Goal: Task Accomplishment & Management: Use online tool/utility

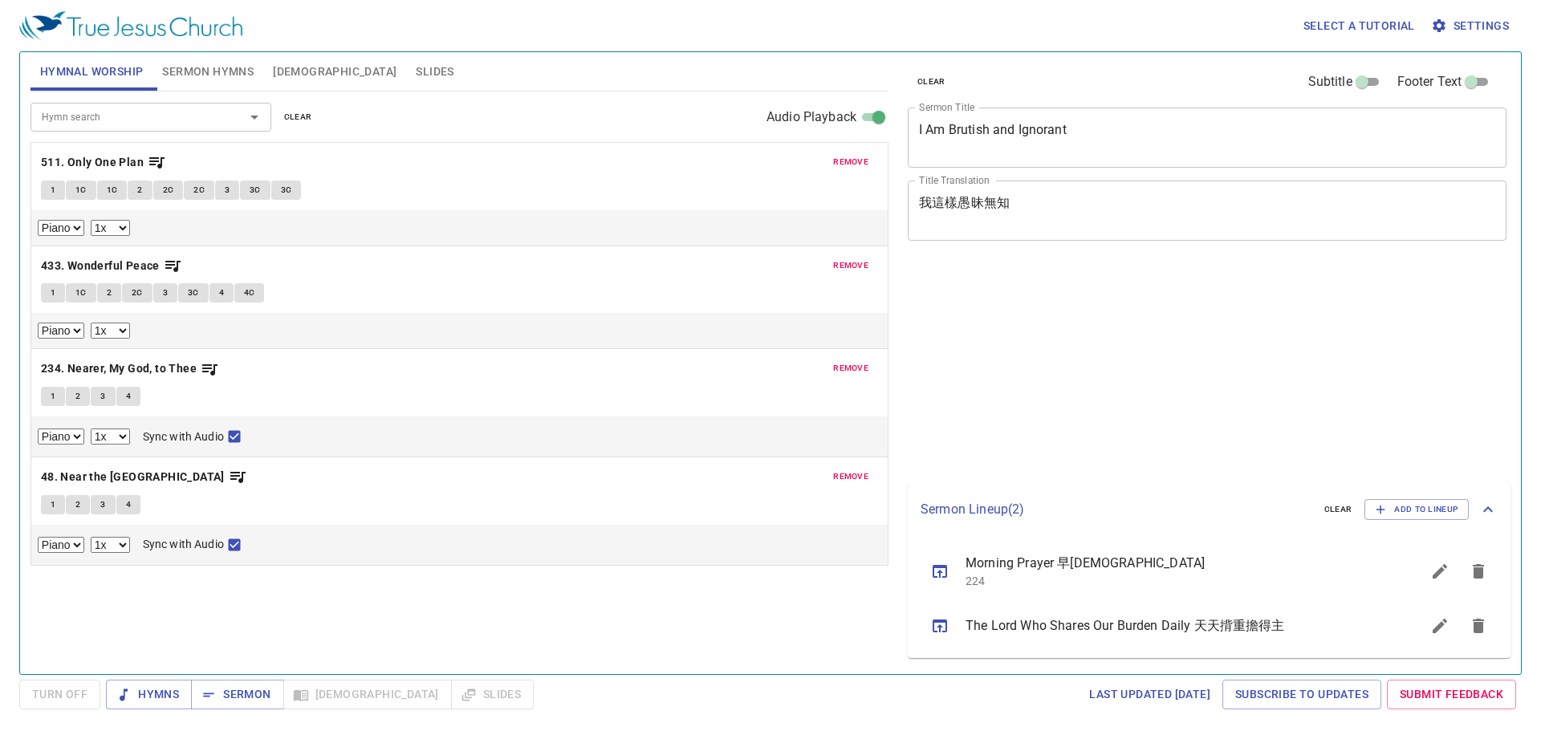
select select "1"
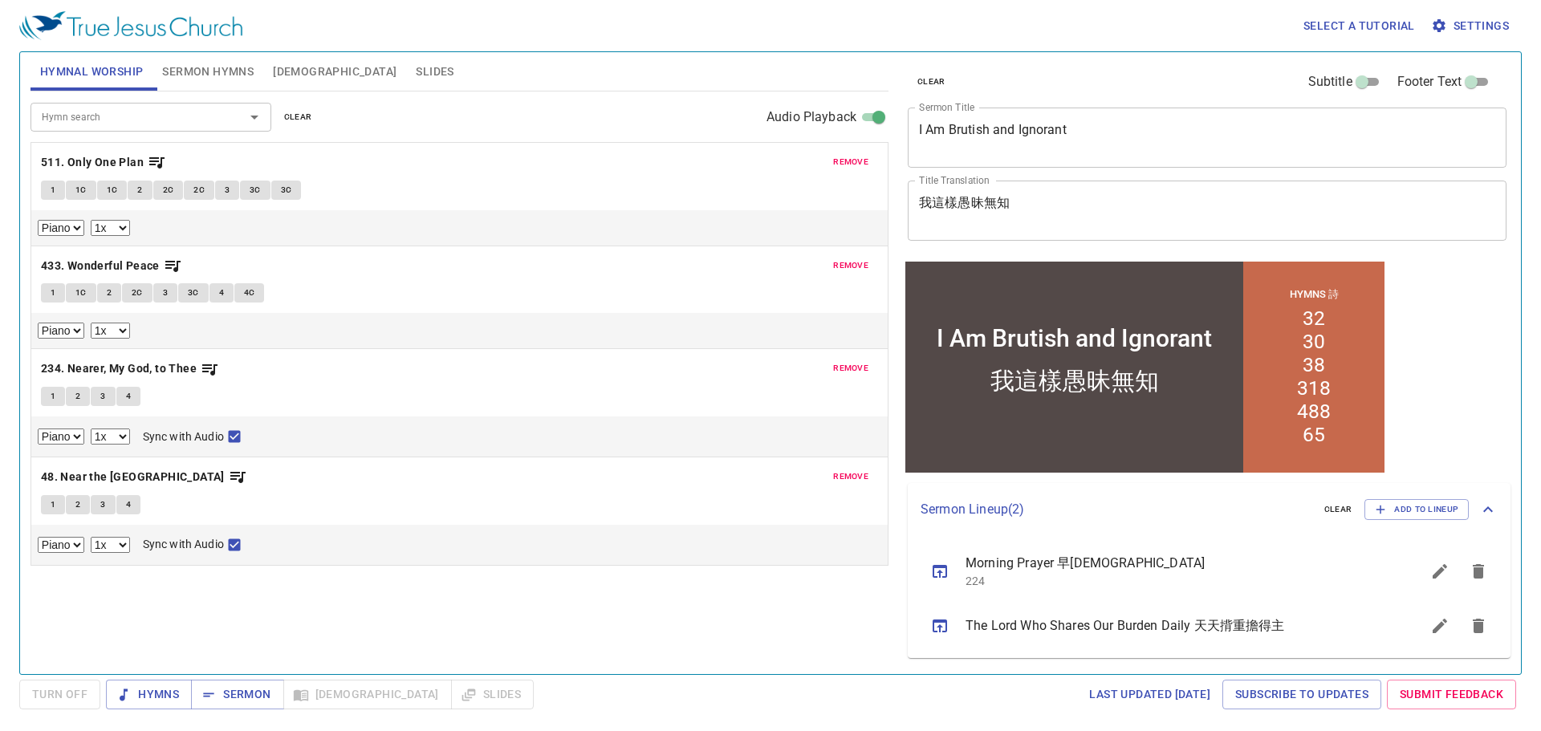
click at [1032, 559] on span "Morning Prayer 早禱會" at bounding box center [1173, 563] width 417 height 19
click at [1041, 567] on span "Morning Prayer 早禱會" at bounding box center [1173, 563] width 417 height 19
click at [1238, 528] on div "Sermon Lineup ( 2 ) clear Add to Lineup" at bounding box center [1209, 509] width 603 height 53
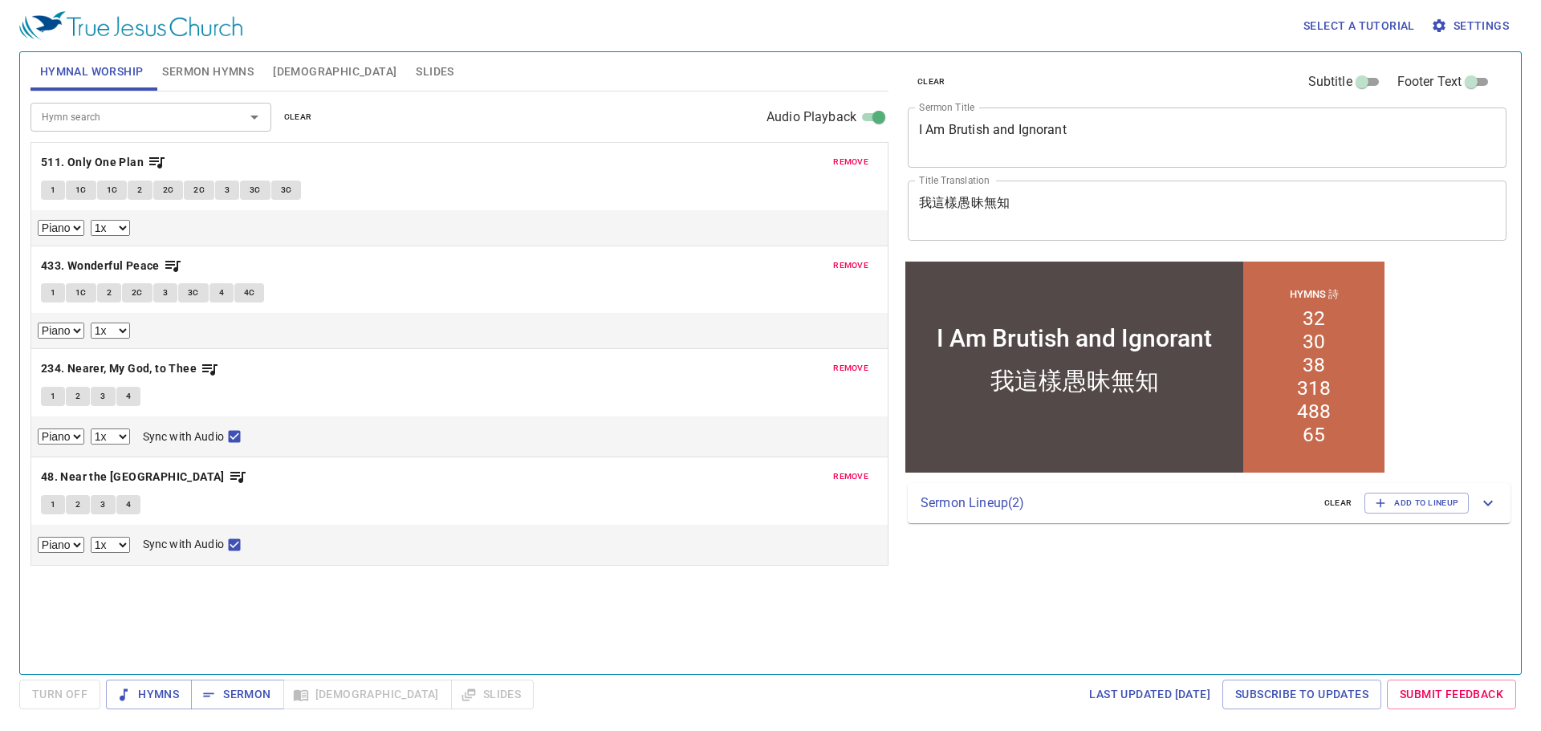
click at [1125, 522] on div "Sermon Lineup ( 2 ) clear Add to Lineup" at bounding box center [1209, 503] width 603 height 40
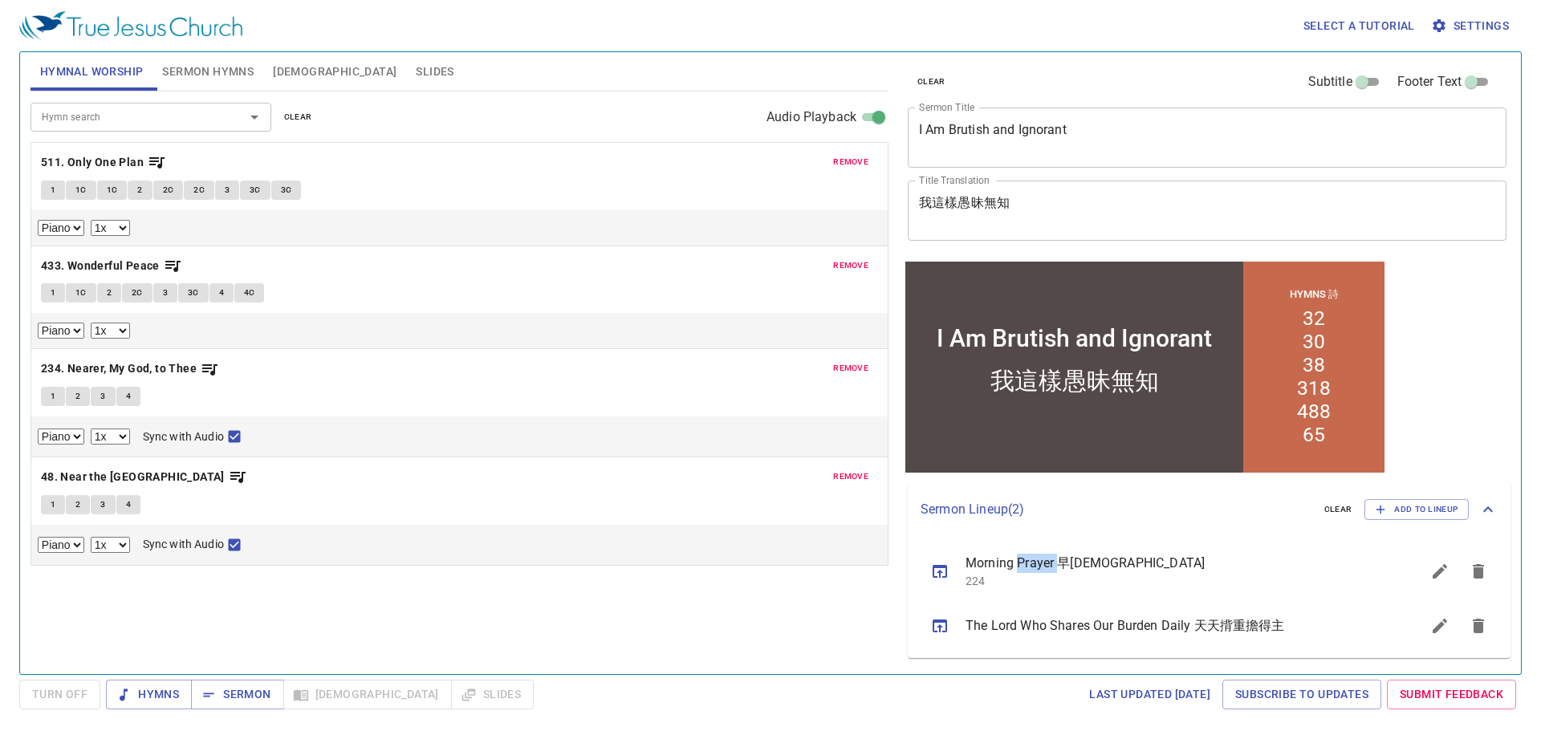
click at [937, 575] on icon "sermon lineup list" at bounding box center [939, 571] width 19 height 19
click at [246, 698] on span "Sermon" at bounding box center [237, 695] width 67 height 20
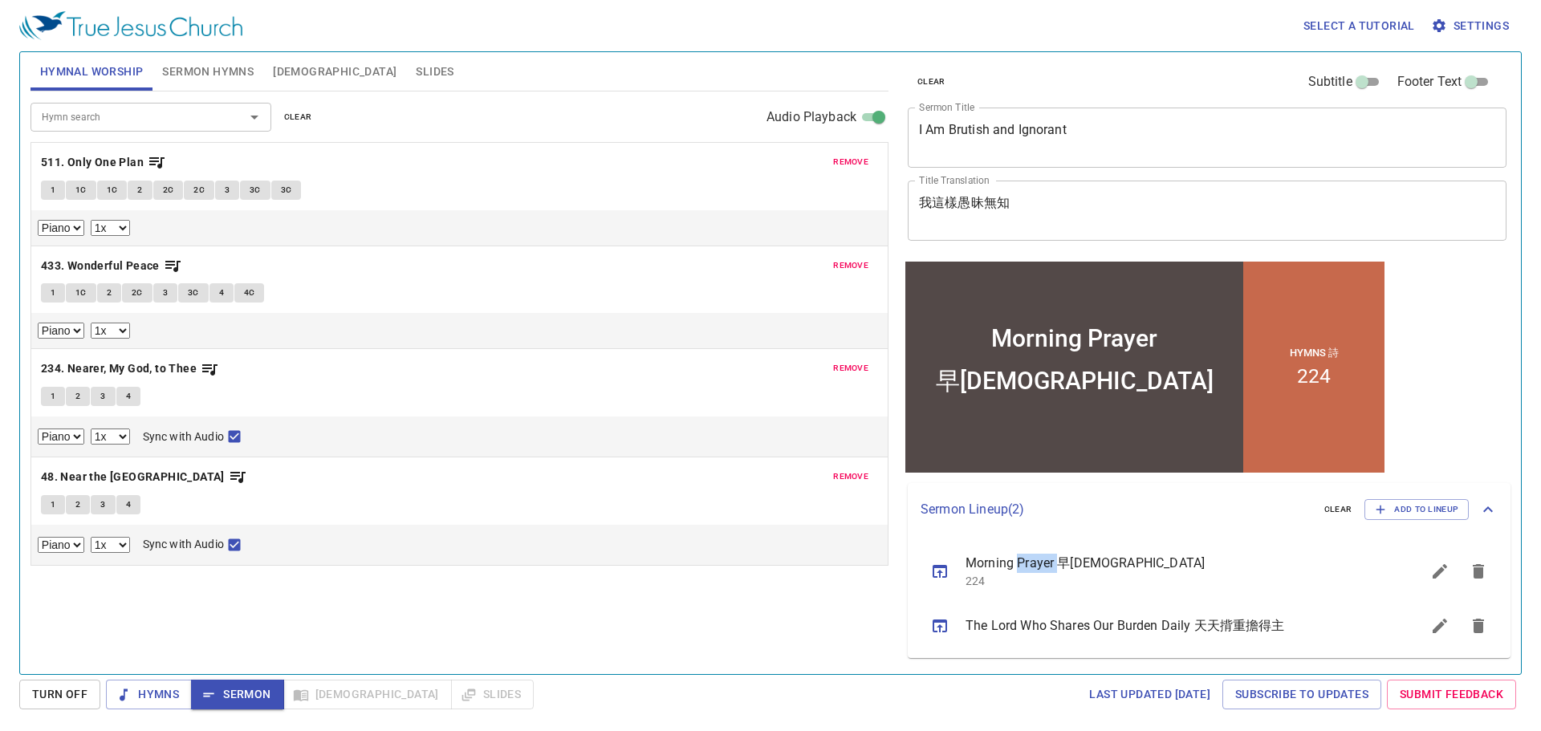
click at [243, 71] on span "Sermon Hymns" at bounding box center [207, 72] width 91 height 20
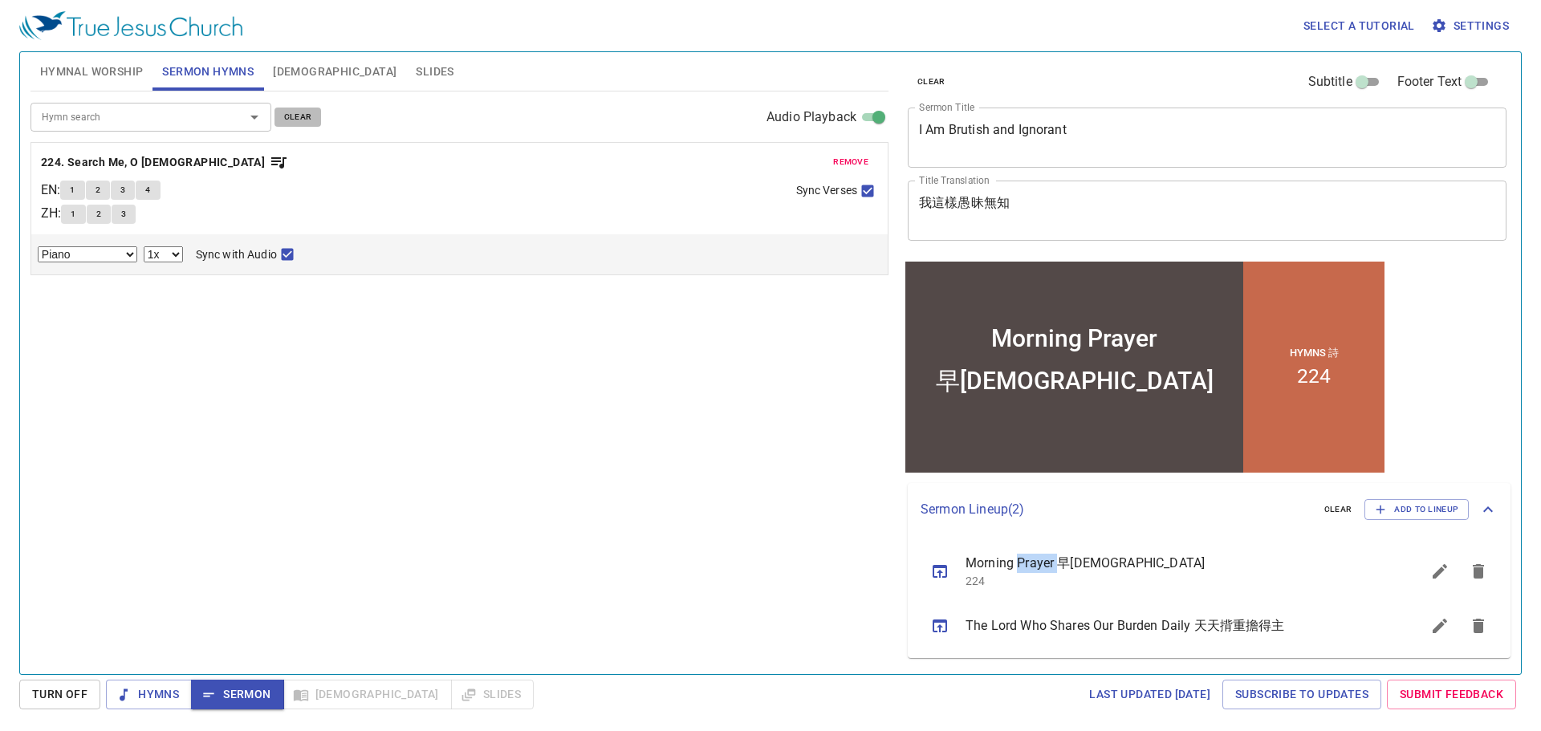
click at [293, 119] on span "clear" at bounding box center [298, 117] width 28 height 14
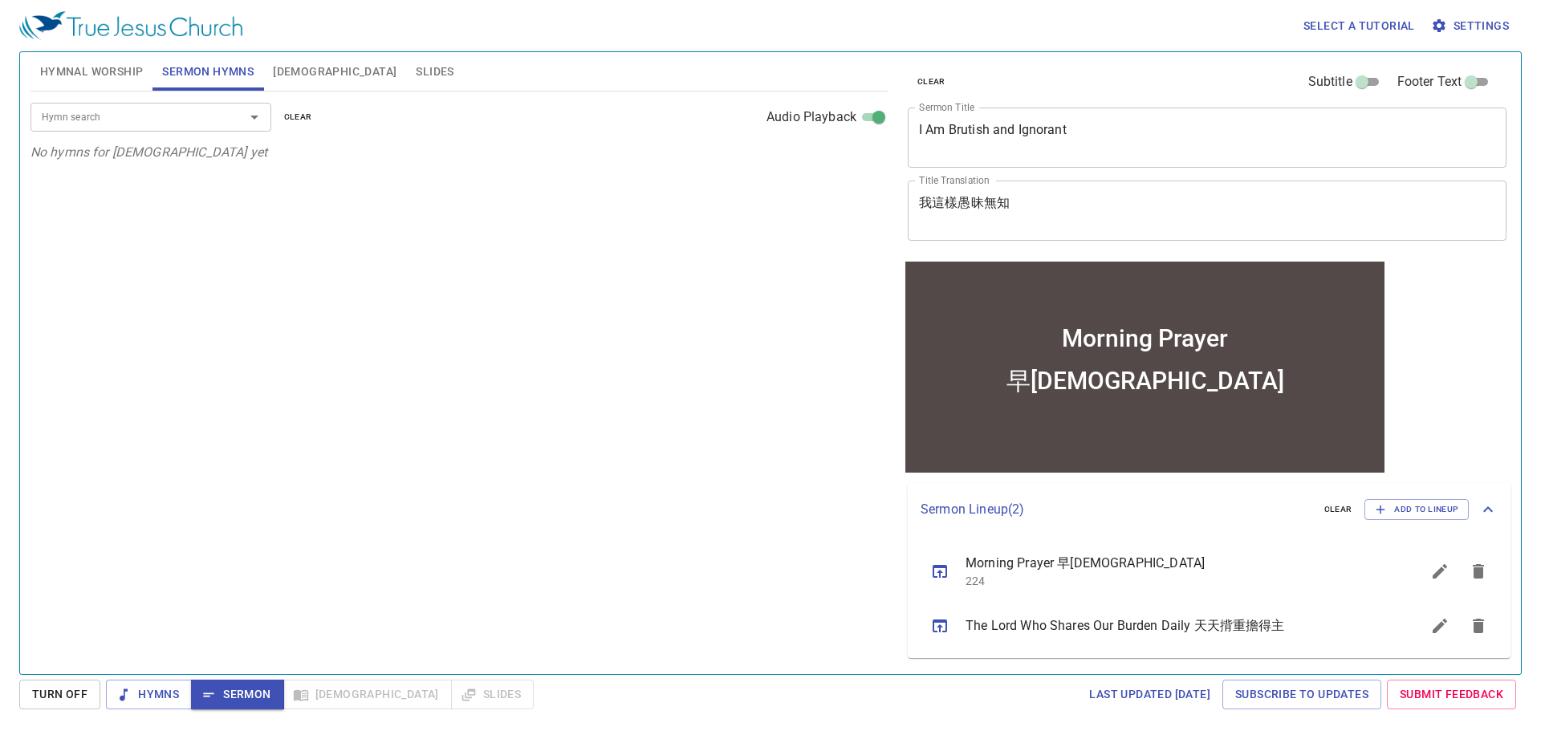
drag, startPoint x: 208, startPoint y: 116, endPoint x: 221, endPoint y: 128, distance: 17.1
click at [209, 120] on input "Hymn search" at bounding box center [127, 117] width 184 height 18
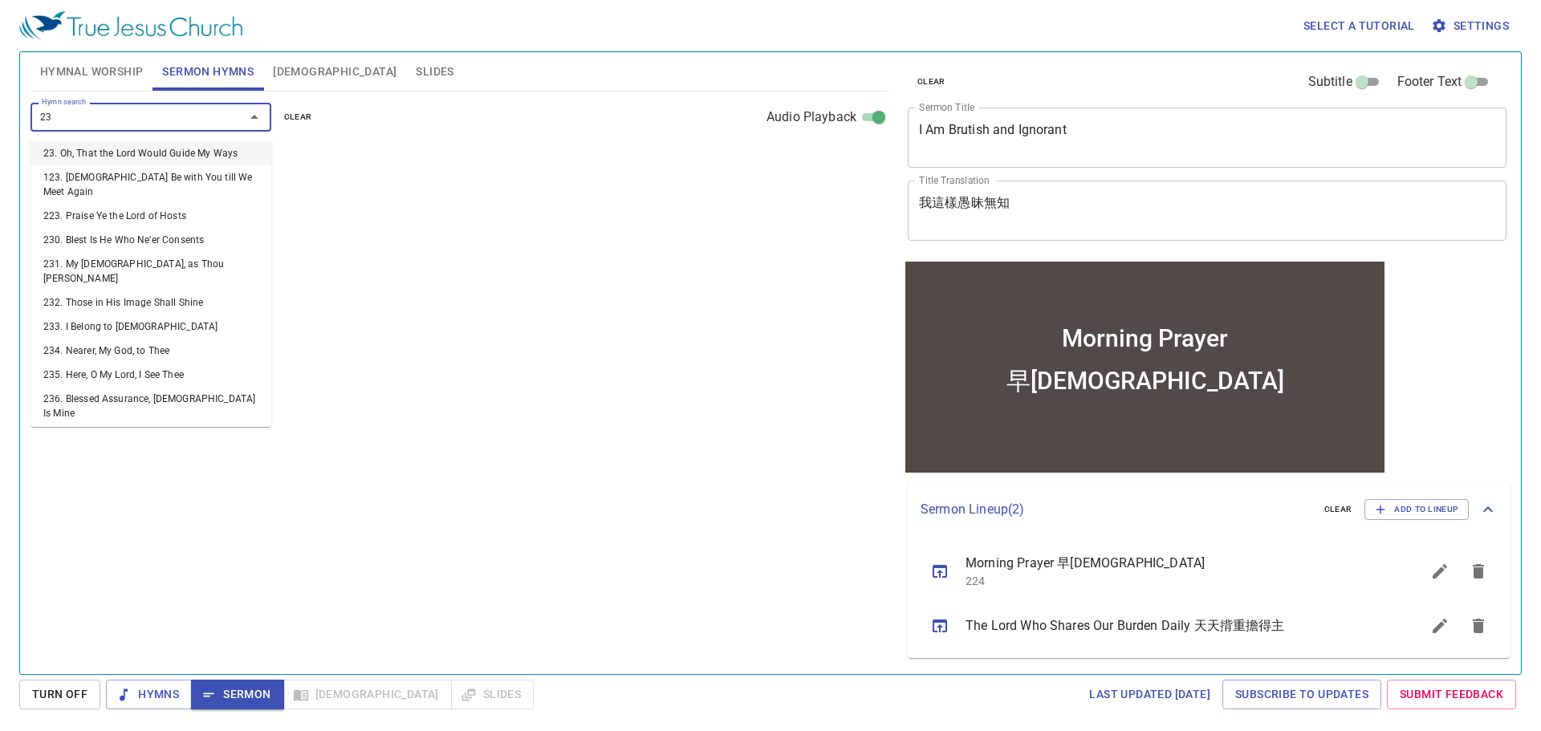
type input "233"
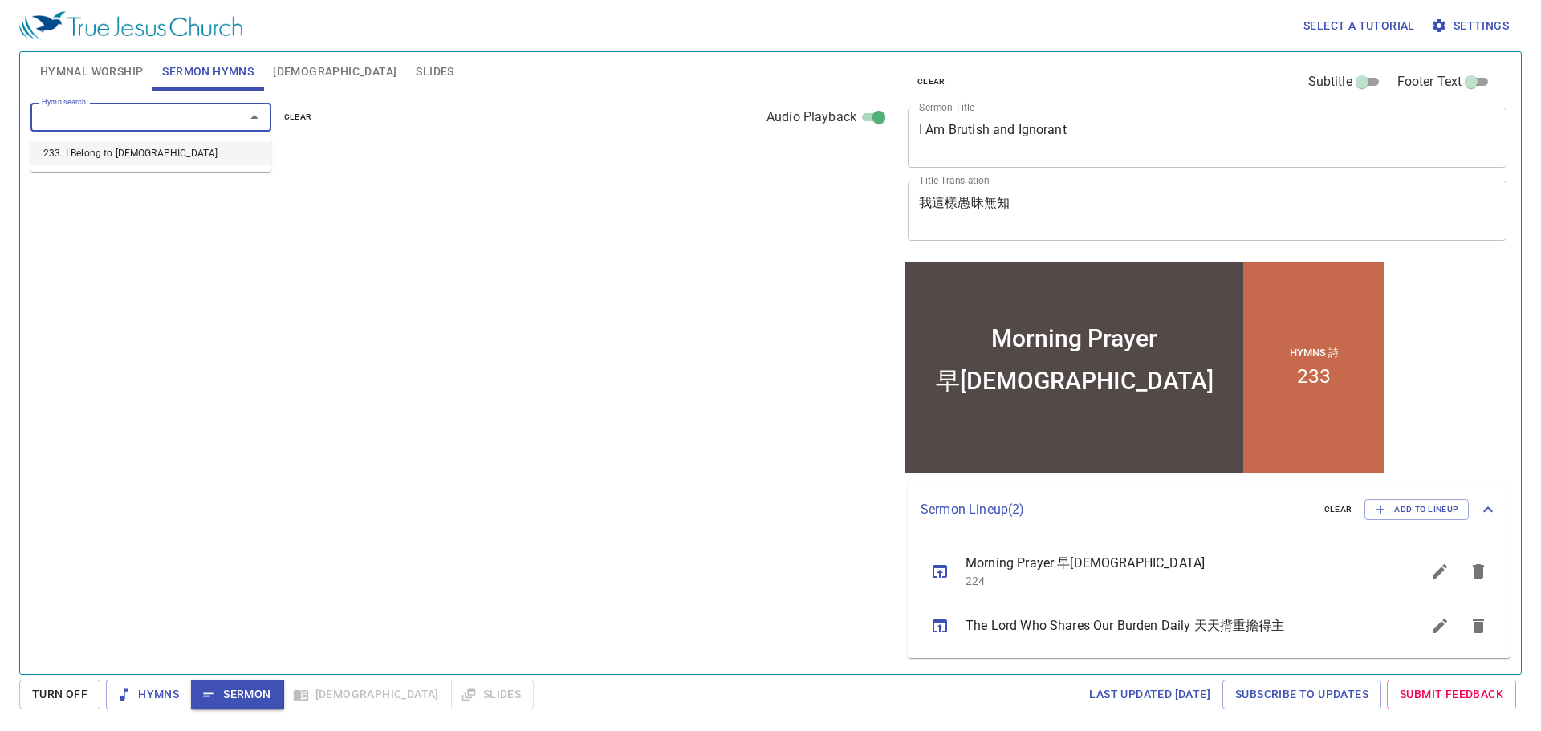
select select "1"
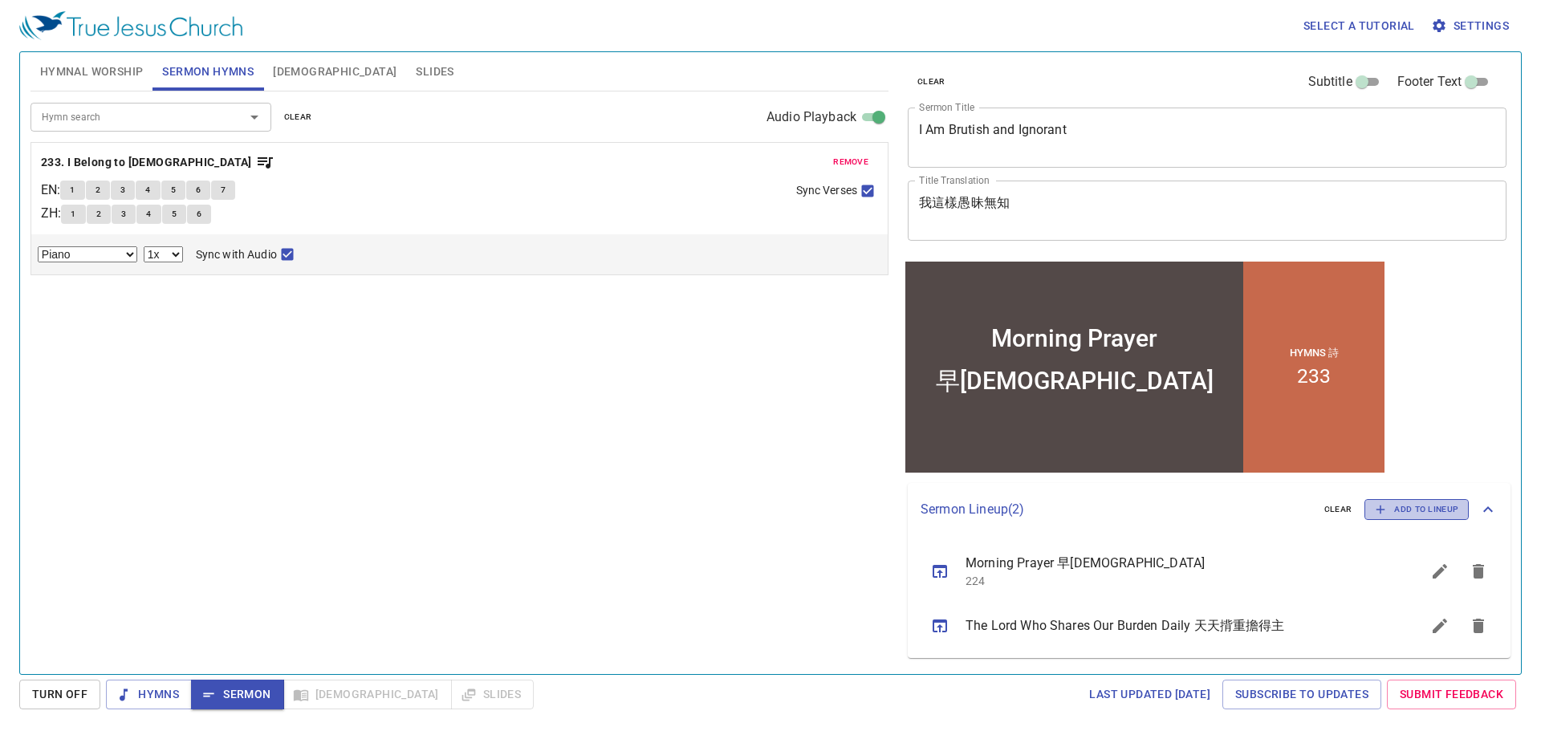
click at [1404, 504] on span "Add to Lineup" at bounding box center [1416, 509] width 83 height 14
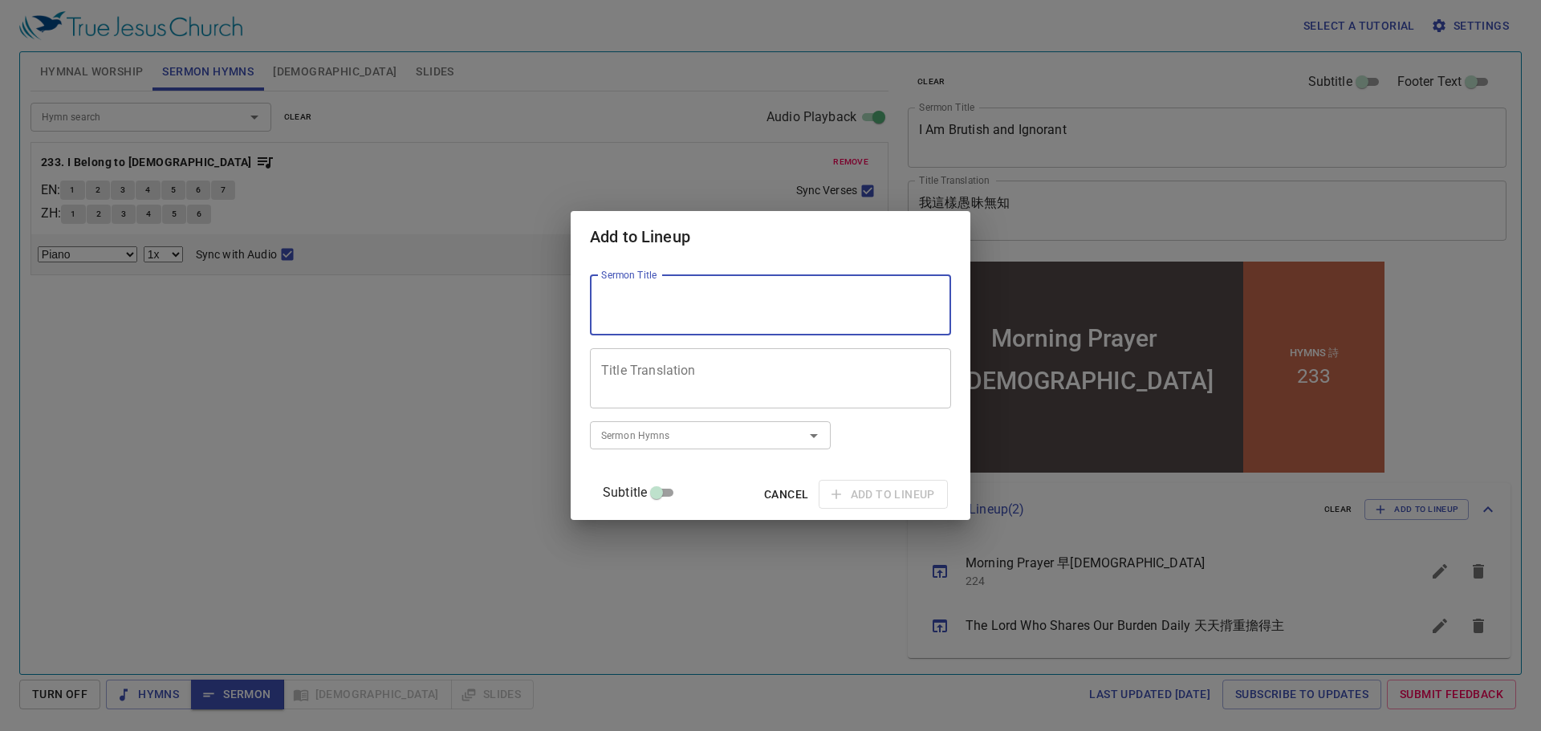
click at [851, 298] on textarea "Sermon Title" at bounding box center [770, 305] width 339 height 30
type textarea "Keeping the Good Wine Until Now"
click at [770, 429] on input "Sermon Hymns" at bounding box center [687, 435] width 184 height 18
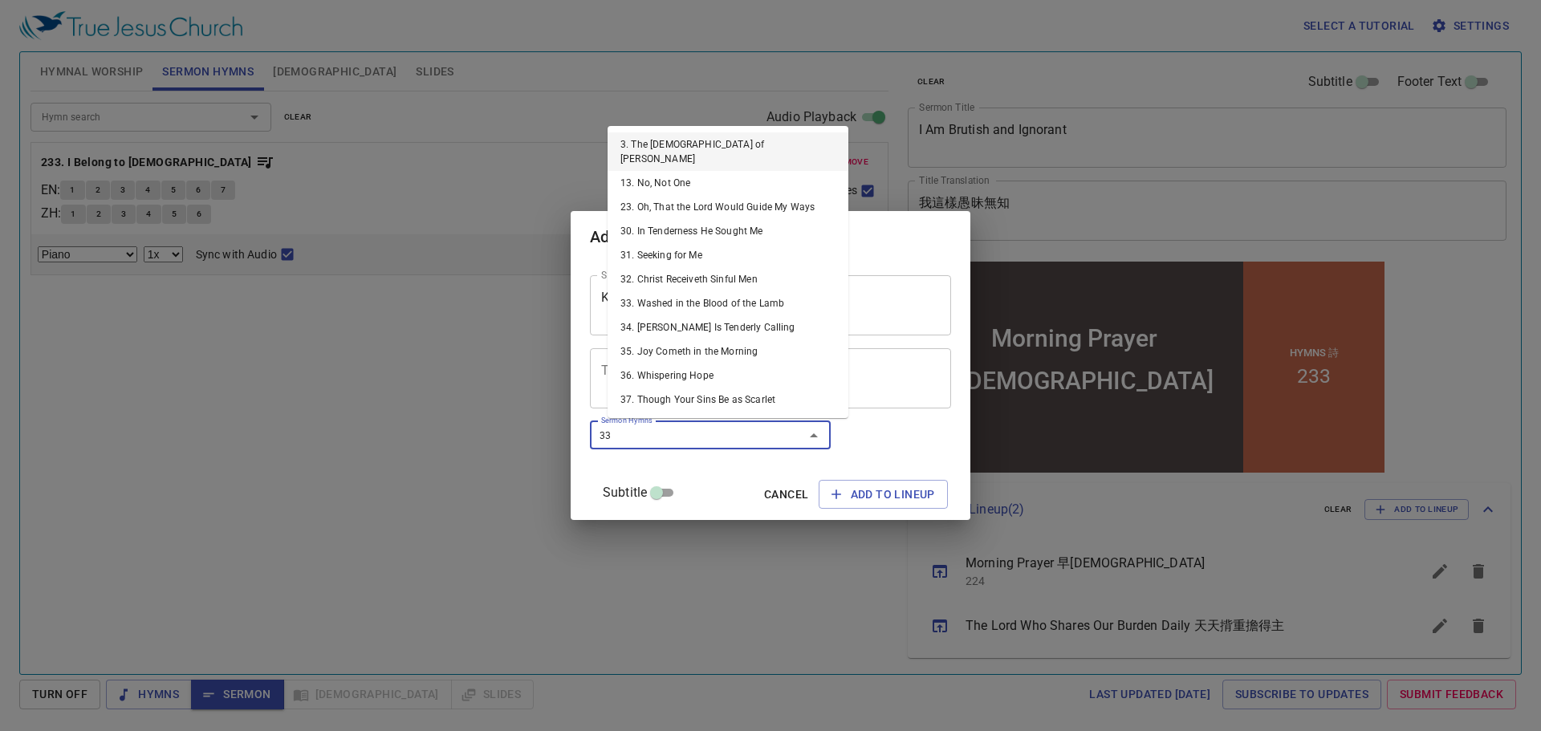
type input "333"
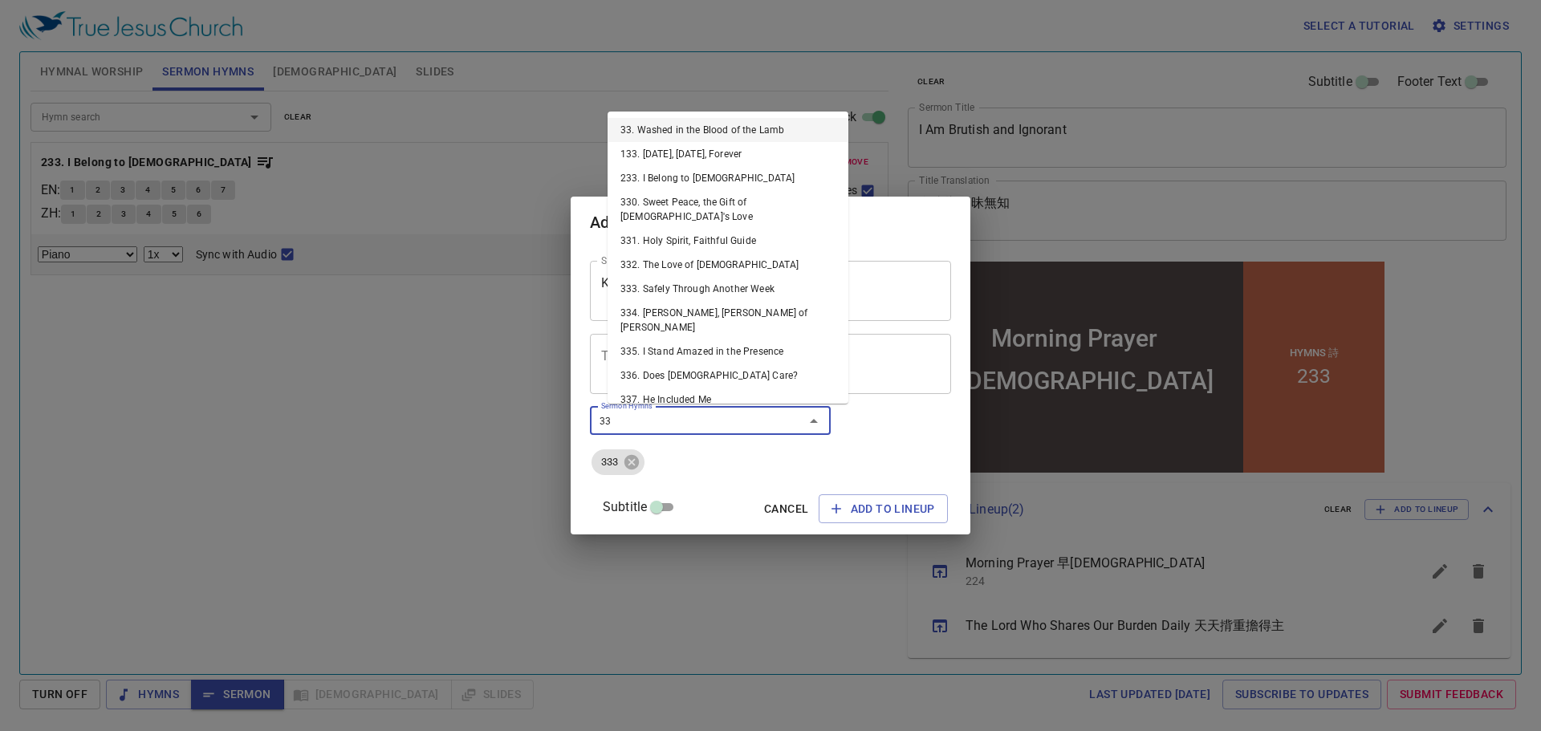
type input "332"
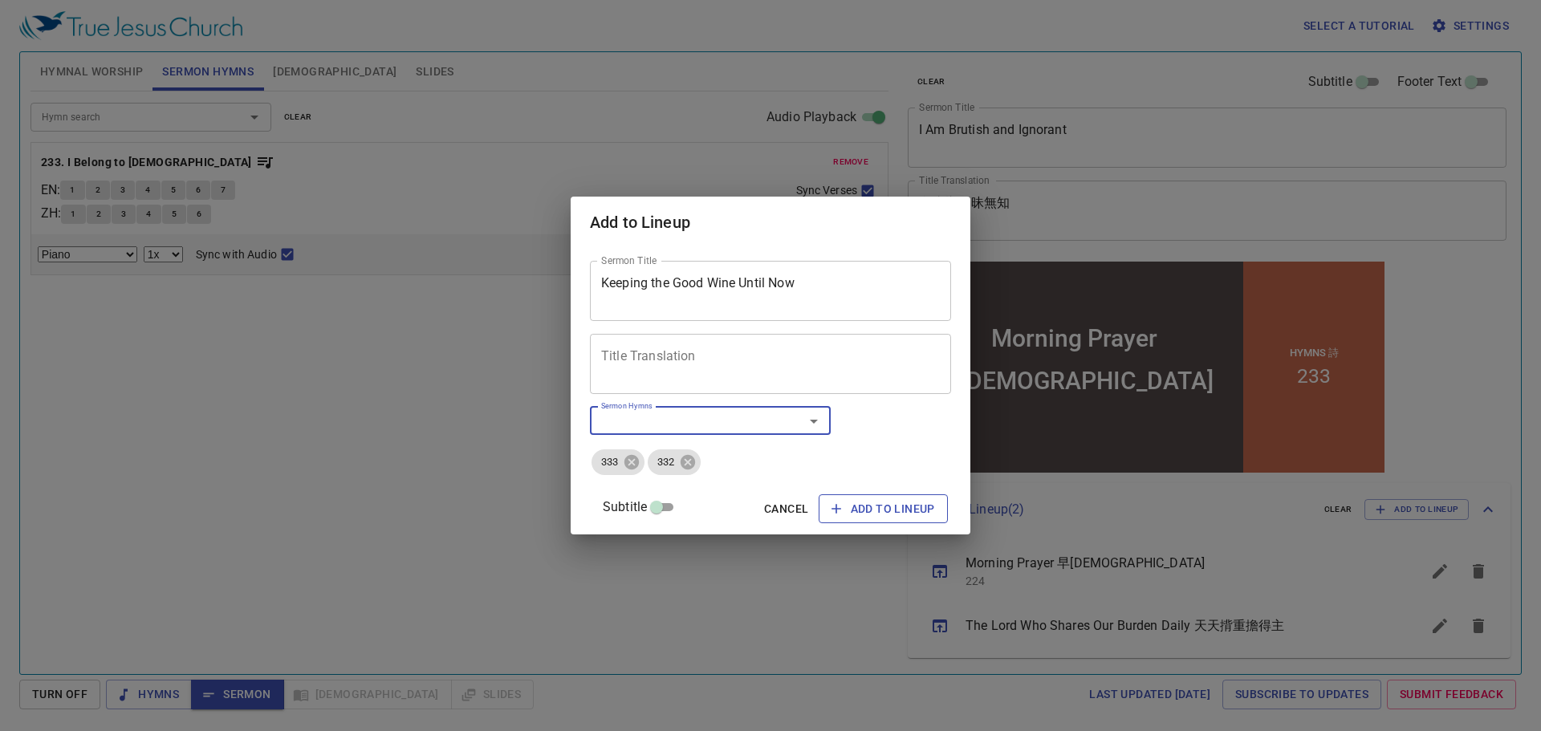
click at [831, 502] on span "Add to Lineup" at bounding box center [883, 509] width 104 height 20
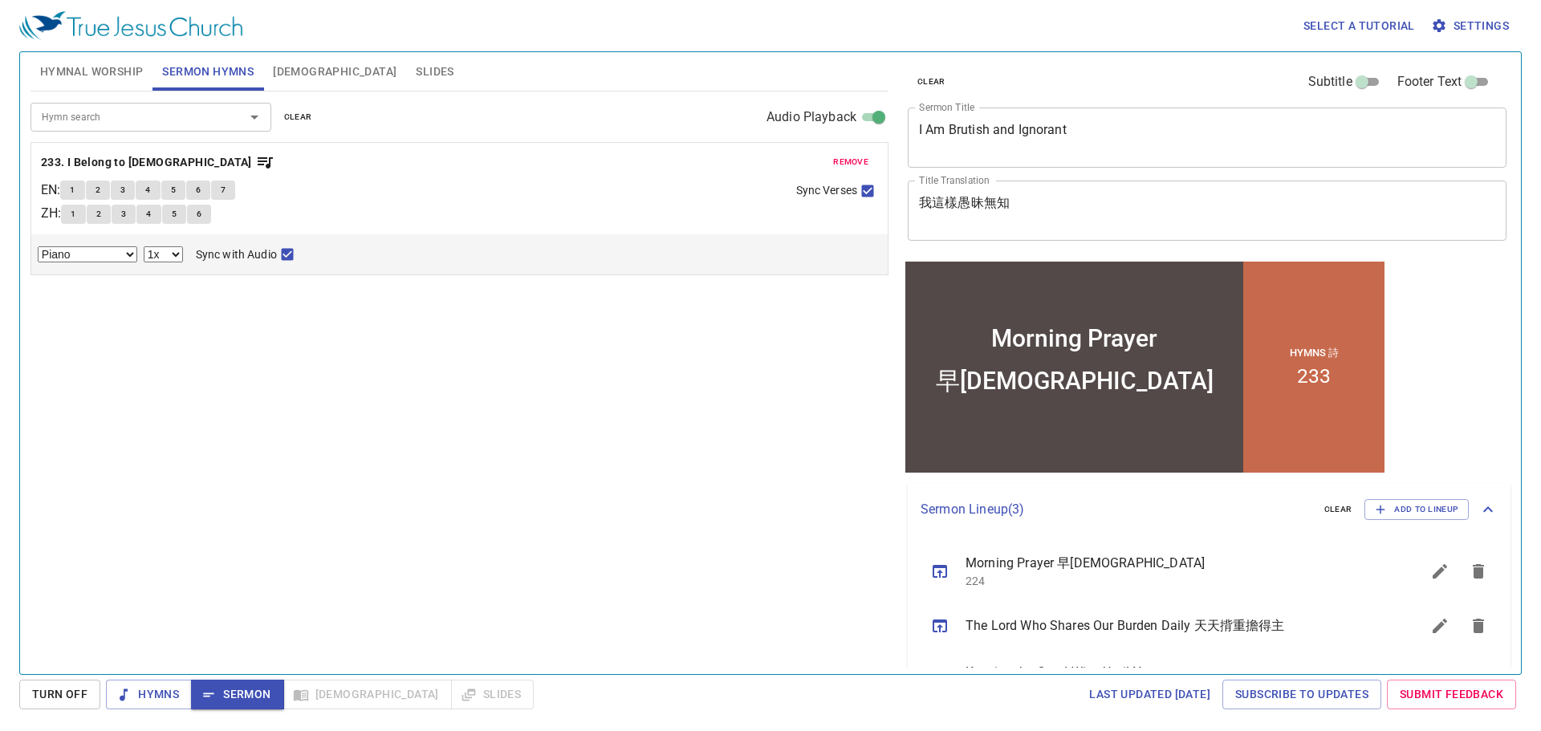
scroll to position [55, 0]
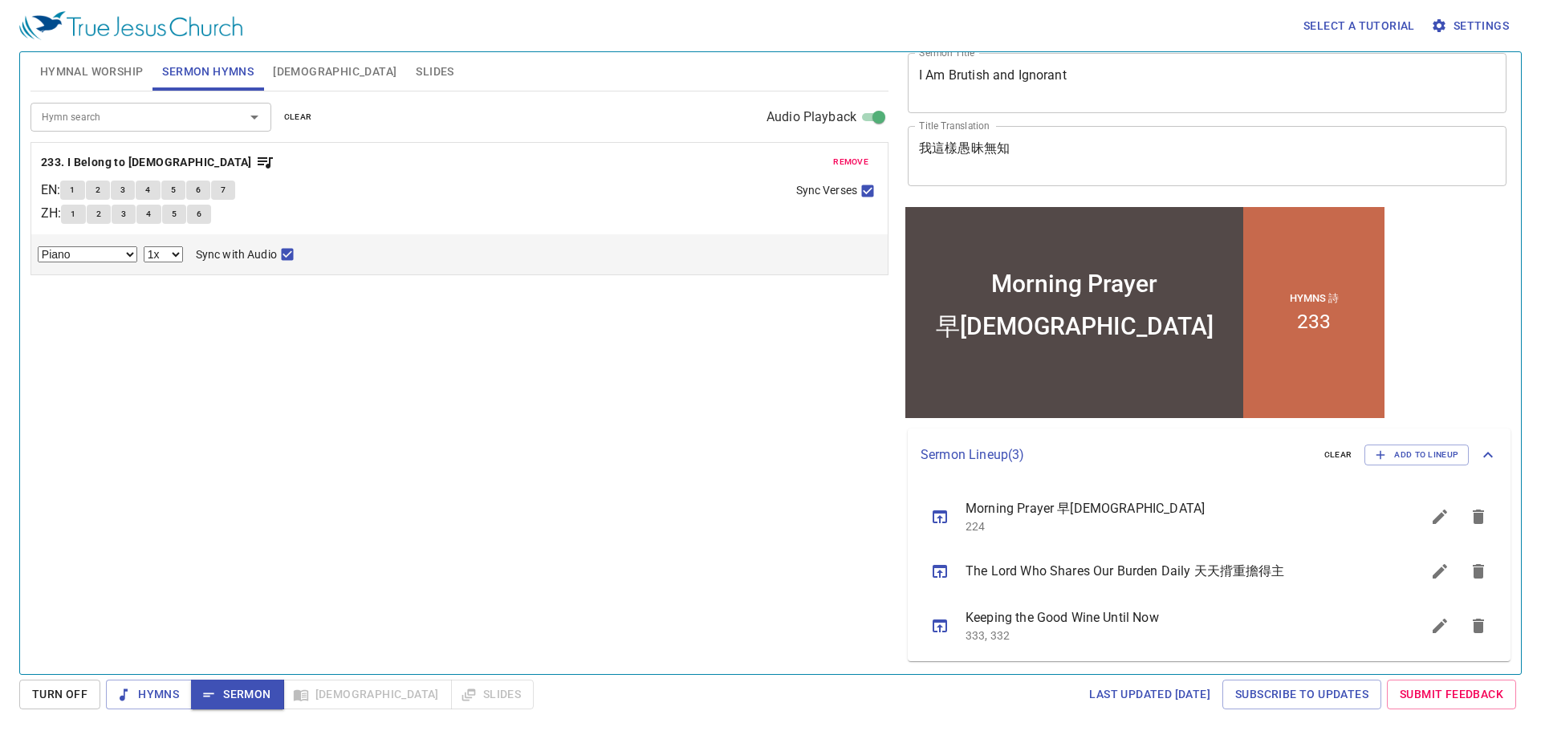
click at [771, 517] on div "Hymn search Hymn search clear Audio Playback remove 233. I Belong to Jesus EN :…" at bounding box center [459, 375] width 858 height 569
click at [104, 68] on span "Hymnal Worship" at bounding box center [92, 72] width 104 height 20
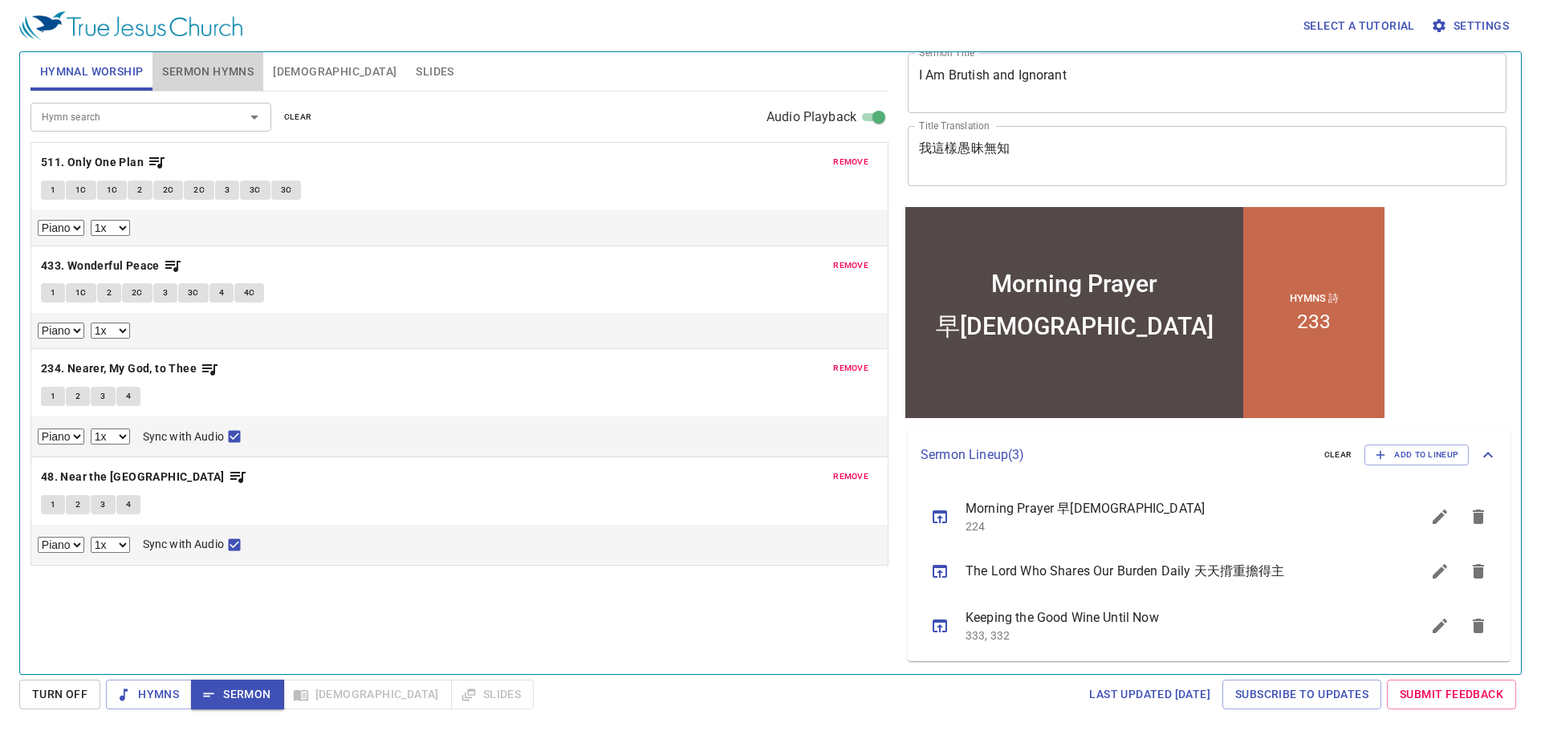
click at [176, 82] on button "Sermon Hymns" at bounding box center [207, 71] width 111 height 39
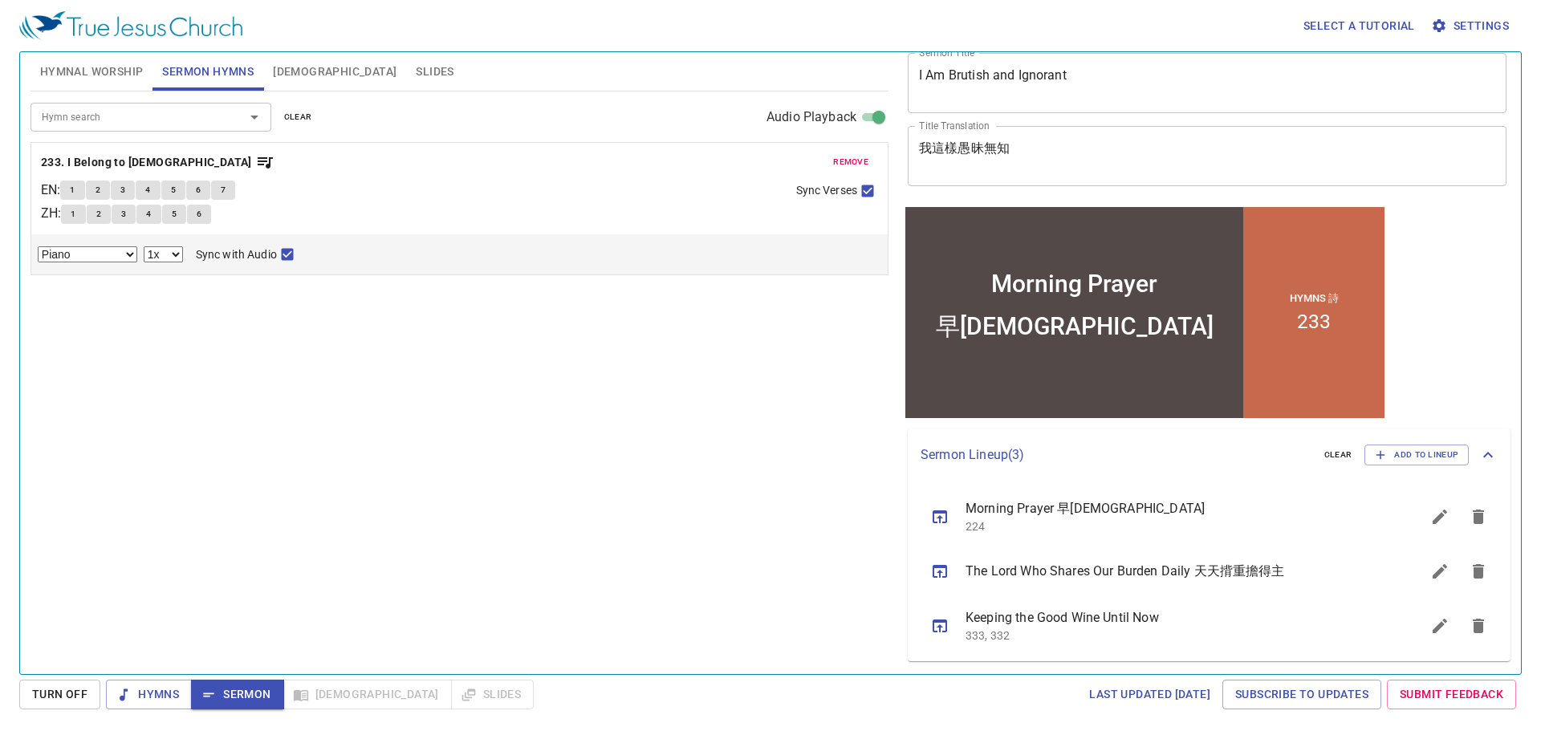
click at [245, 438] on div "Hymn search Hymn search clear Audio Playback remove 233. I Belong to Jesus EN :…" at bounding box center [459, 375] width 858 height 569
click at [75, 189] on span "1" at bounding box center [72, 190] width 5 height 14
checkbox input "false"
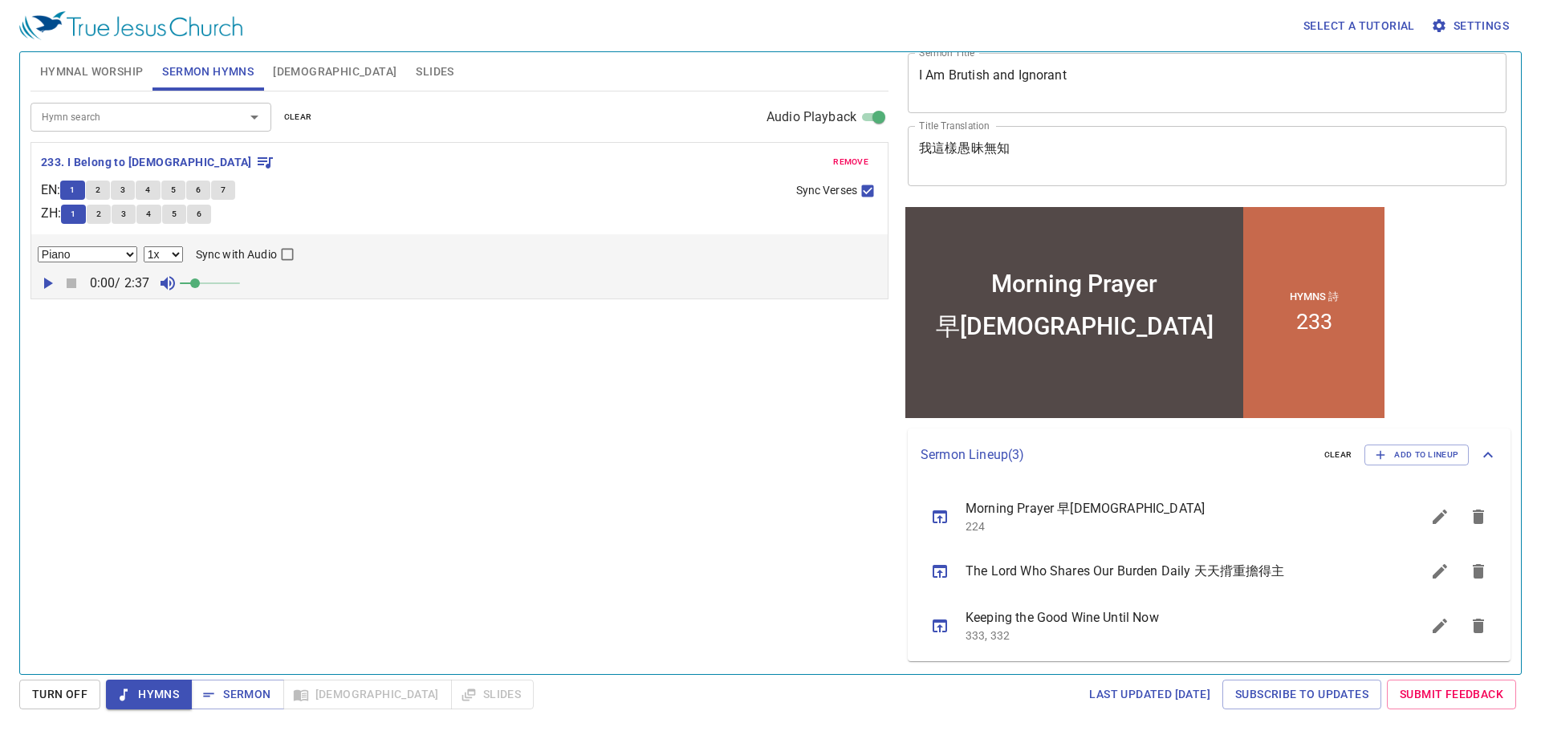
click at [626, 523] on div "Hymn search Hymn search clear Audio Playback remove 233. I Belong to Jesus EN :…" at bounding box center [459, 375] width 858 height 569
click at [150, 197] on span "4" at bounding box center [147, 190] width 5 height 14
click at [248, 692] on span "Sermon" at bounding box center [237, 695] width 67 height 20
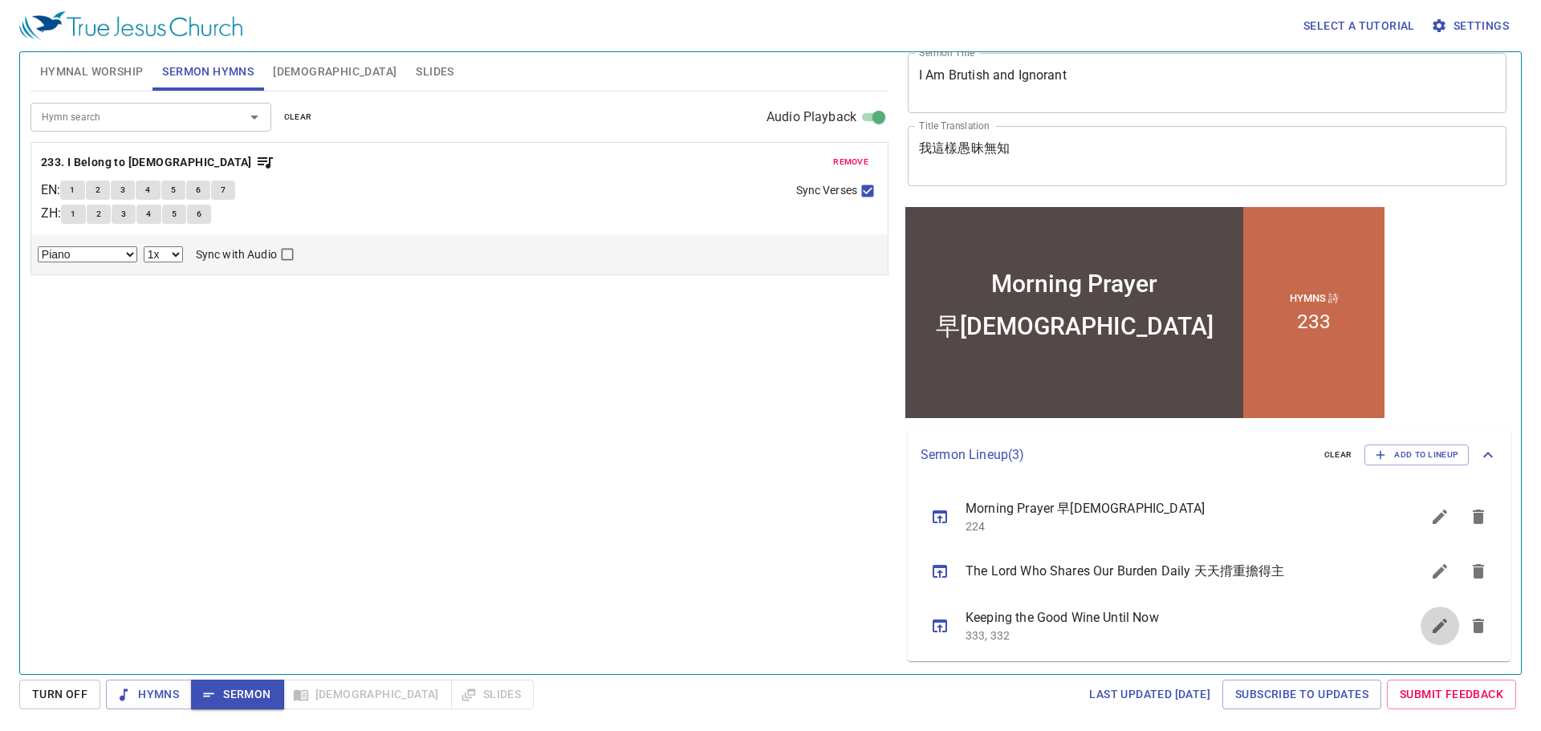
click at [1430, 635] on icon "sermon lineup list" at bounding box center [1439, 625] width 19 height 19
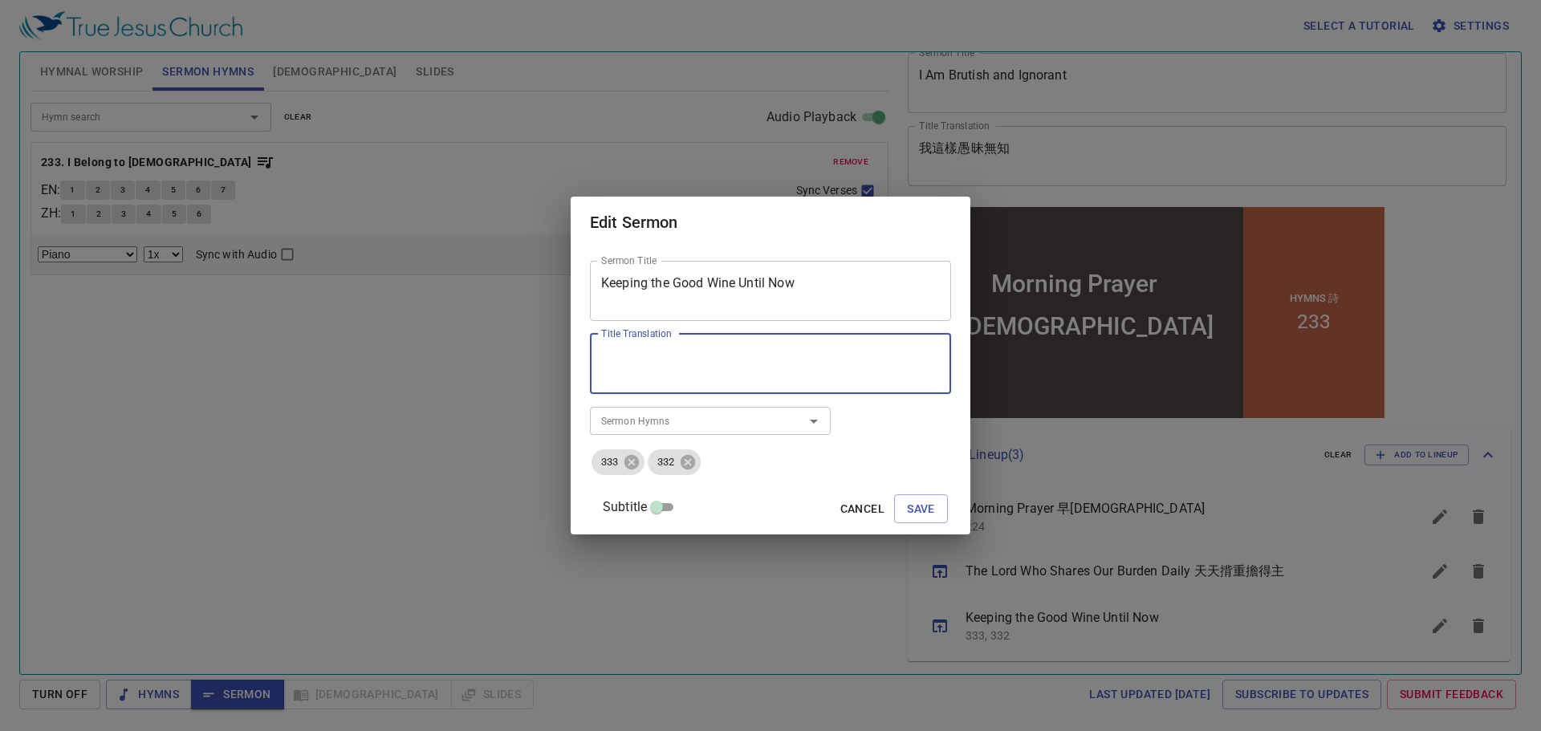
click at [807, 362] on textarea "Title Translation" at bounding box center [770, 363] width 339 height 30
type textarea "好酒留到如今"
click at [910, 517] on span "Save" at bounding box center [921, 509] width 28 height 20
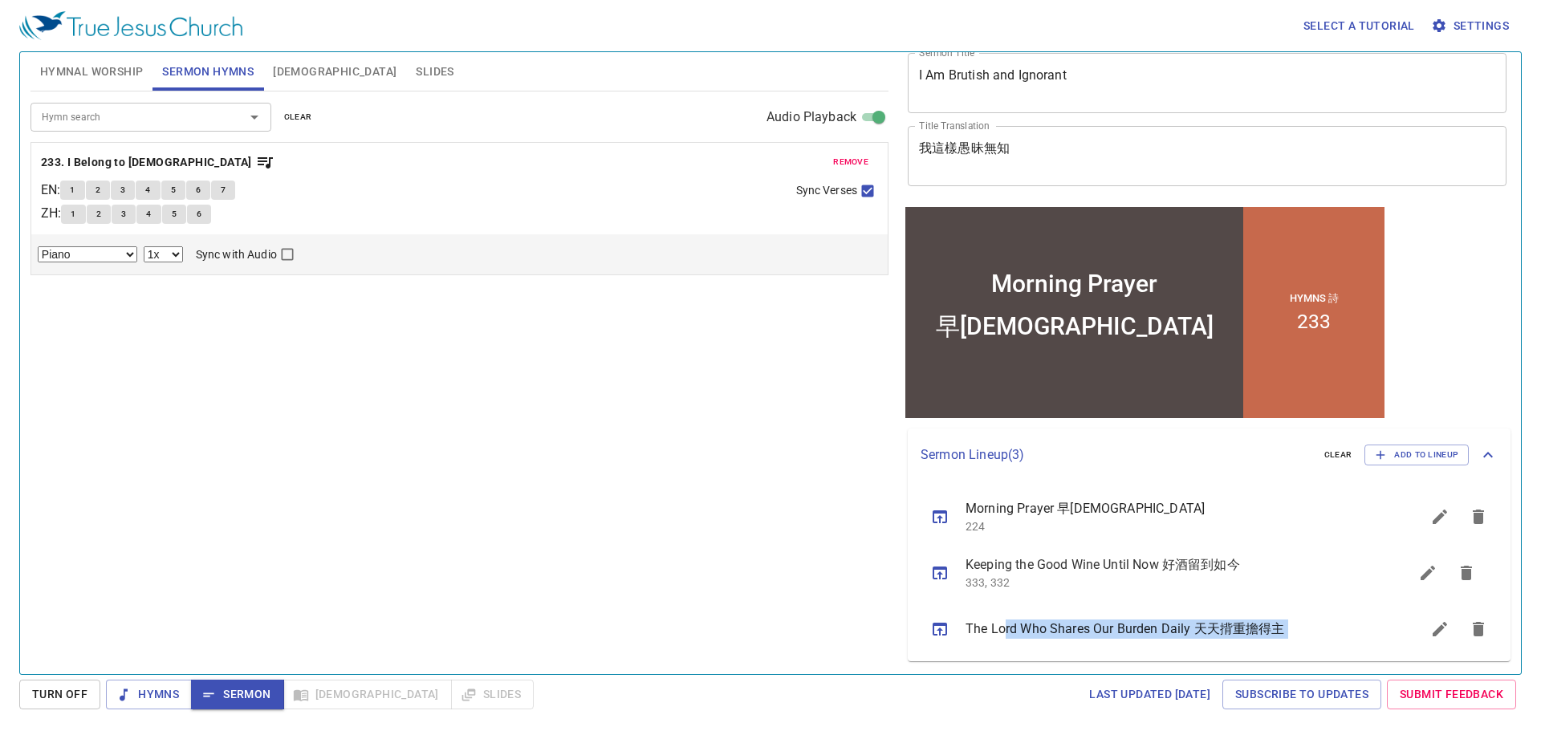
drag, startPoint x: 1004, startPoint y: 631, endPoint x: 1005, endPoint y: 573, distance: 57.8
click at [1005, 573] on ul "Morning Prayer 早禱會 224 The Lord Who Shares Our Burden Daily 天天揹重擔得主 Keeping the…" at bounding box center [1209, 572] width 603 height 180
click at [735, 544] on div "Hymn search Hymn search clear Audio Playback remove 233. I Belong to Jesus EN :…" at bounding box center [459, 375] width 858 height 569
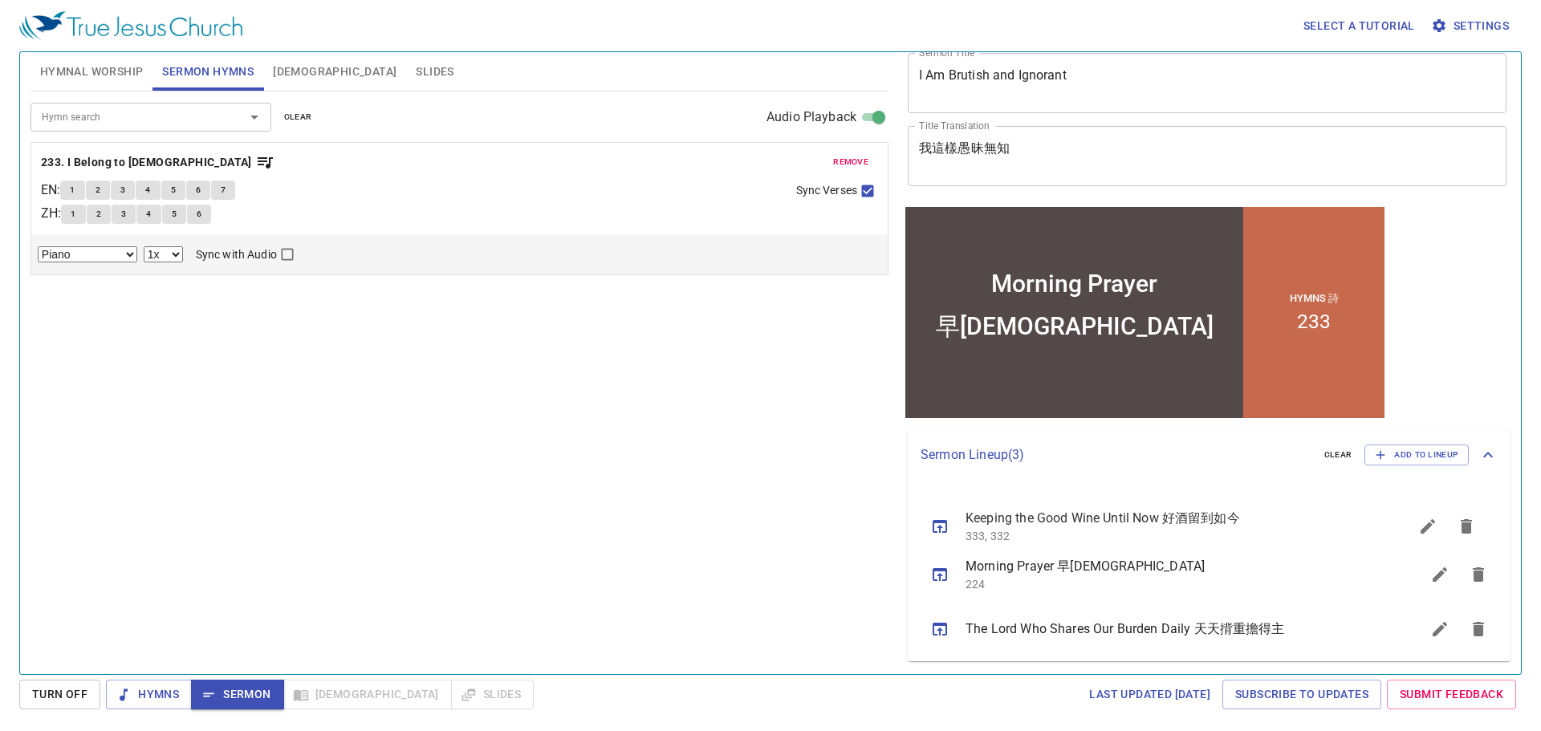
drag, startPoint x: 1015, startPoint y: 574, endPoint x: 1029, endPoint y: 522, distance: 53.1
click at [1029, 522] on ul "Morning Prayer 早禱會 224 Keeping the Good Wine Until Now 好酒留到如今 333, 332 The Lord…" at bounding box center [1209, 572] width 603 height 180
click at [826, 540] on div "Hymn search Hymn search clear Audio Playback remove 233. I Belong to Jesus EN :…" at bounding box center [459, 375] width 858 height 569
click at [1469, 628] on icon "sermon lineup list" at bounding box center [1478, 629] width 19 height 19
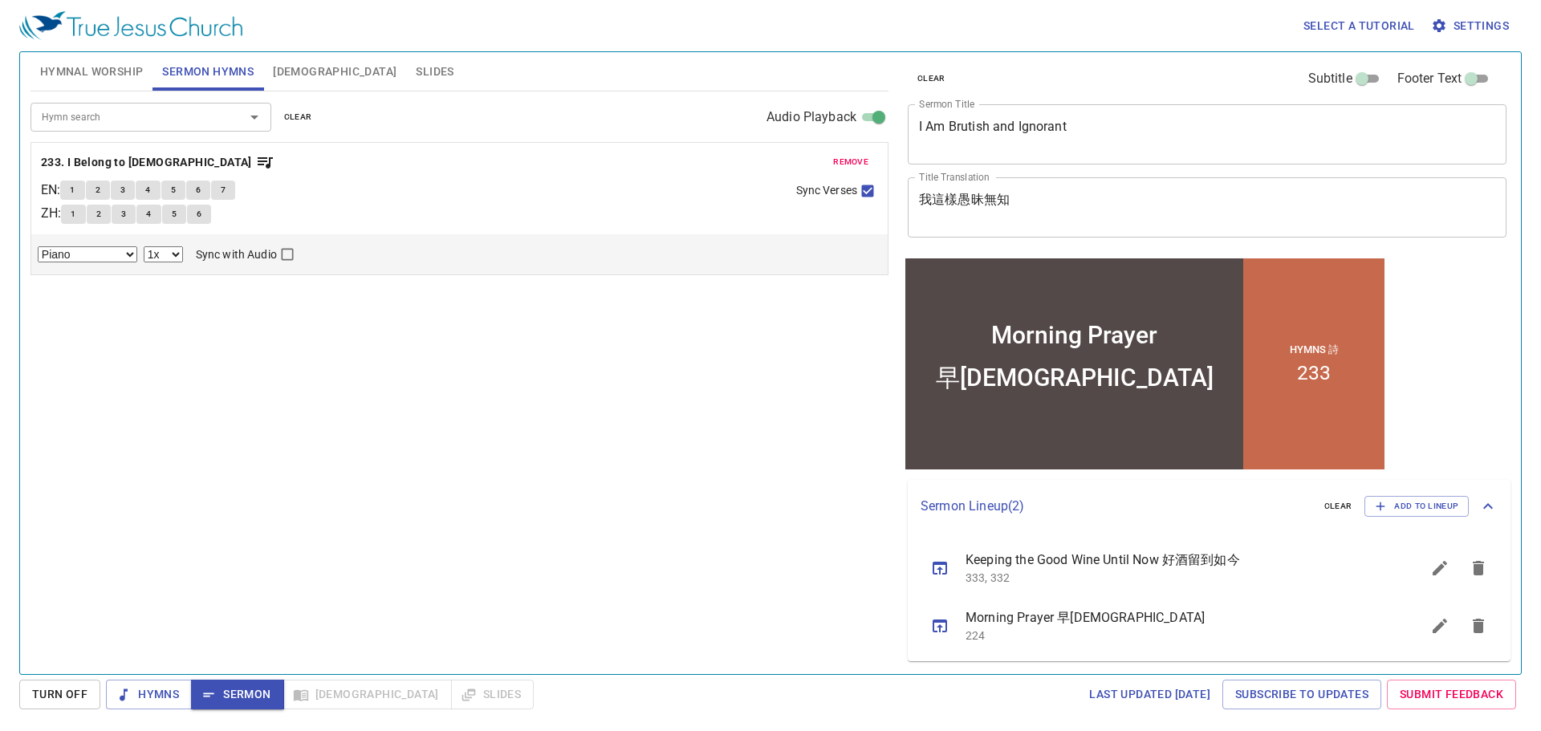
click at [657, 554] on div "Hymn search Hymn search clear Audio Playback remove 233. I Belong to Jesus EN :…" at bounding box center [459, 375] width 858 height 569
click at [286, 82] on button "[DEMOGRAPHIC_DATA]" at bounding box center [334, 71] width 143 height 39
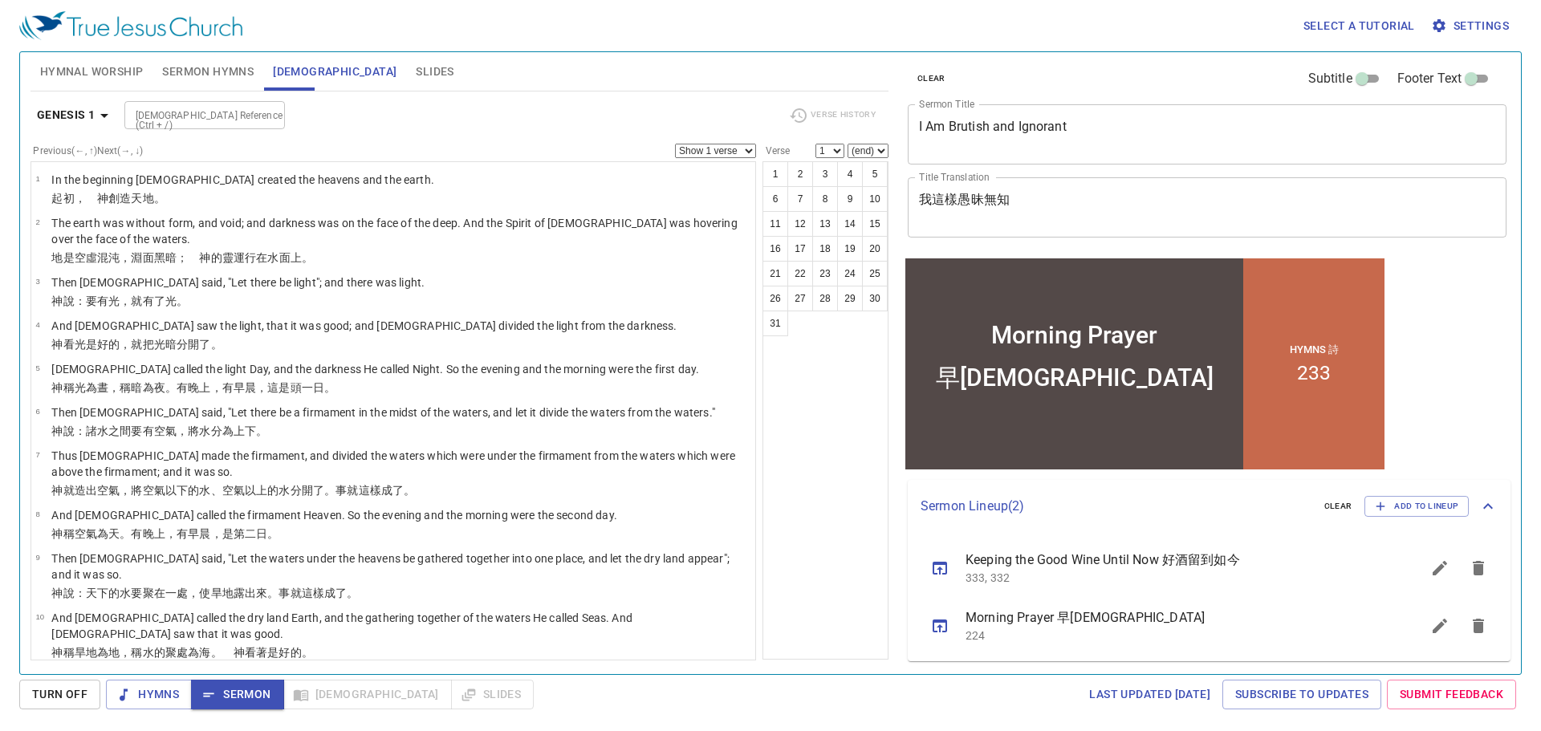
click at [193, 116] on input "[DEMOGRAPHIC_DATA] Reference (Ctrl + /)" at bounding box center [191, 115] width 124 height 18
type input "isa43"
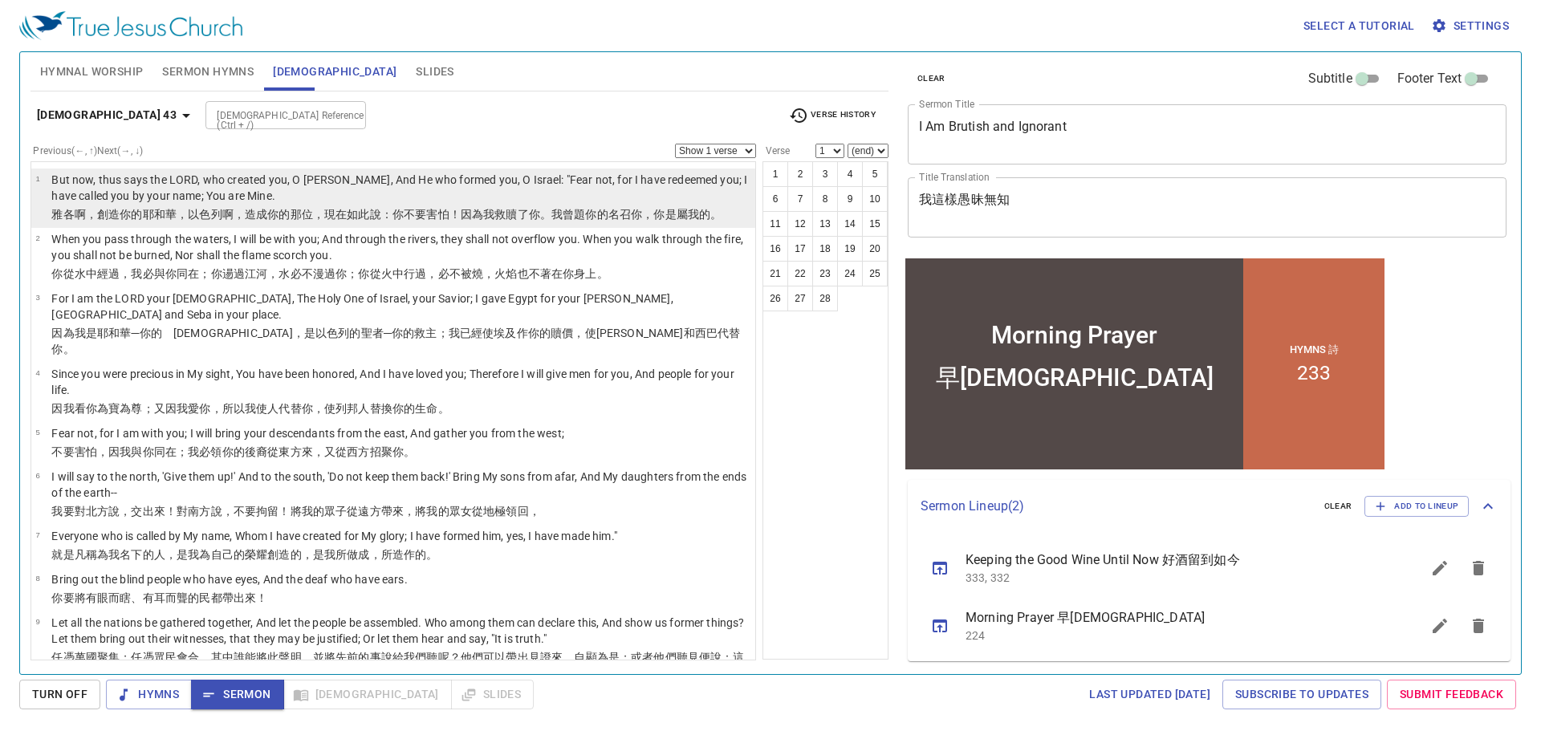
click at [168, 184] on p "But now, thus says the LORD, who created you, O Jacob, And He who formed you, O…" at bounding box center [400, 188] width 699 height 32
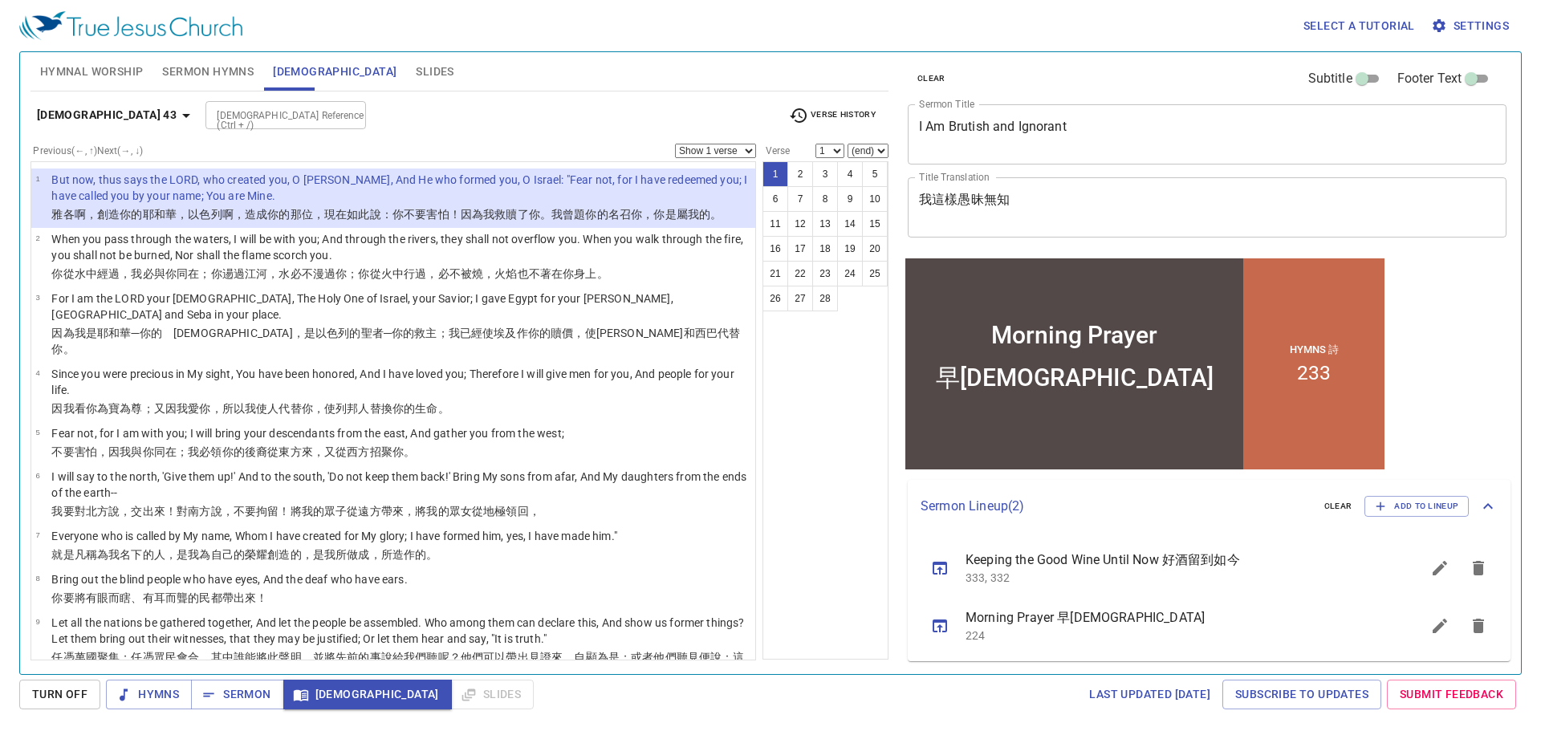
select select "2"
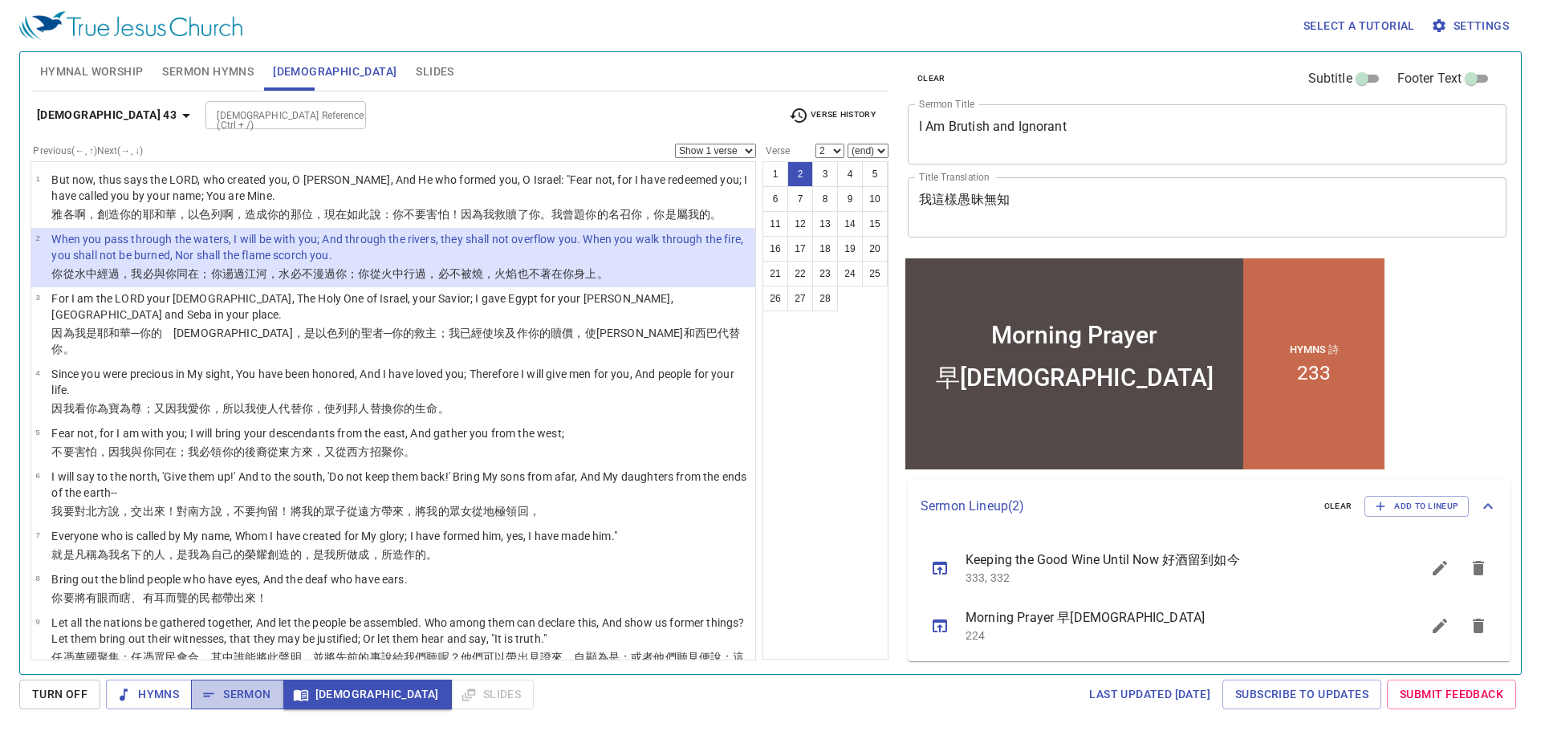
click at [244, 695] on span "Sermon" at bounding box center [237, 695] width 67 height 20
click at [117, 75] on span "Hymnal Worship" at bounding box center [92, 72] width 104 height 20
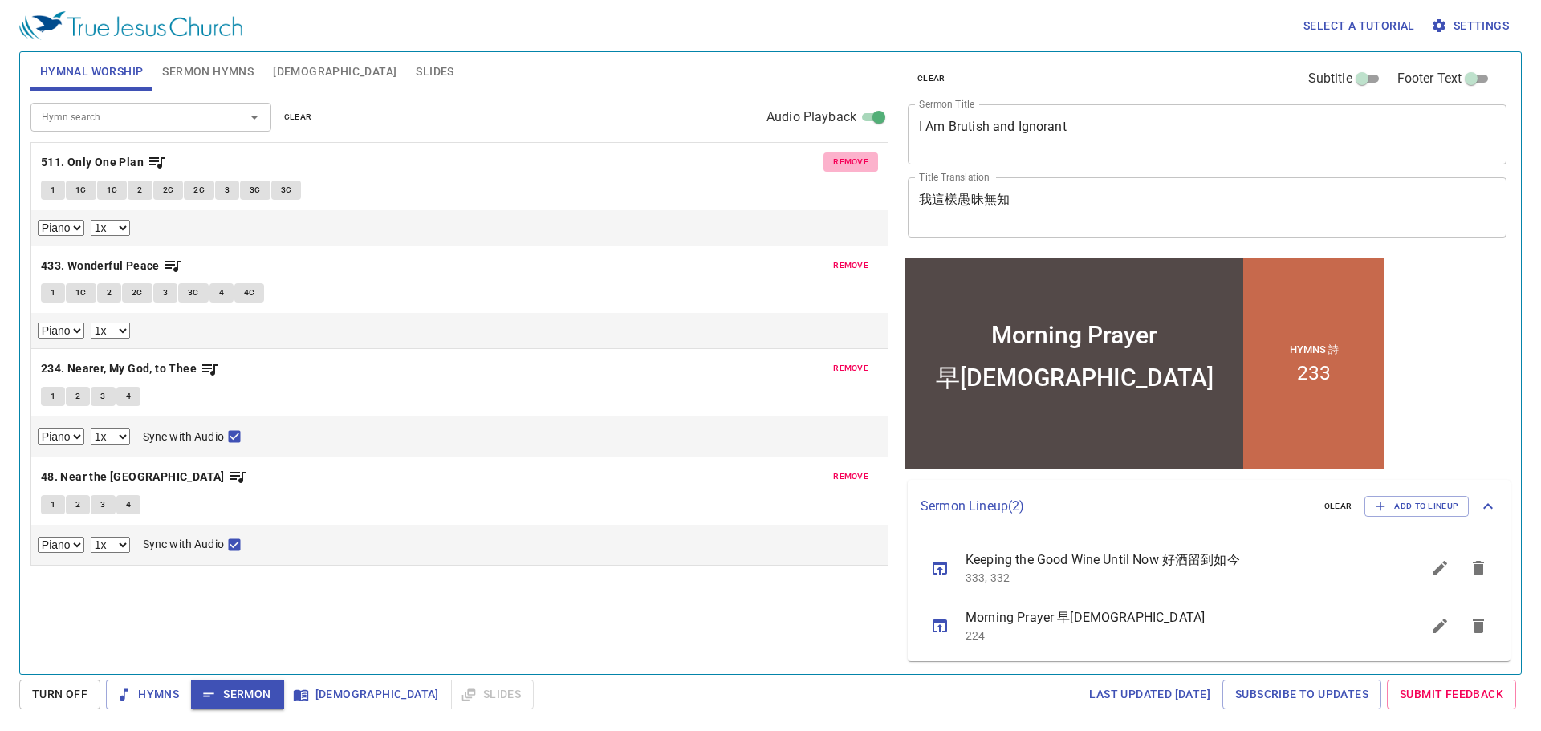
click at [851, 161] on span "remove" at bounding box center [850, 162] width 35 height 14
click at [851, 258] on span "remove" at bounding box center [850, 265] width 35 height 14
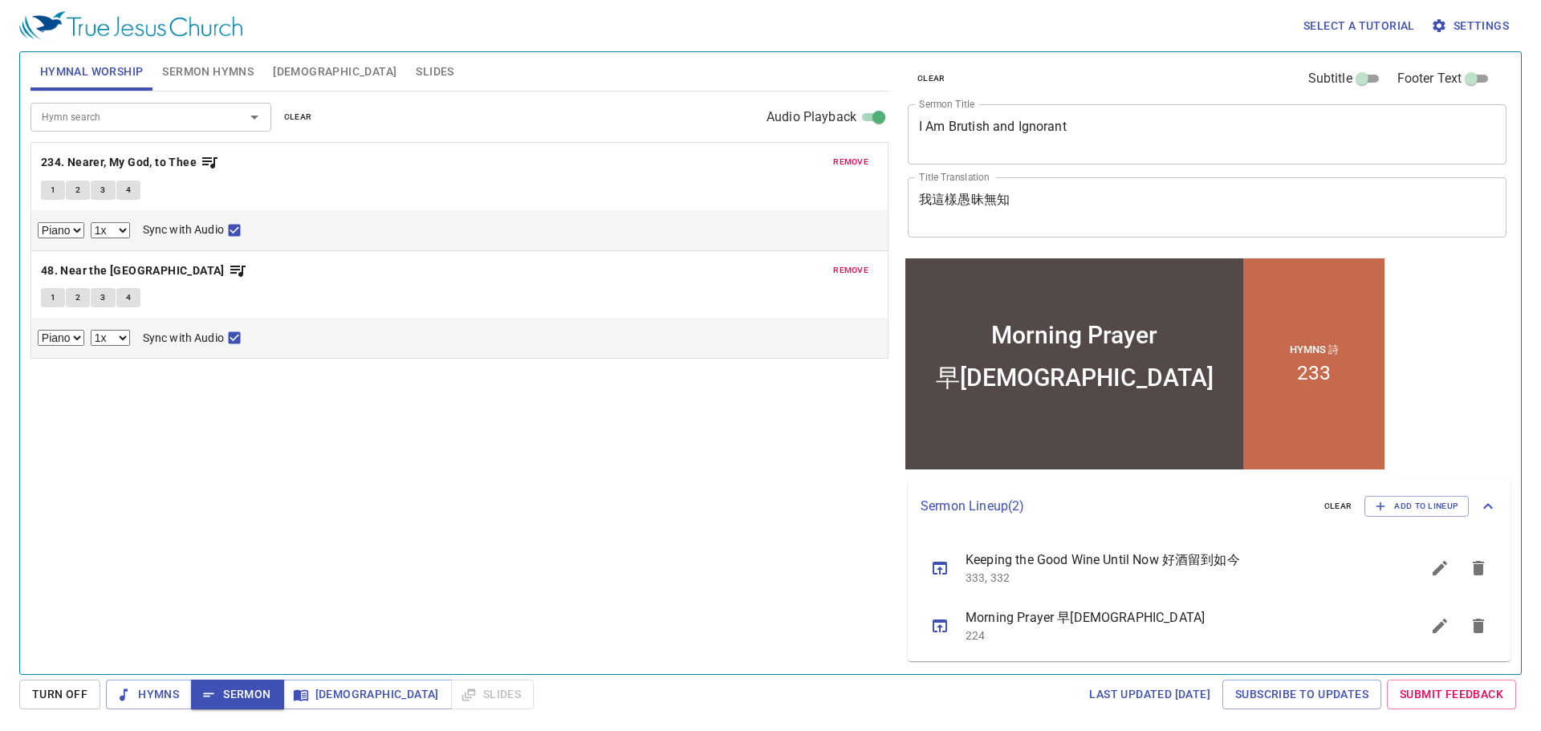
click at [851, 161] on span "remove" at bounding box center [850, 162] width 35 height 14
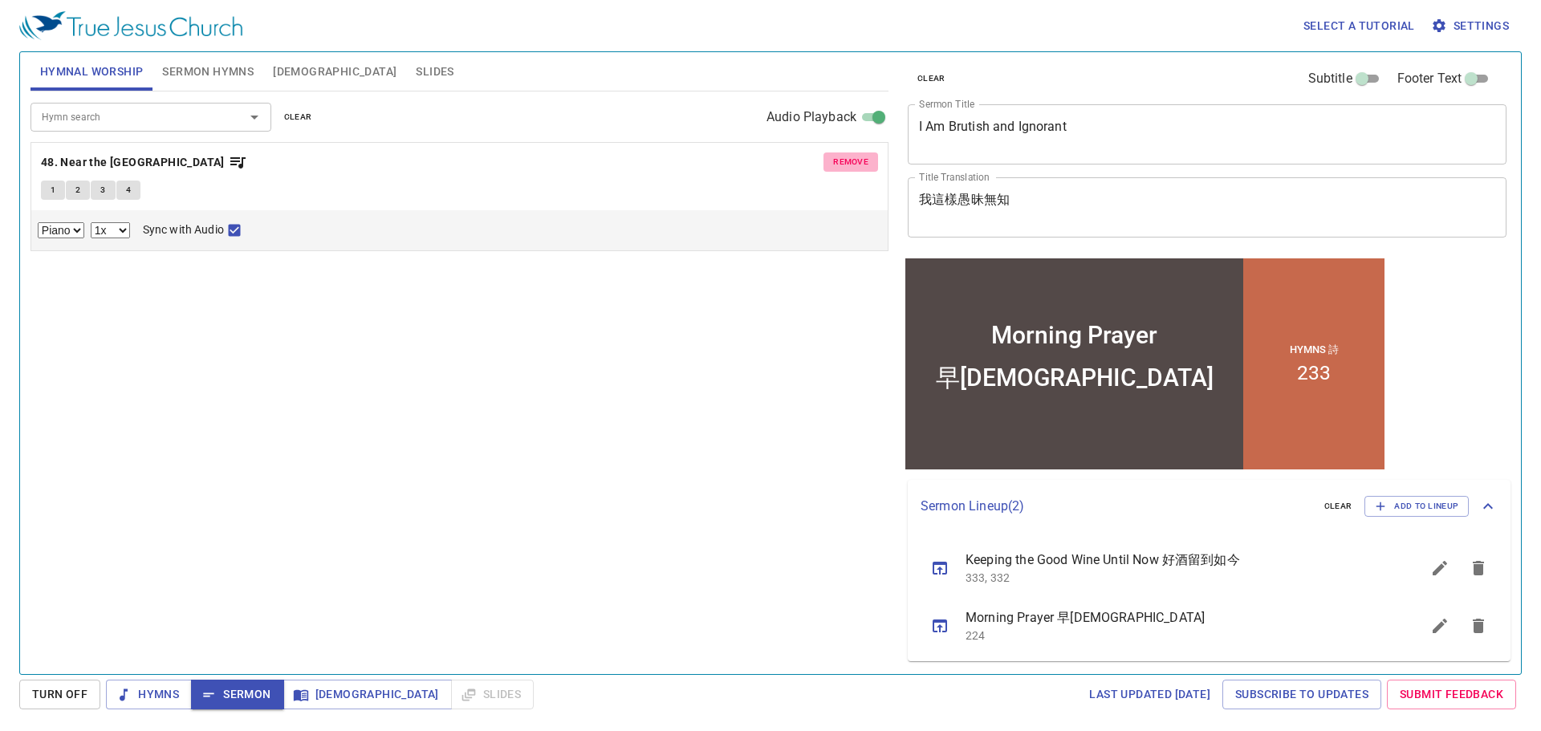
click at [851, 161] on span "remove" at bounding box center [850, 162] width 35 height 14
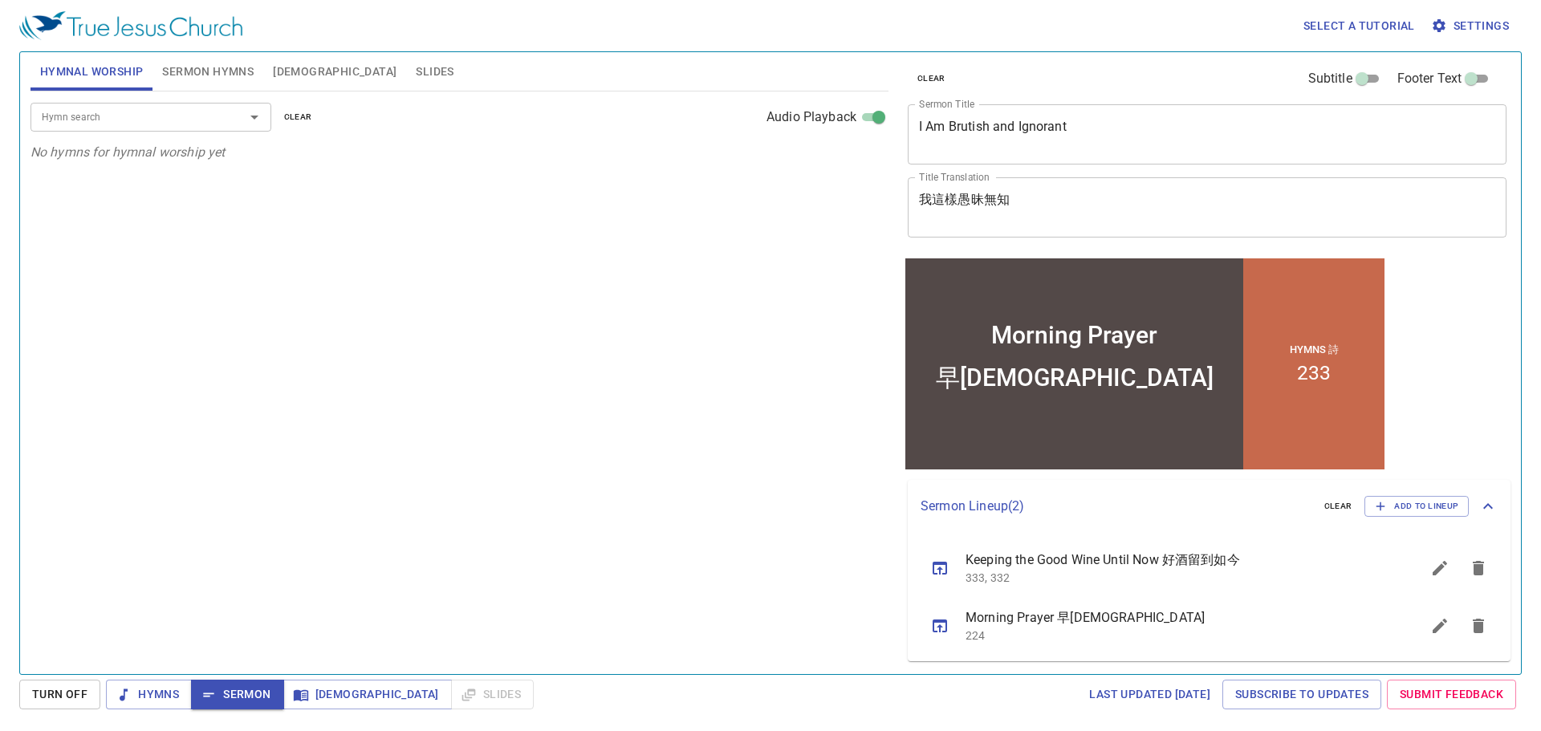
click at [851, 161] on p "No hymns for hymnal worship yet" at bounding box center [459, 152] width 858 height 19
click at [172, 113] on input "Hymn search" at bounding box center [127, 117] width 184 height 18
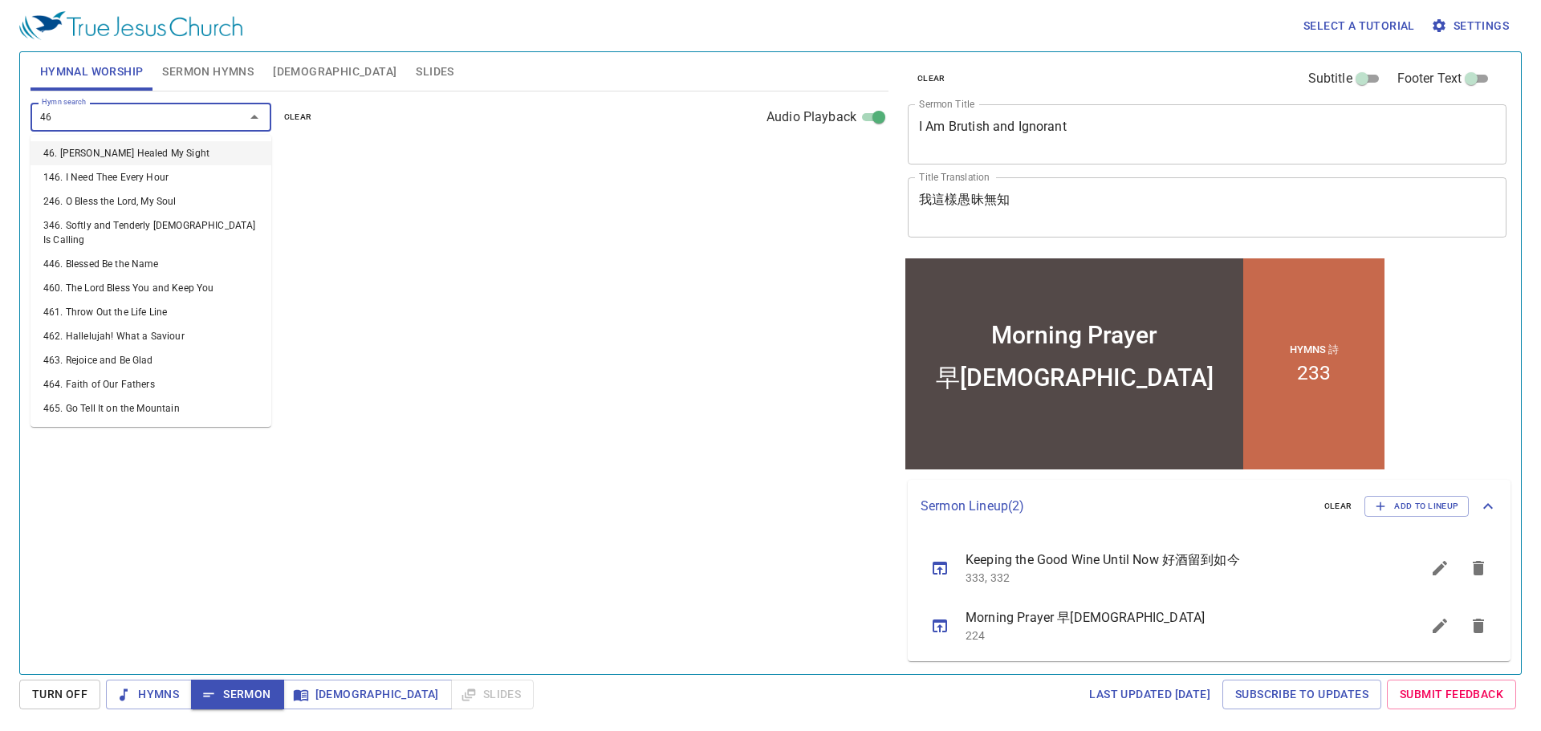
type input "467"
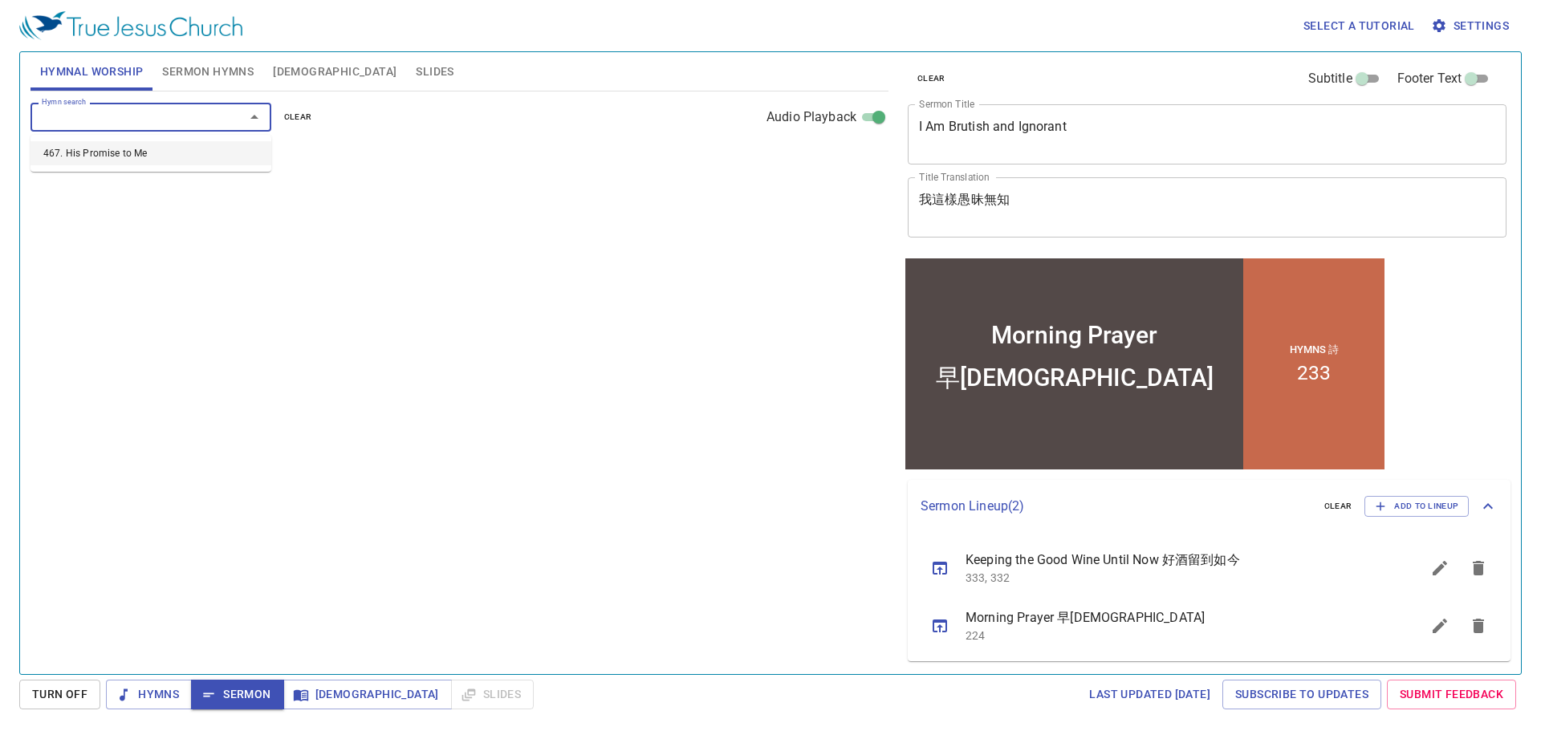
select select "1"
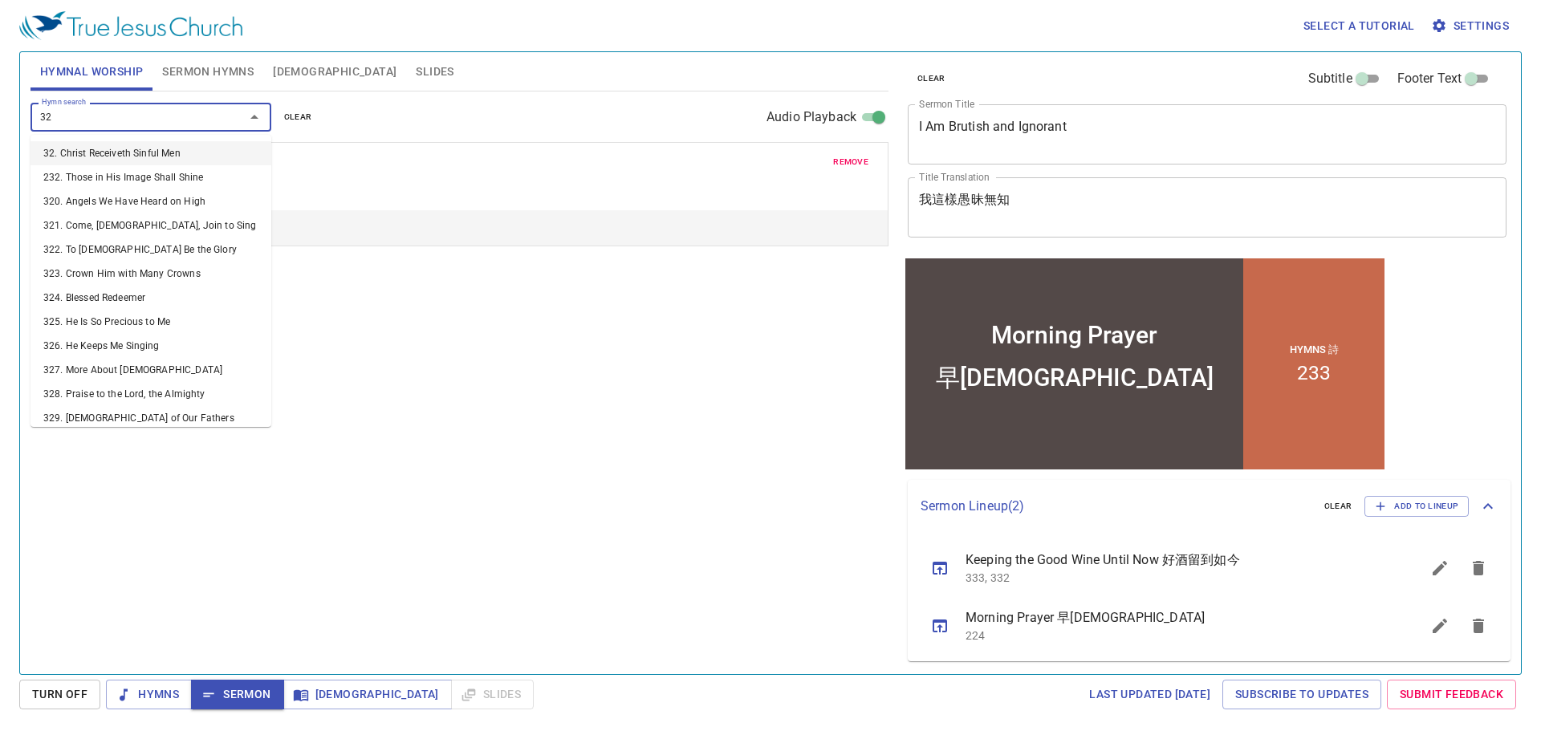
type input "322"
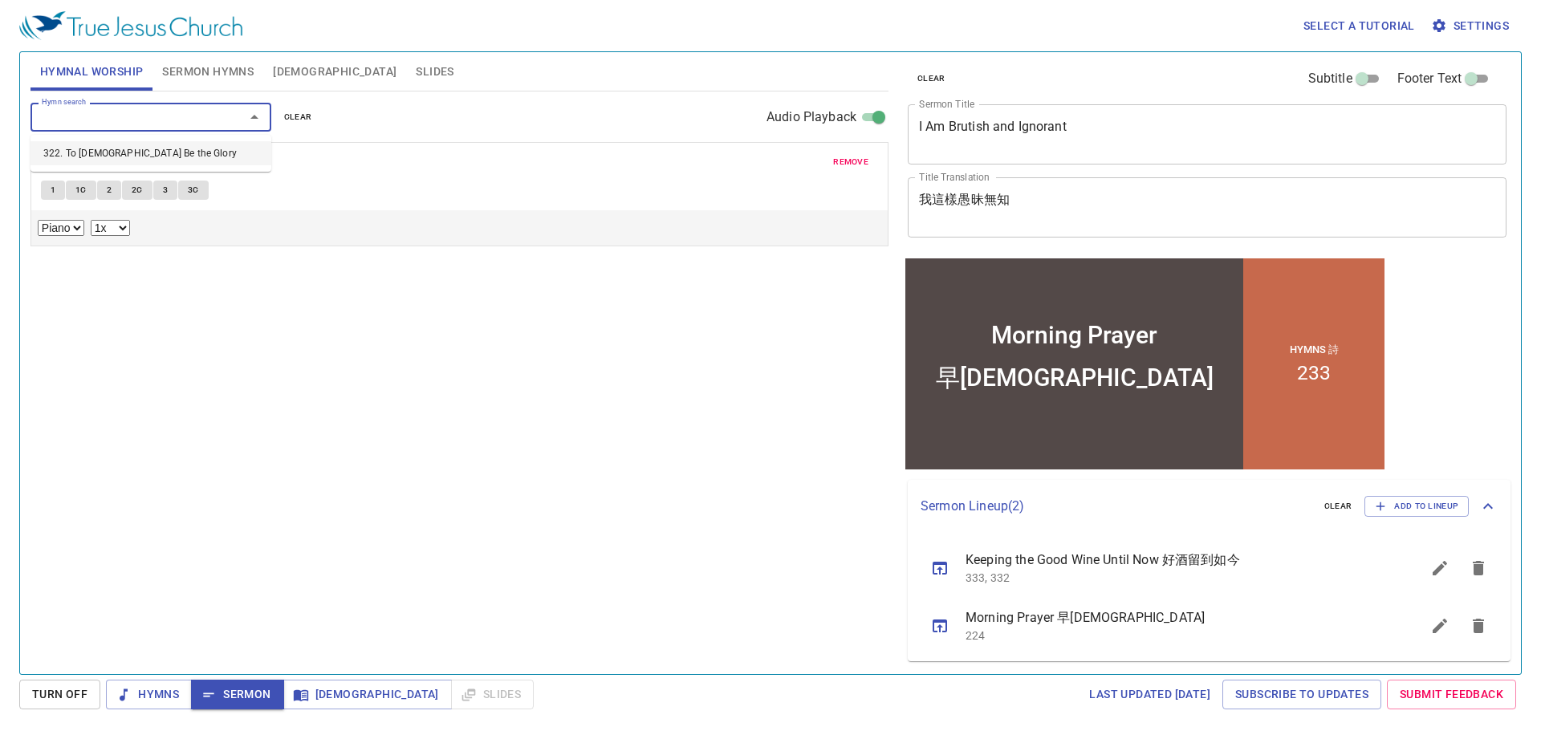
select select "1"
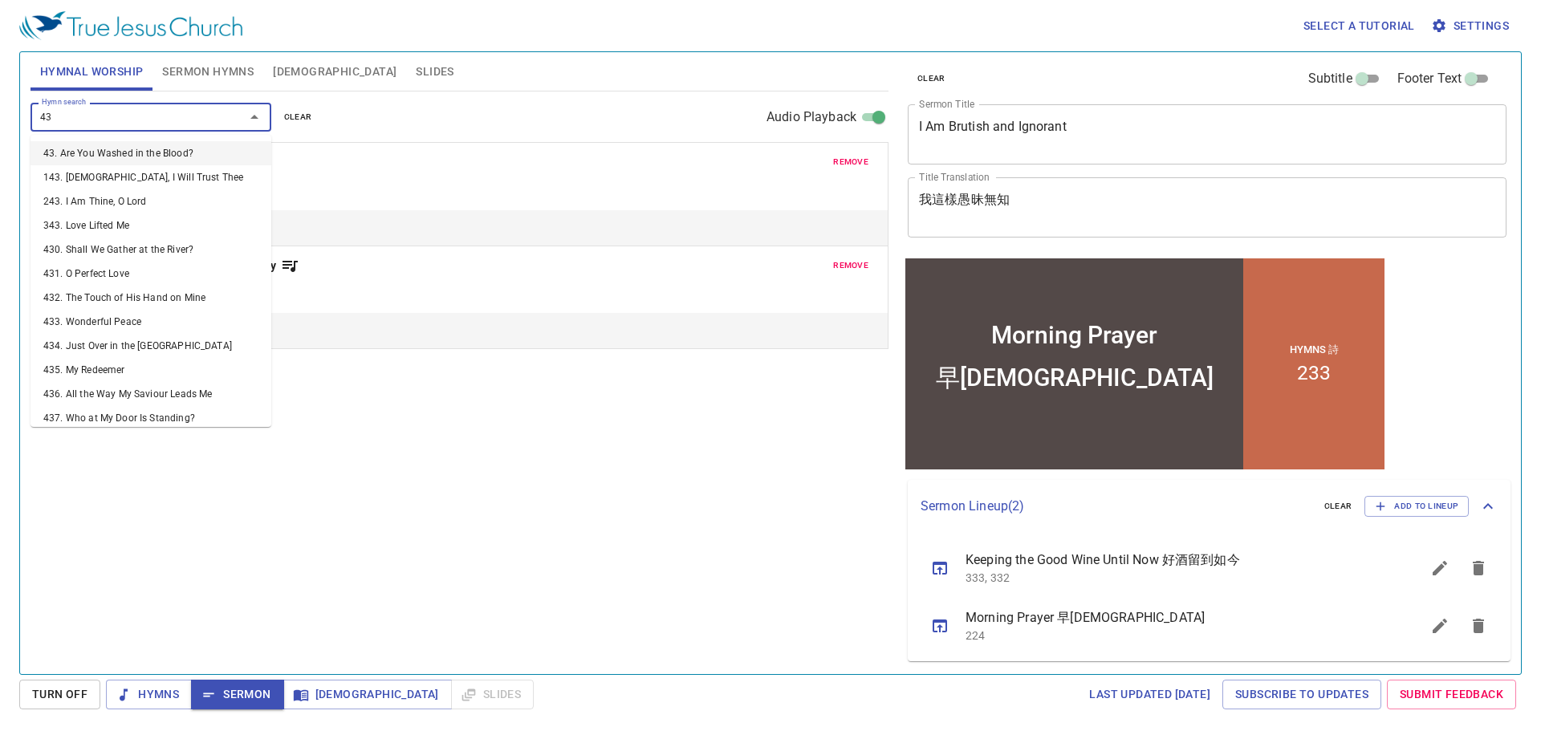
type input "437"
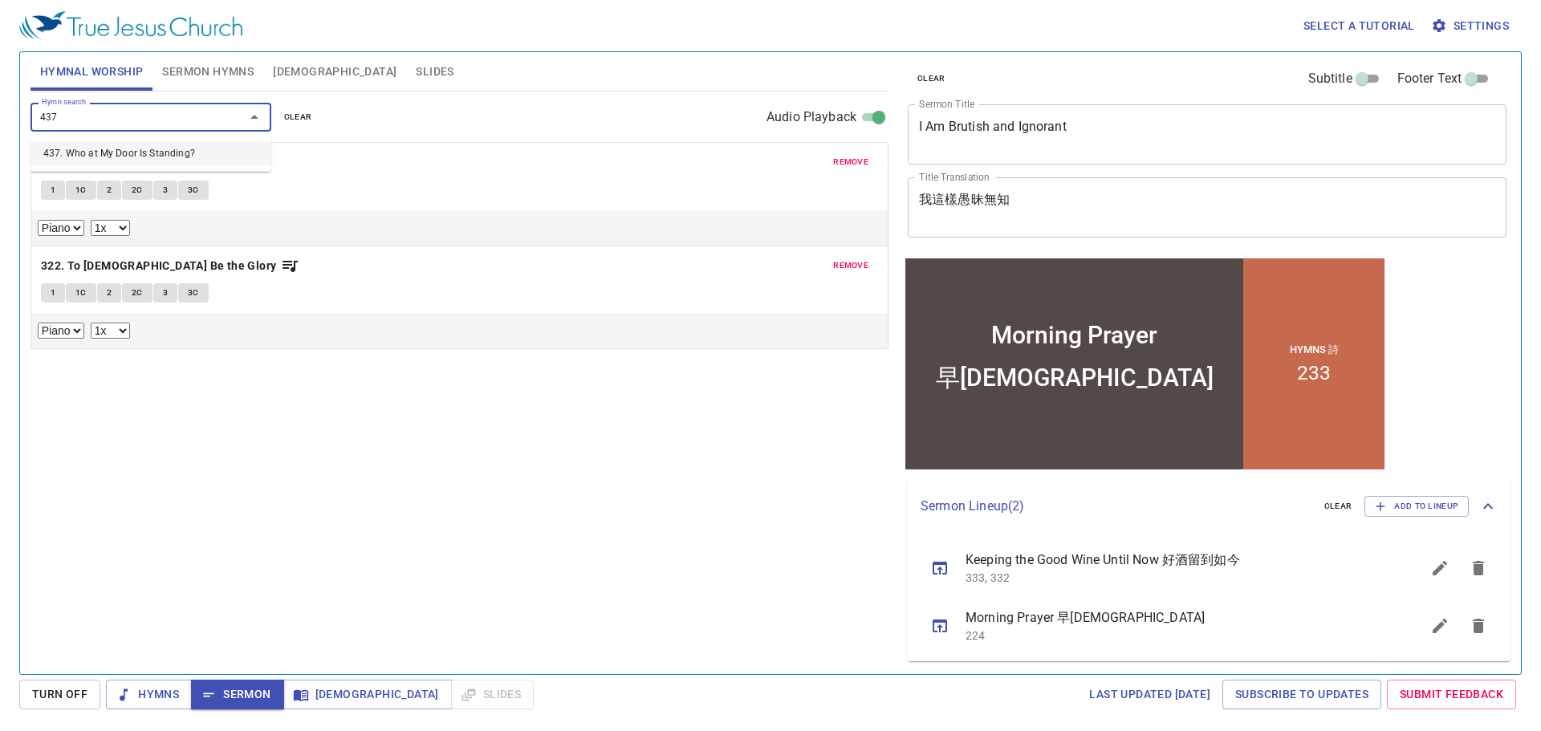
select select "1"
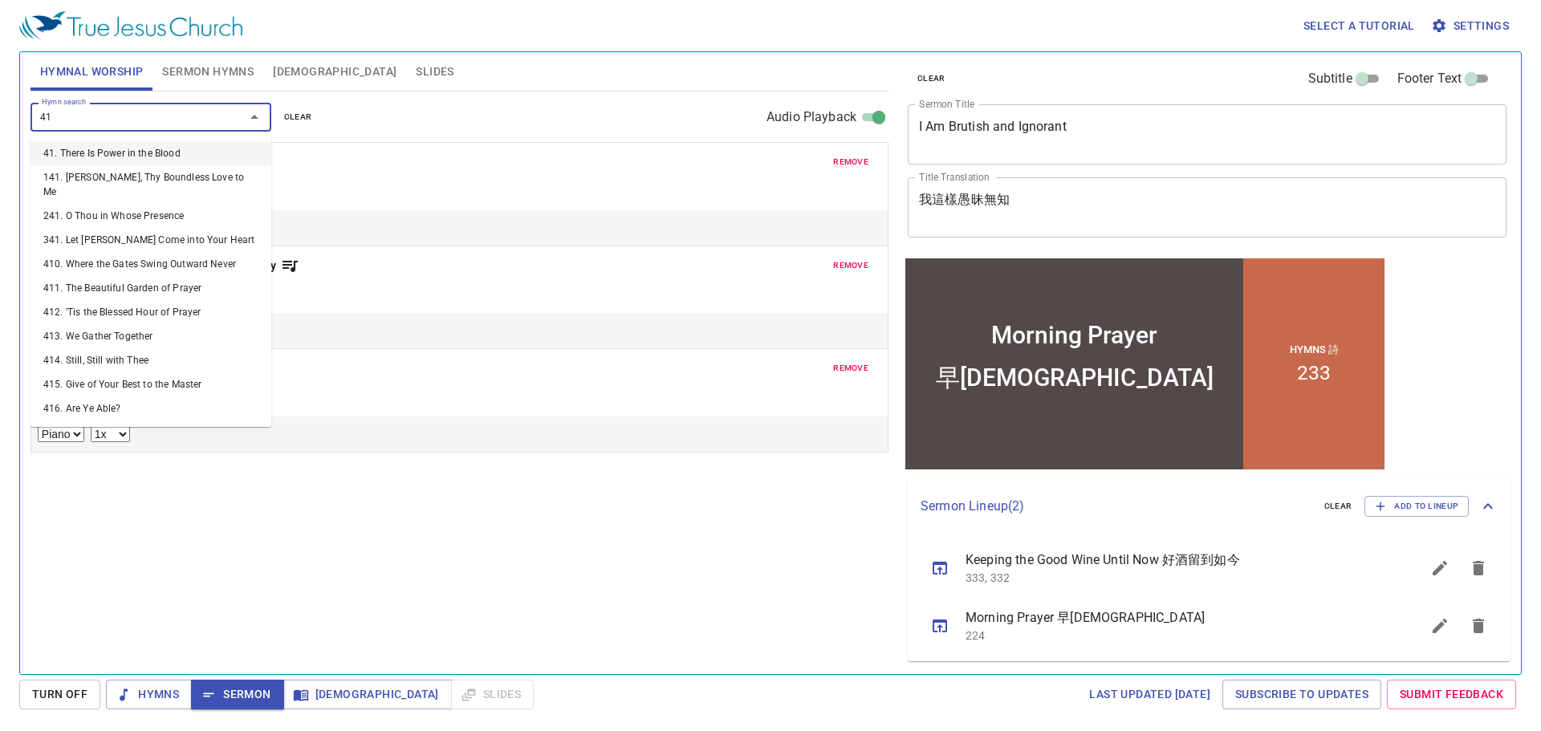
type input "418"
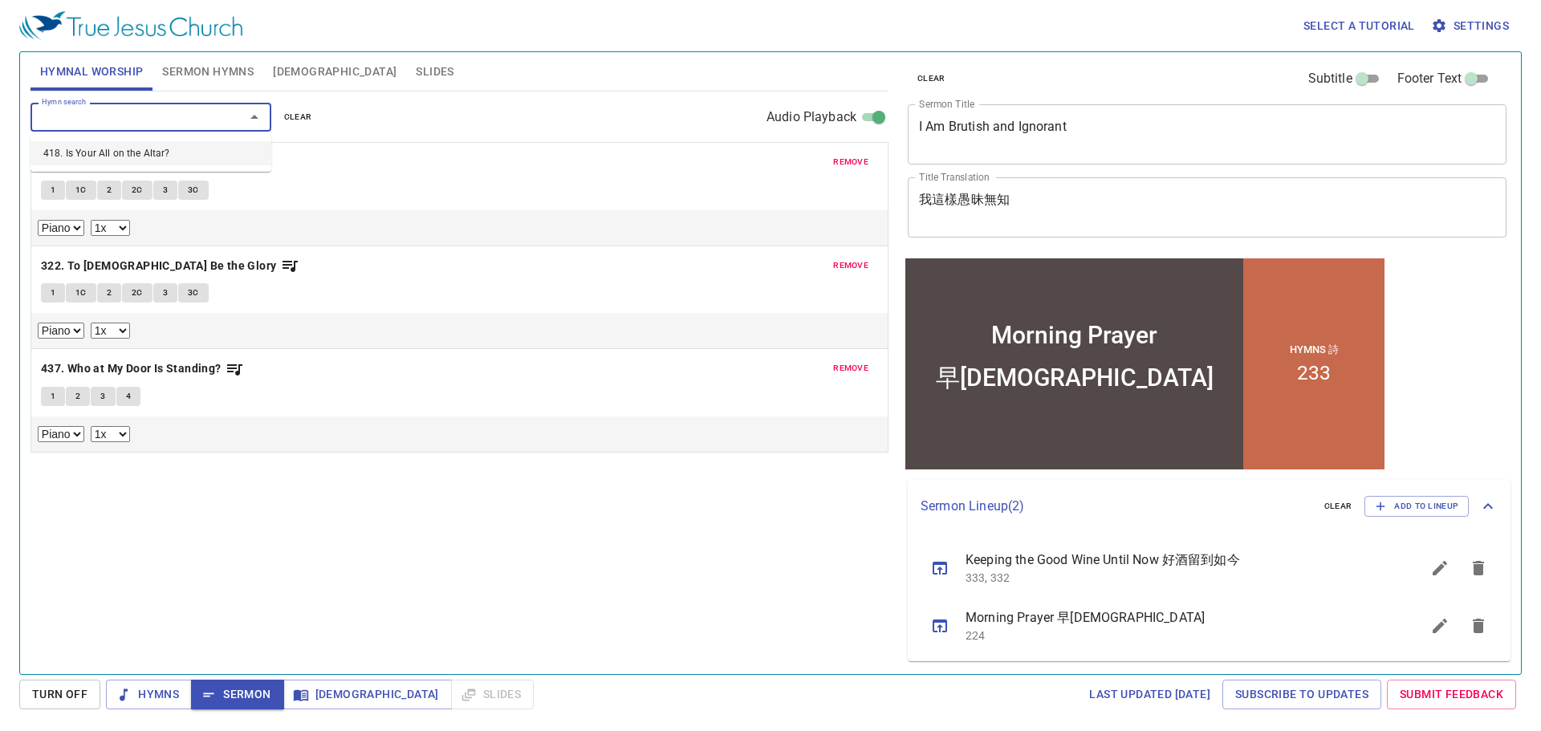
select select "1"
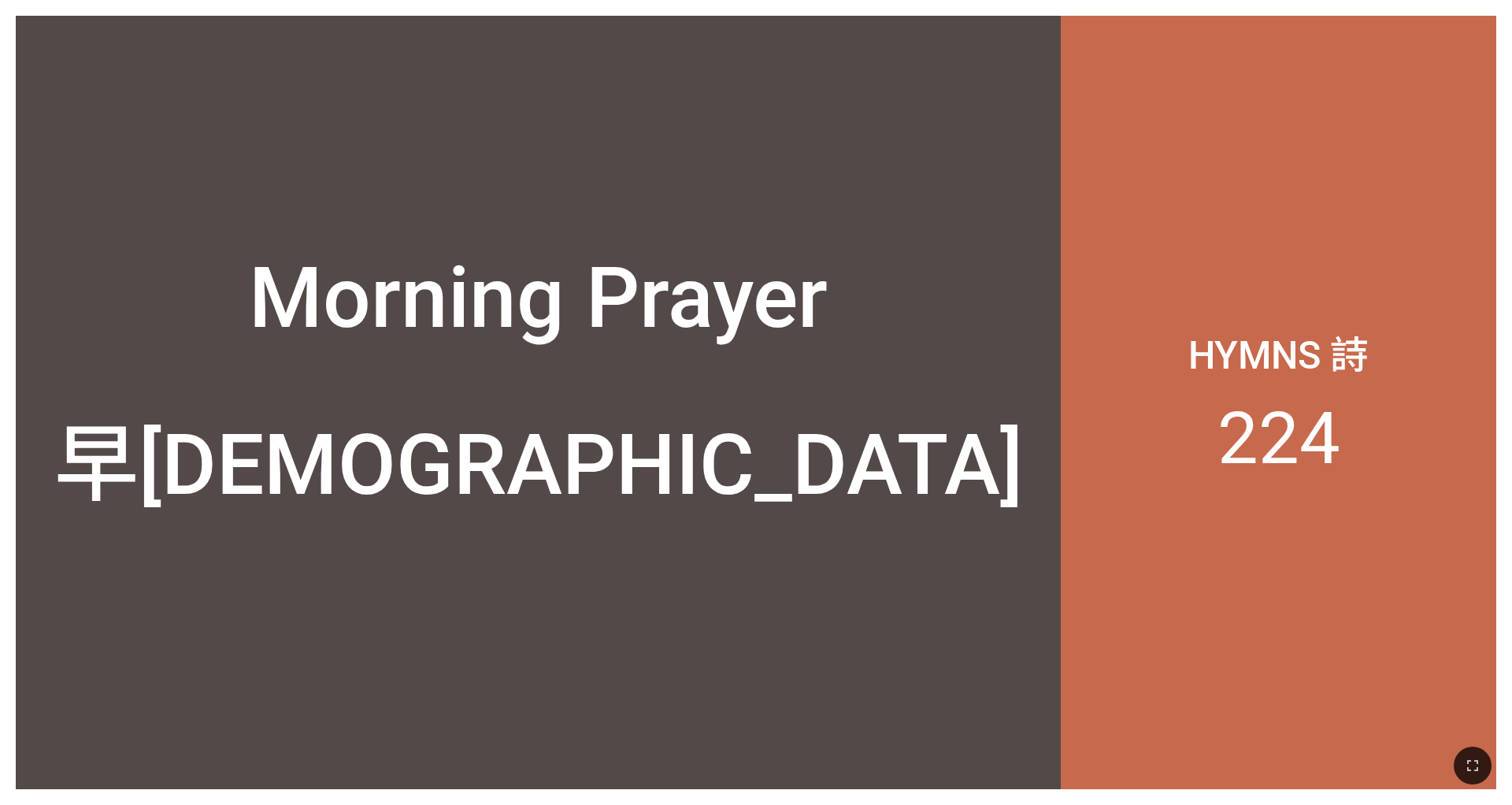
drag, startPoint x: 1042, startPoint y: 158, endPoint x: 1017, endPoint y: 134, distance: 34.7
click at [1007, 134] on div "Morning Prayer" at bounding box center [538, 208] width 1045 height 309
drag, startPoint x: 977, startPoint y: 28, endPoint x: 1392, endPoint y: 617, distance: 720.5
click at [1007, 595] on div "Hymns 詩 224" at bounding box center [1278, 402] width 436 height 774
click at [1007, 754] on icon "button" at bounding box center [1472, 765] width 19 height 19
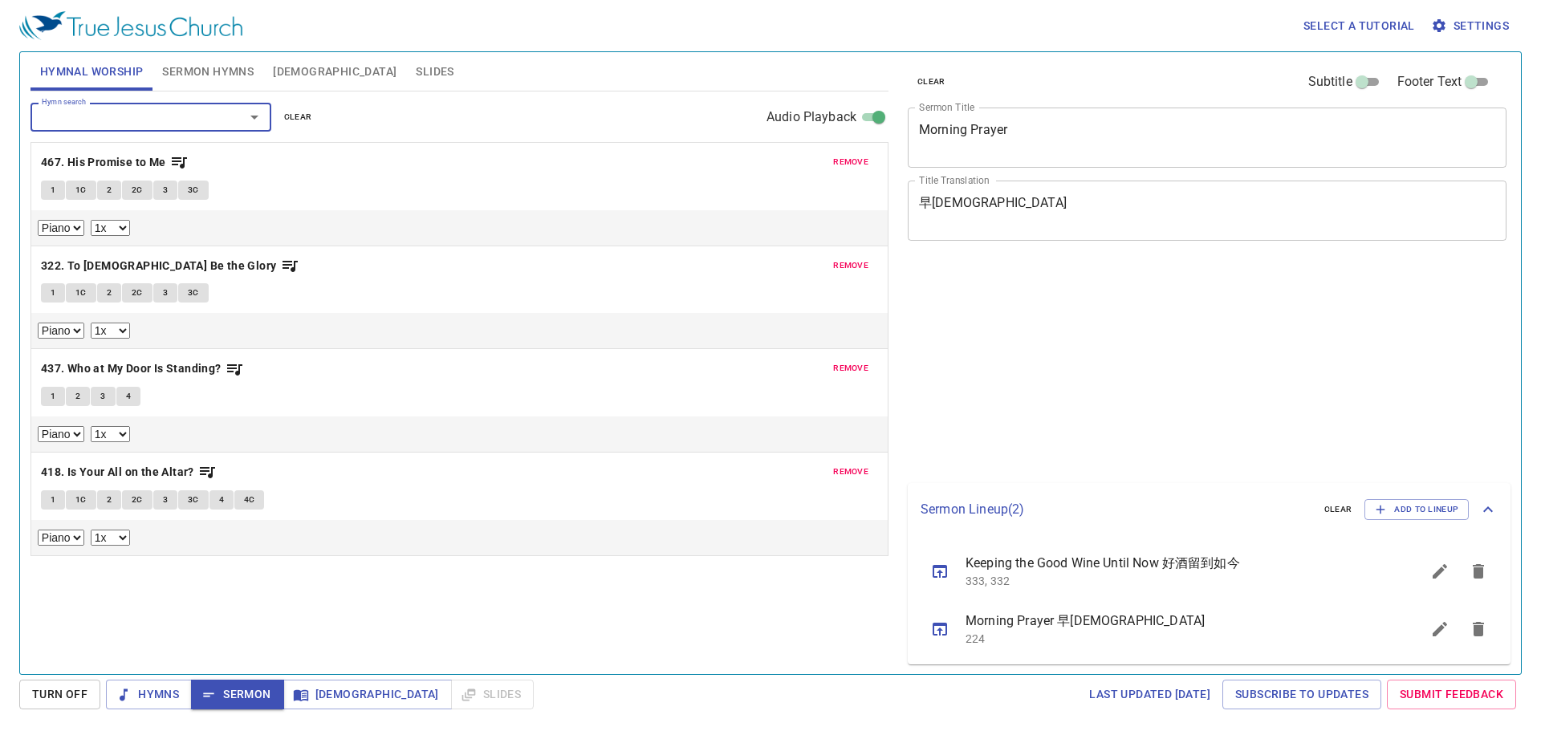
select select "1"
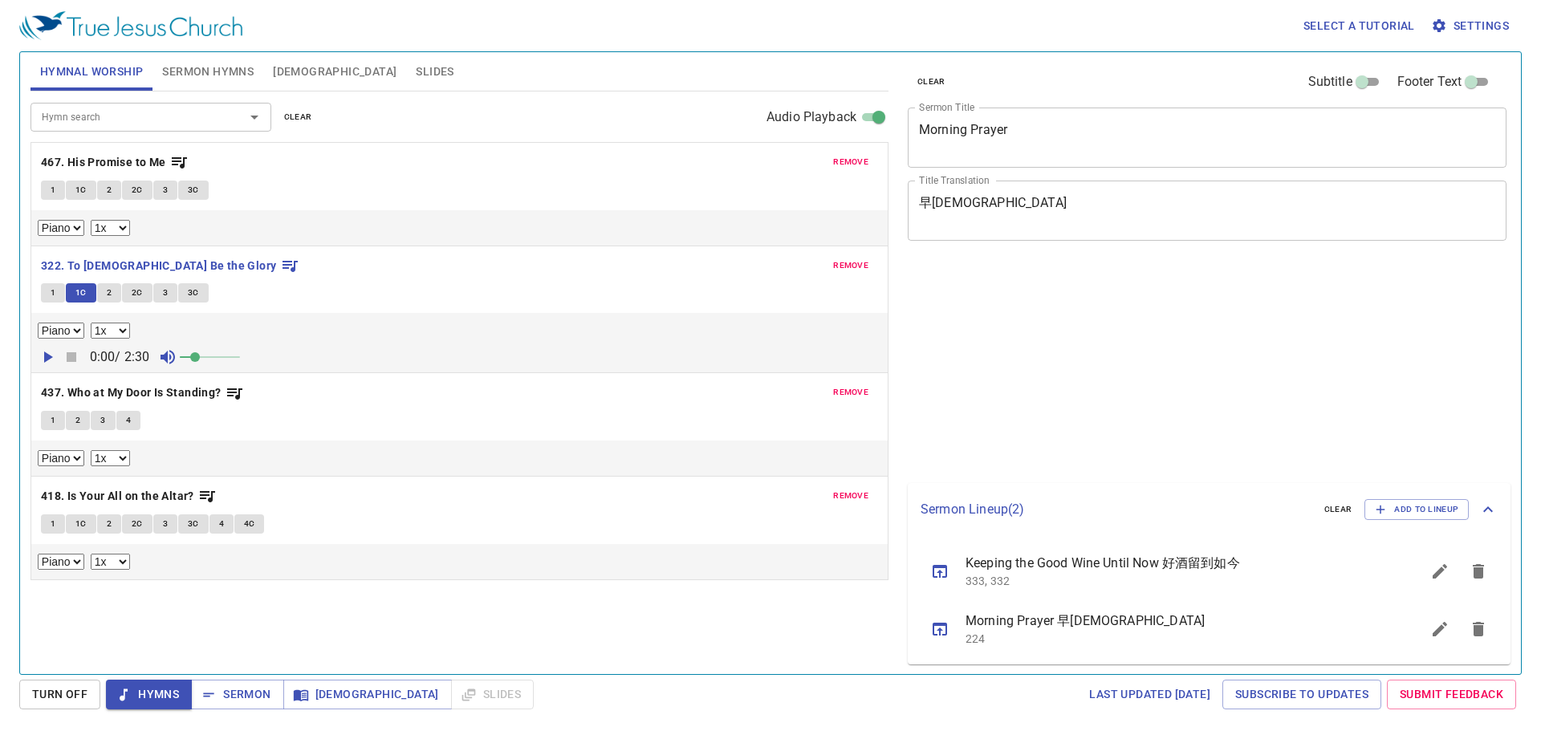
select select "1"
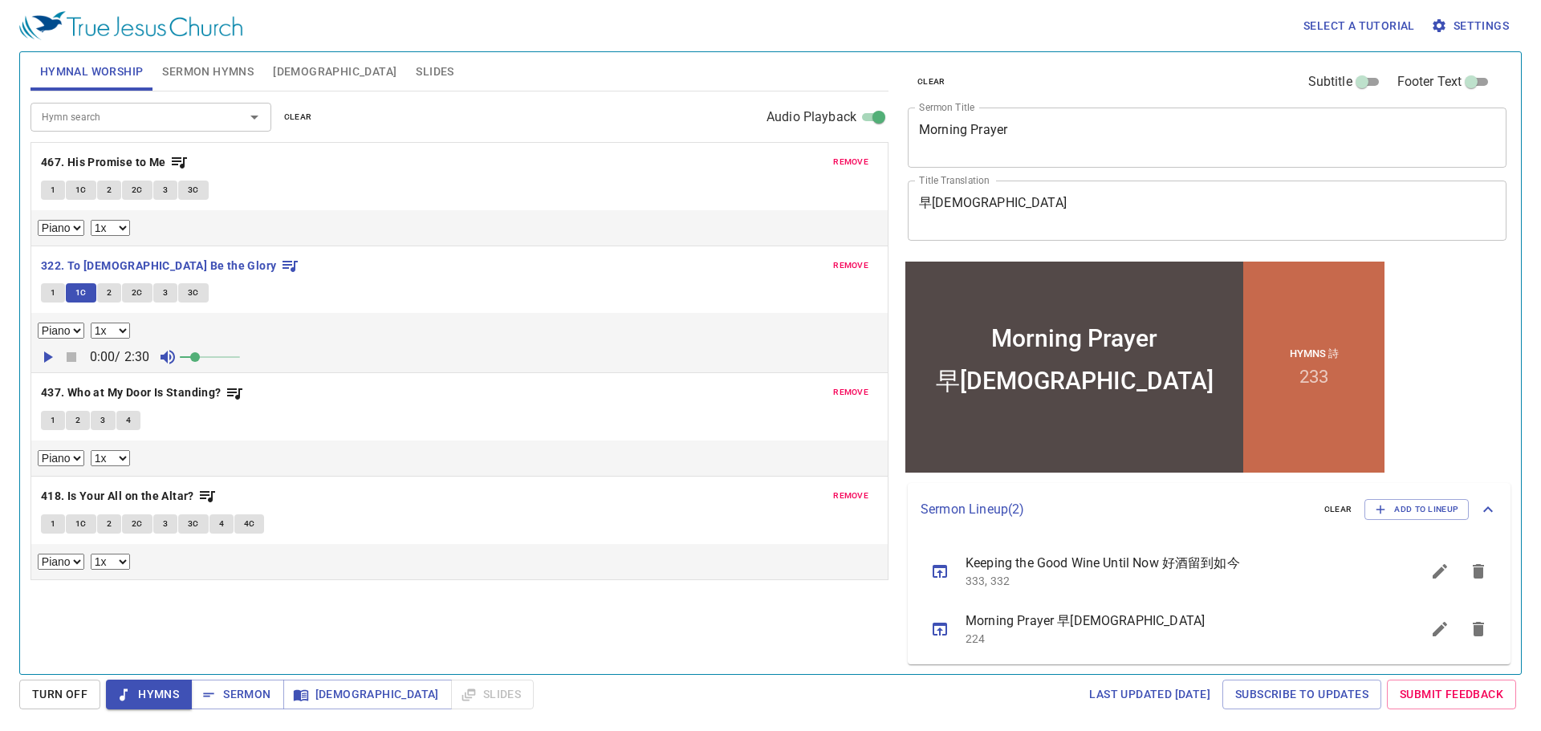
scroll to position [3, 0]
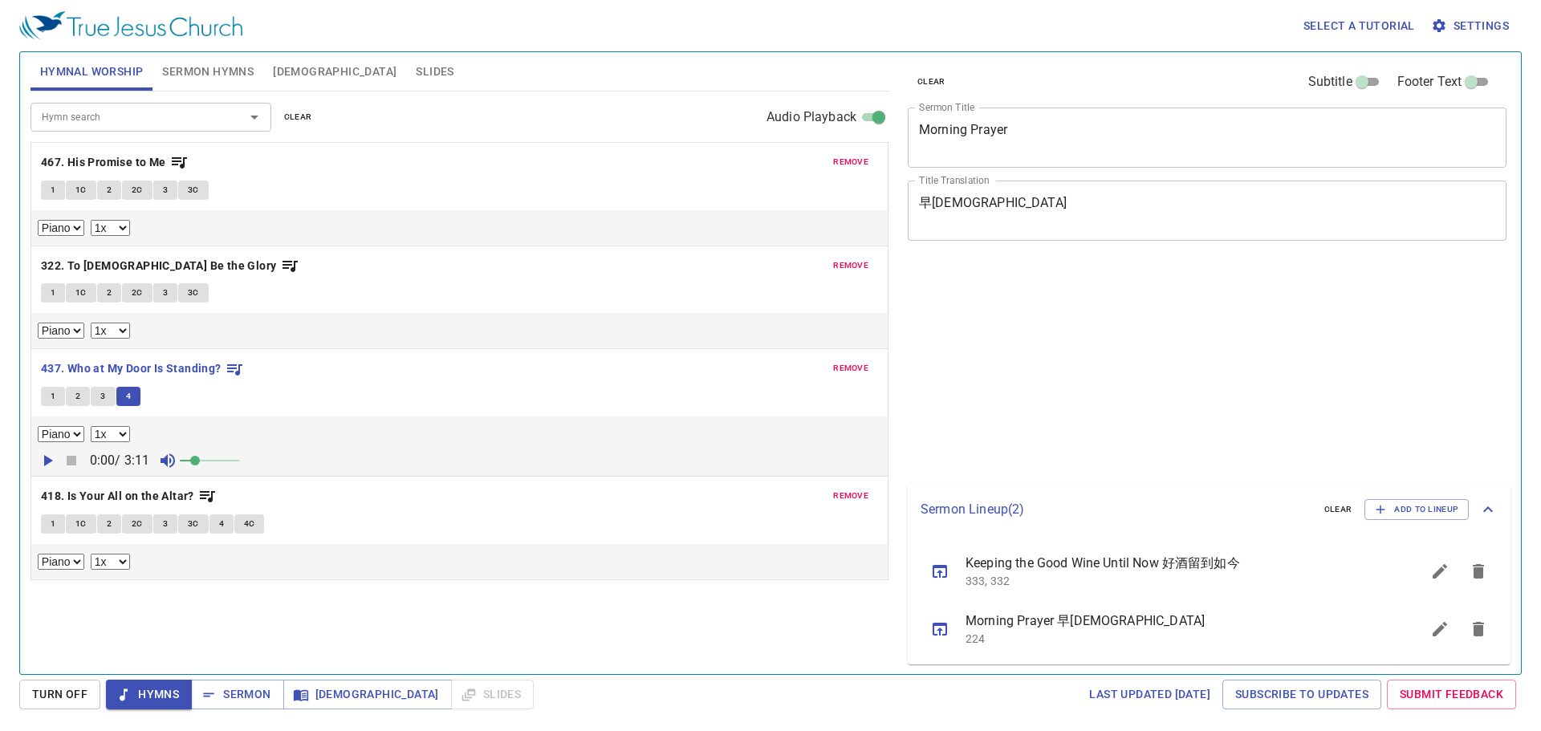
select select "1"
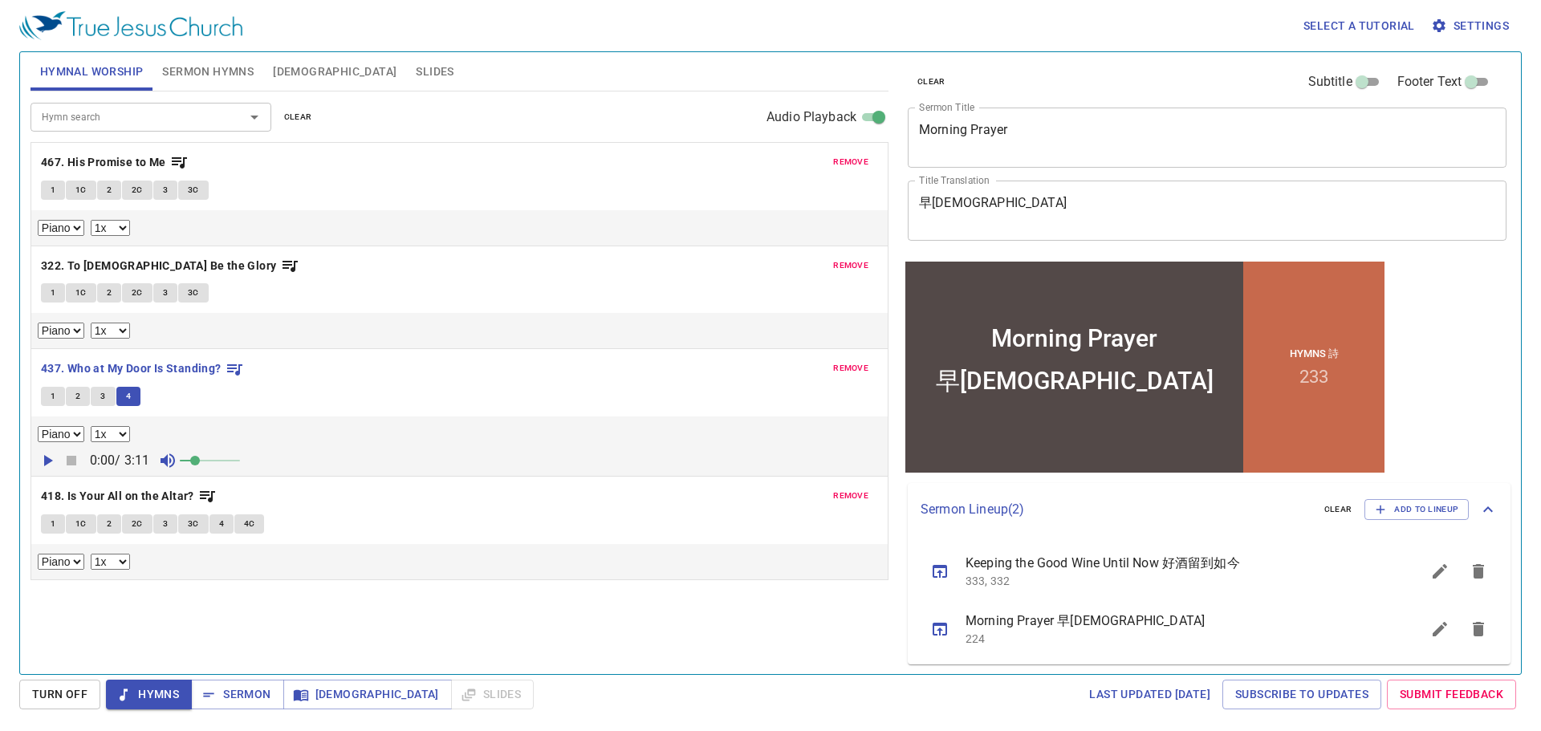
scroll to position [3, 0]
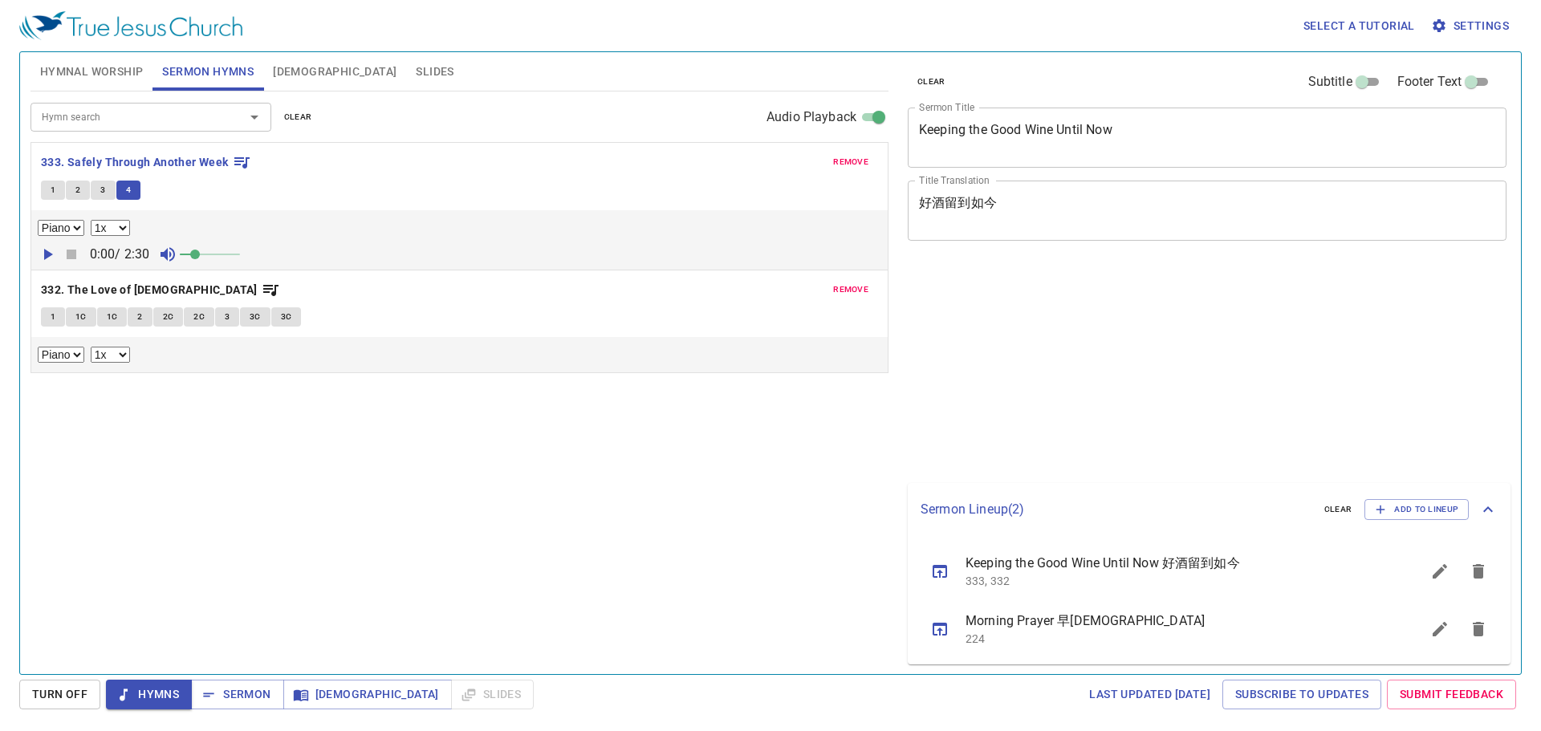
select select "1"
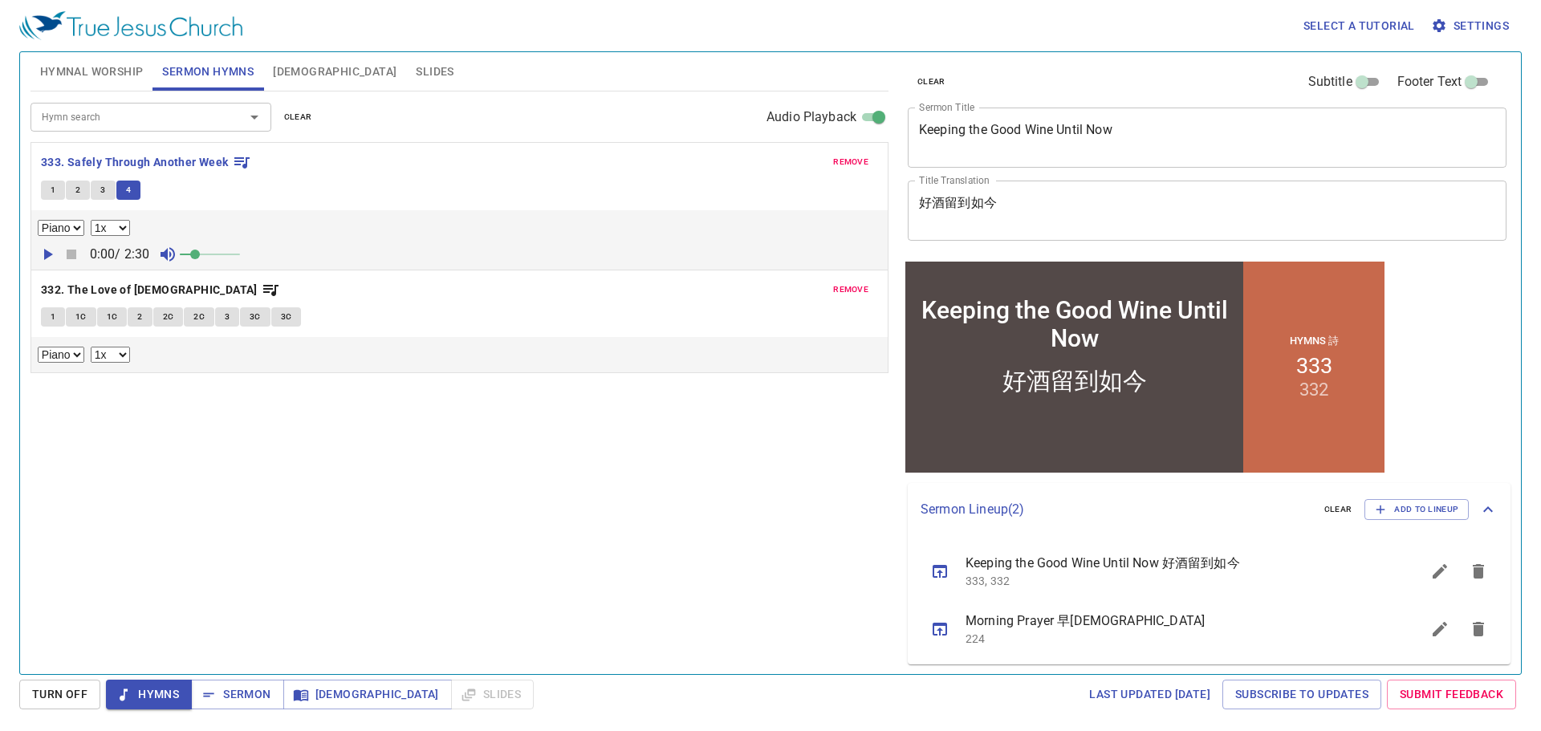
scroll to position [3, 0]
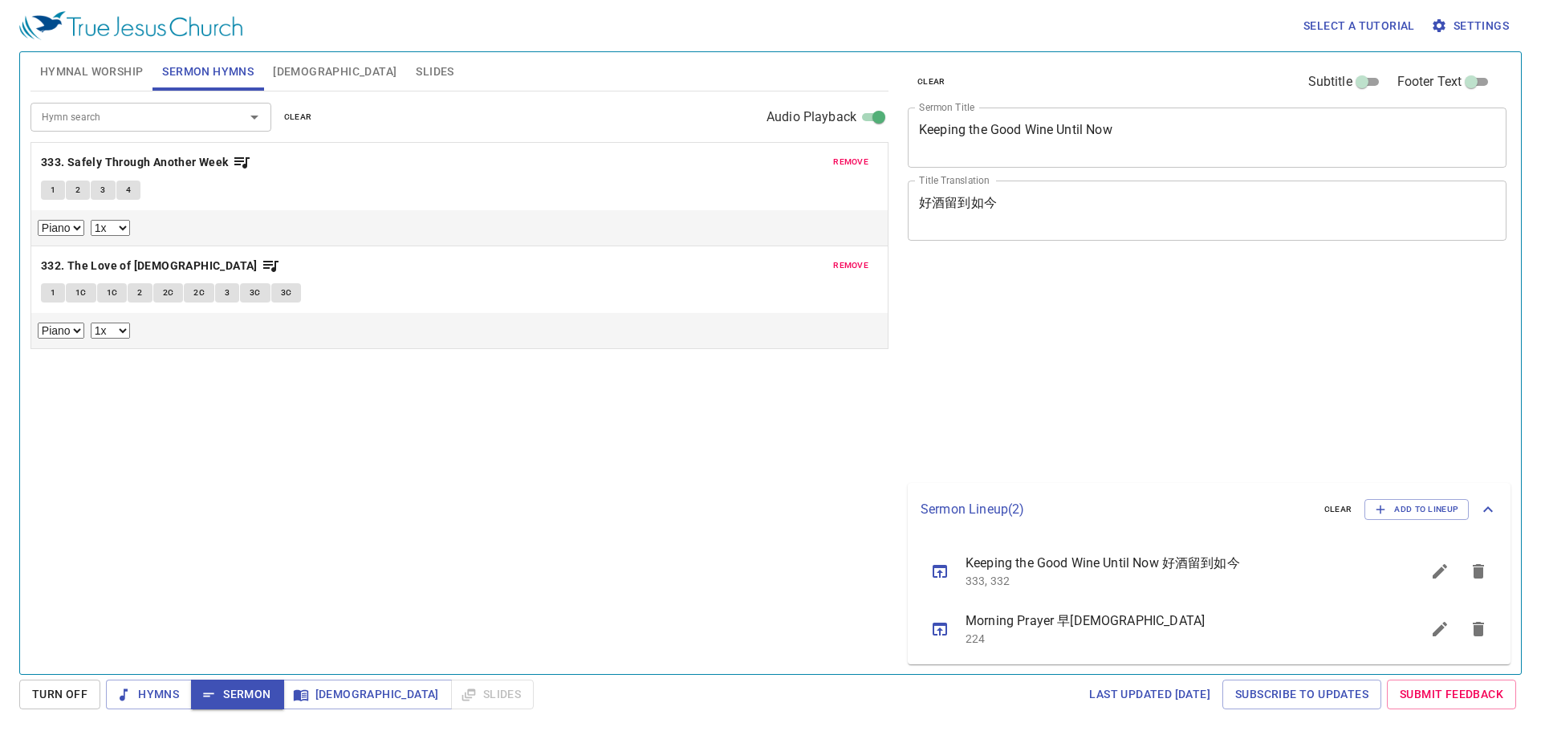
select select "1"
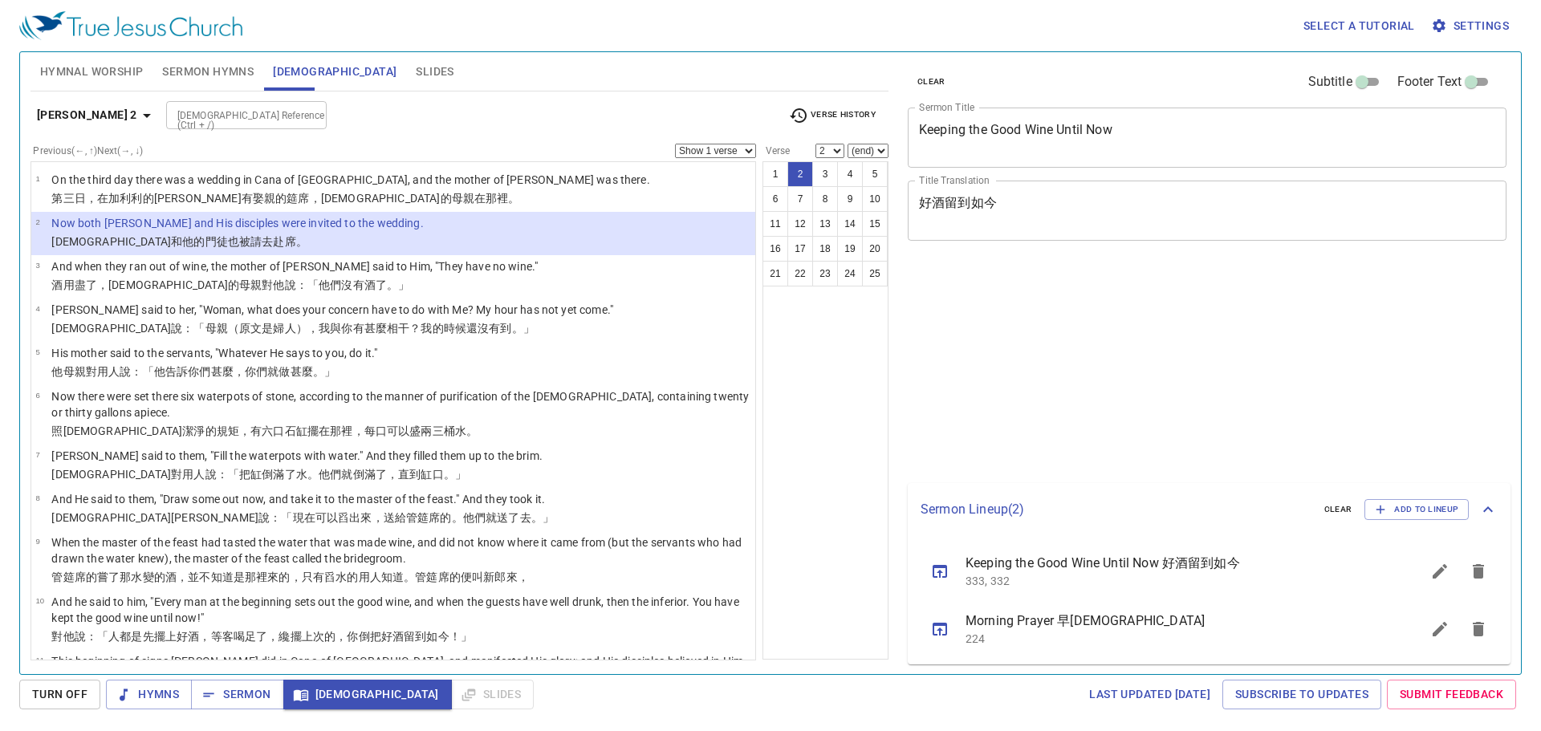
select select "2"
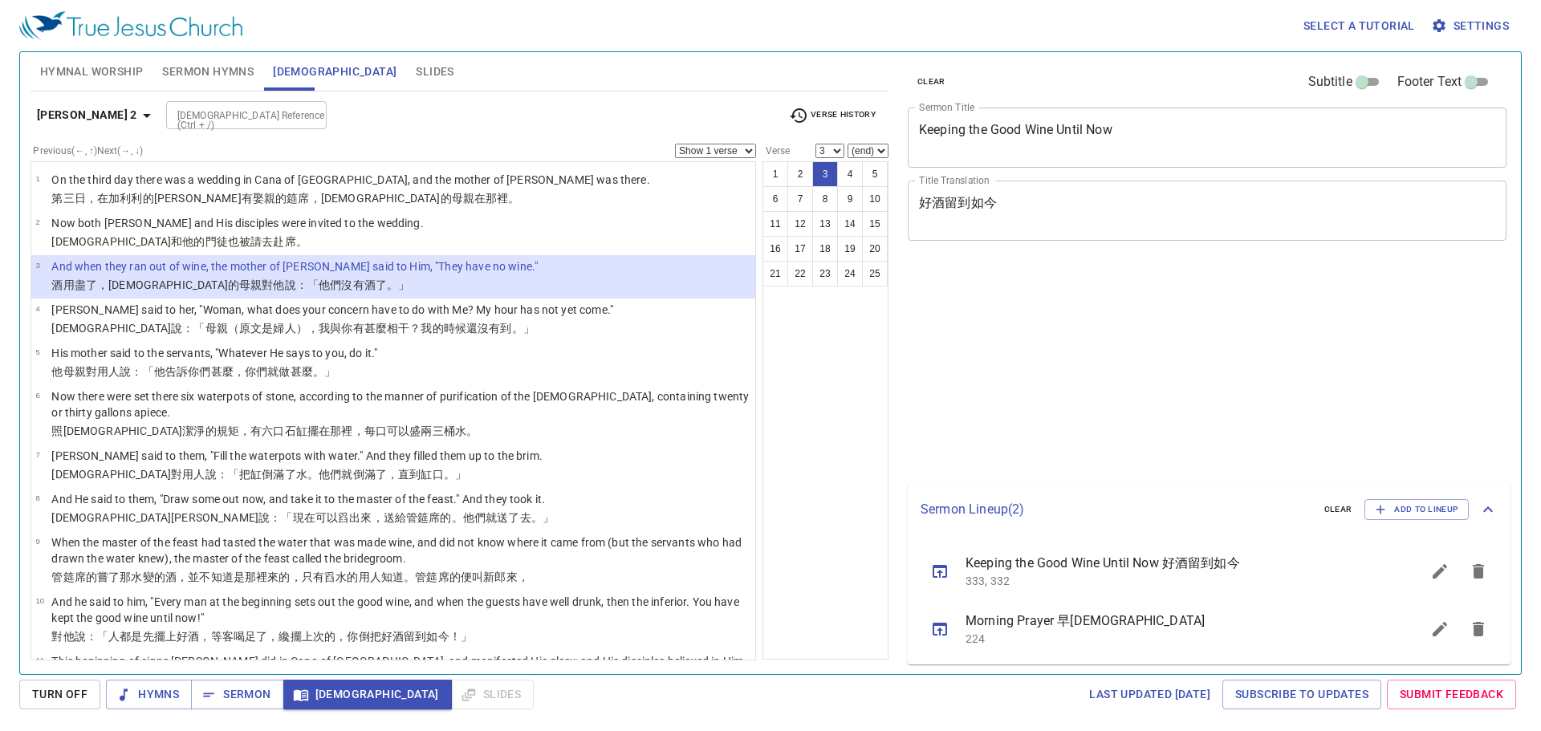
select select "3"
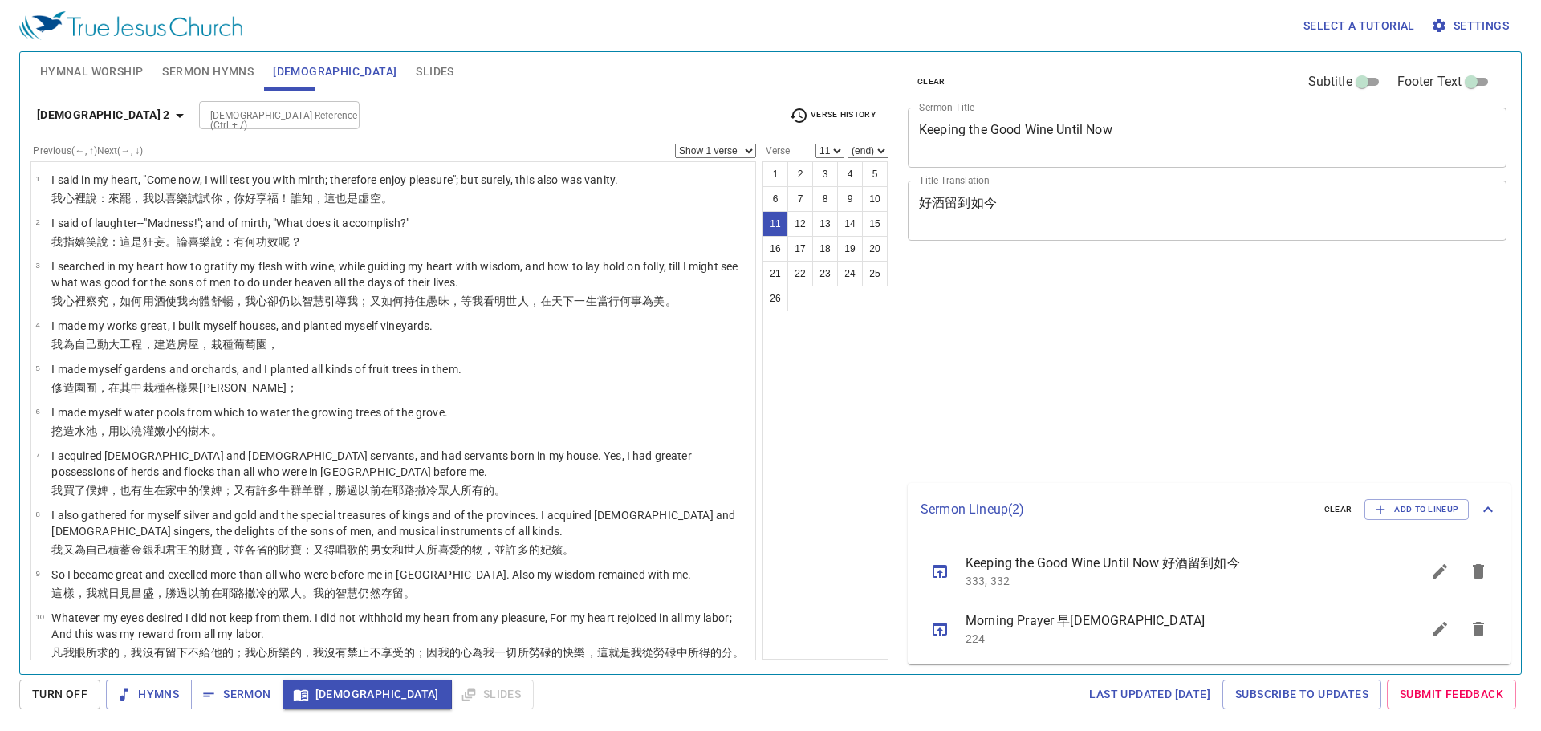
select select "11"
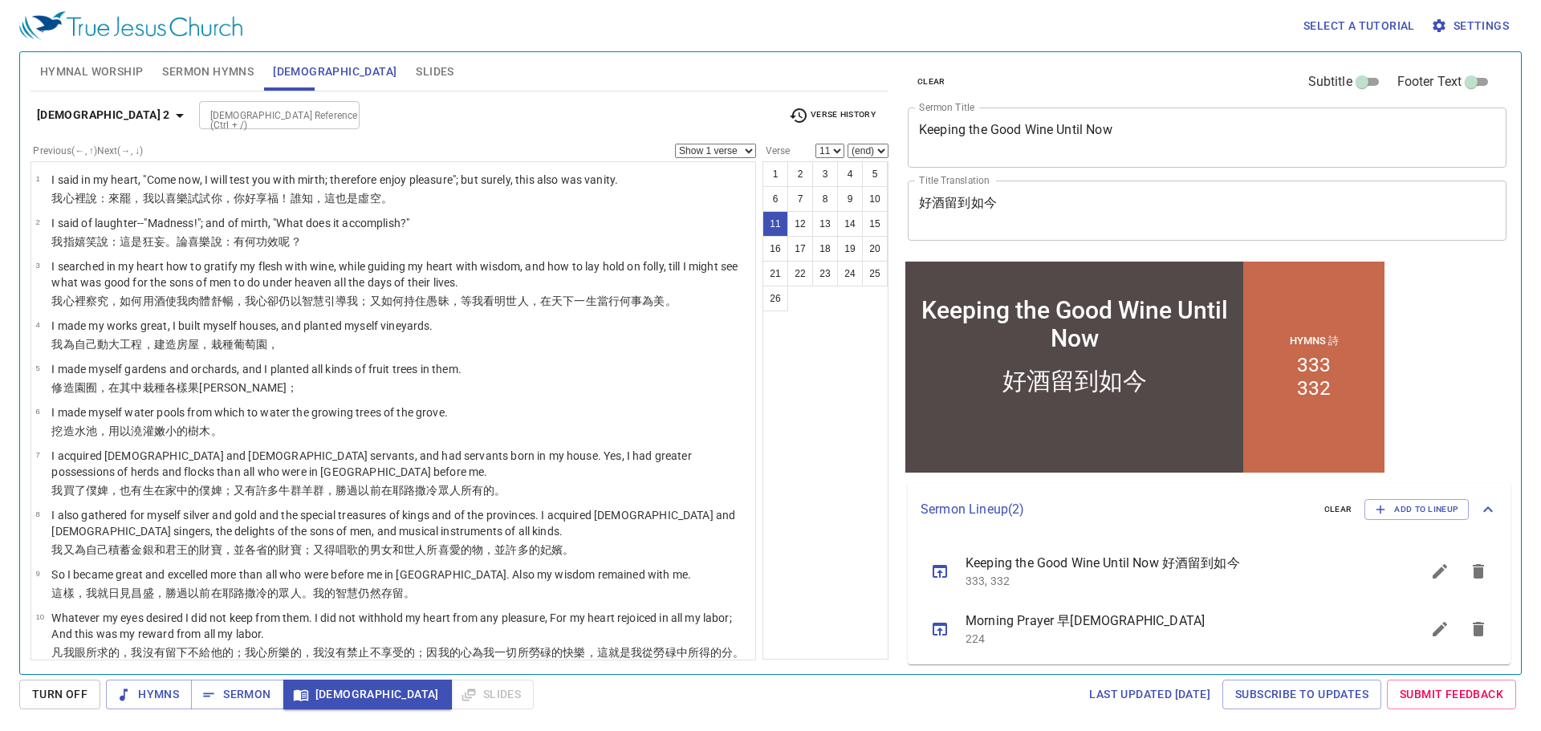
scroll to position [3, 0]
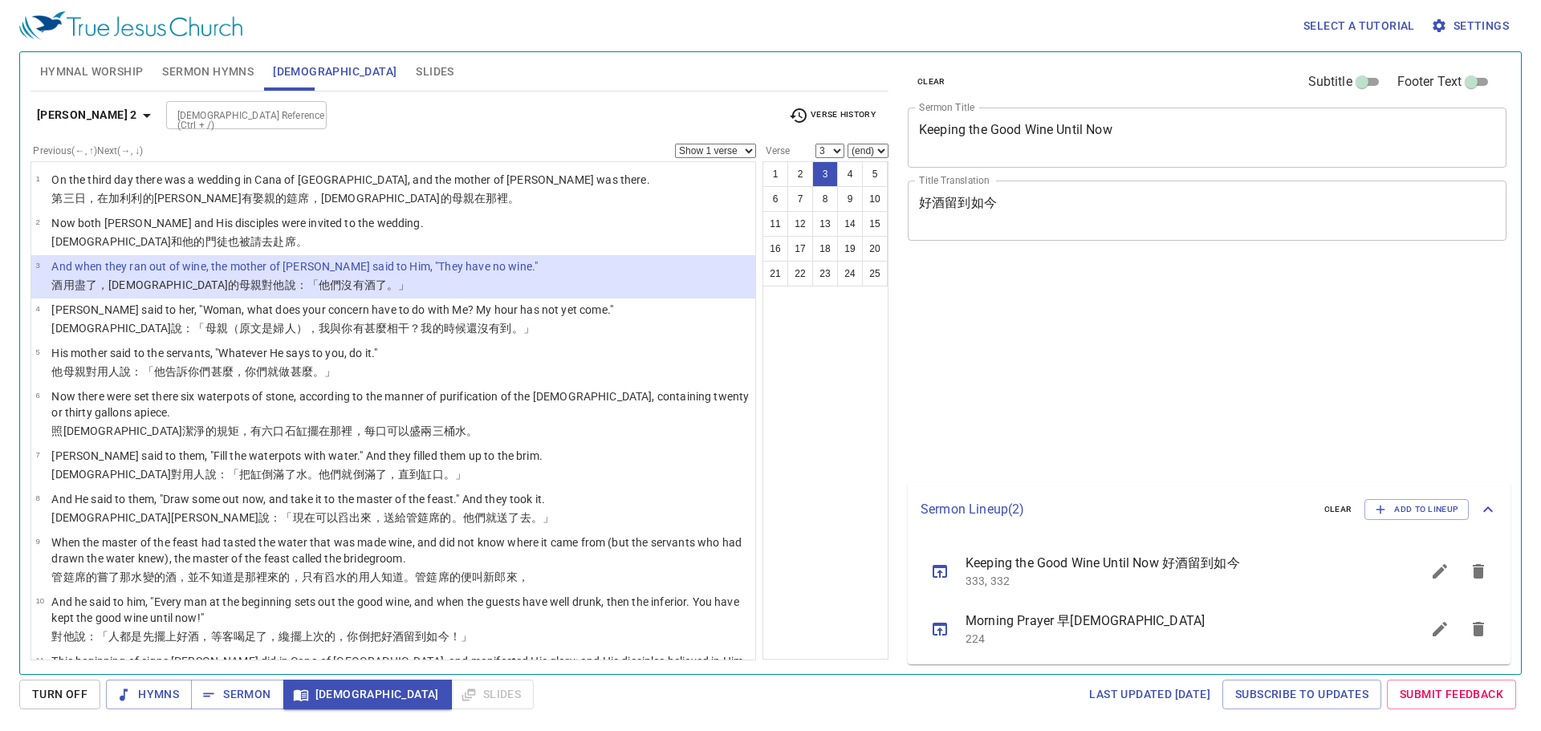
select select "3"
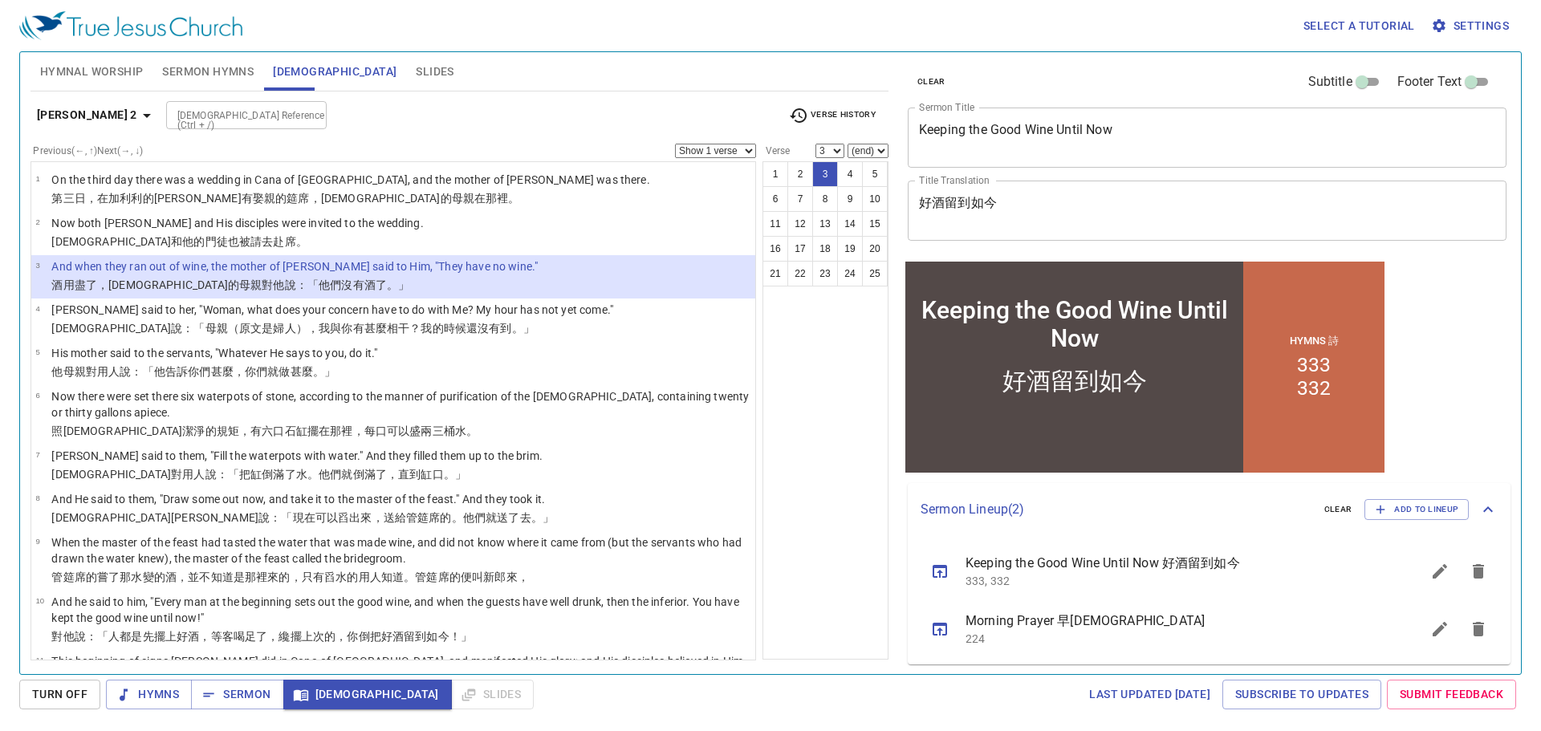
scroll to position [3, 0]
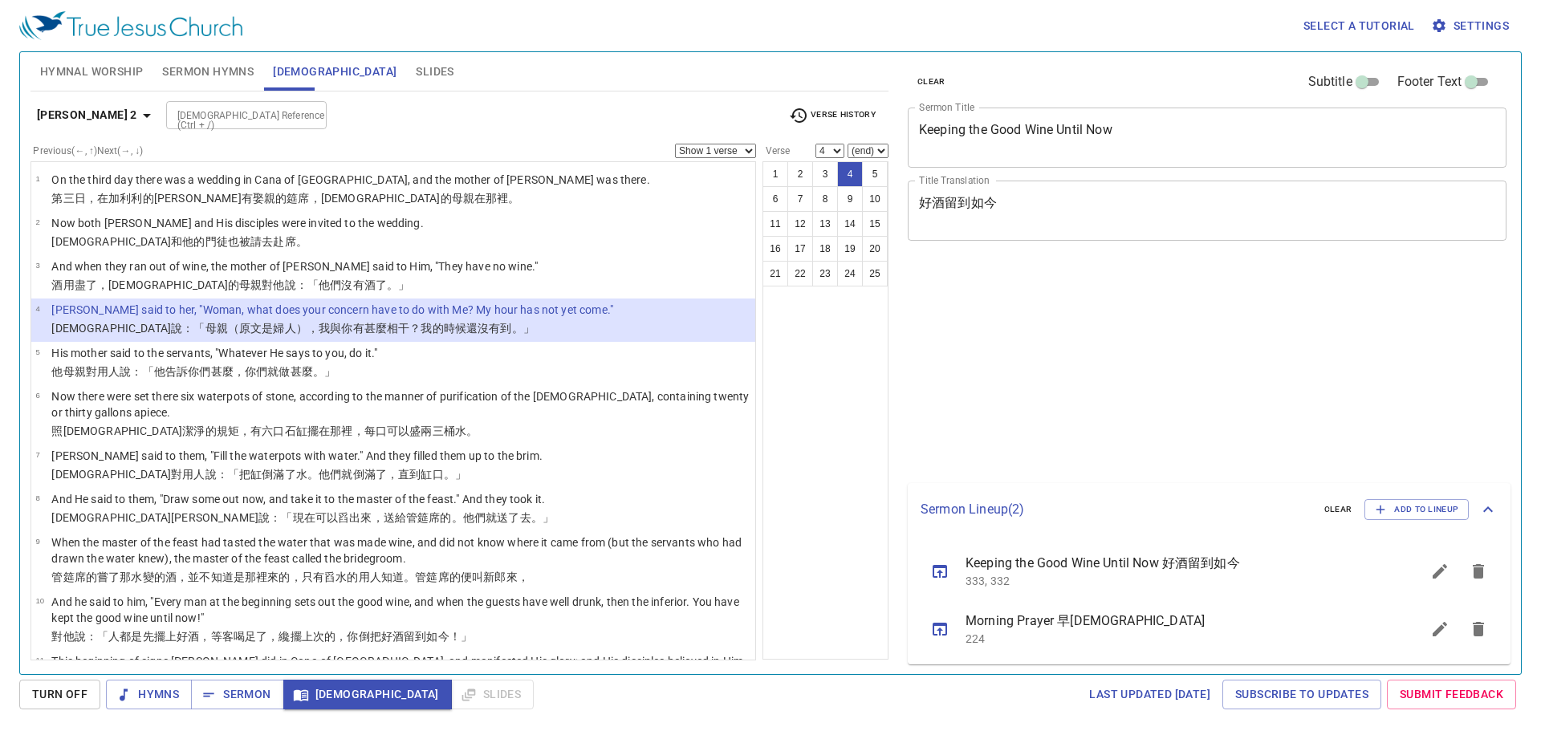
select select "4"
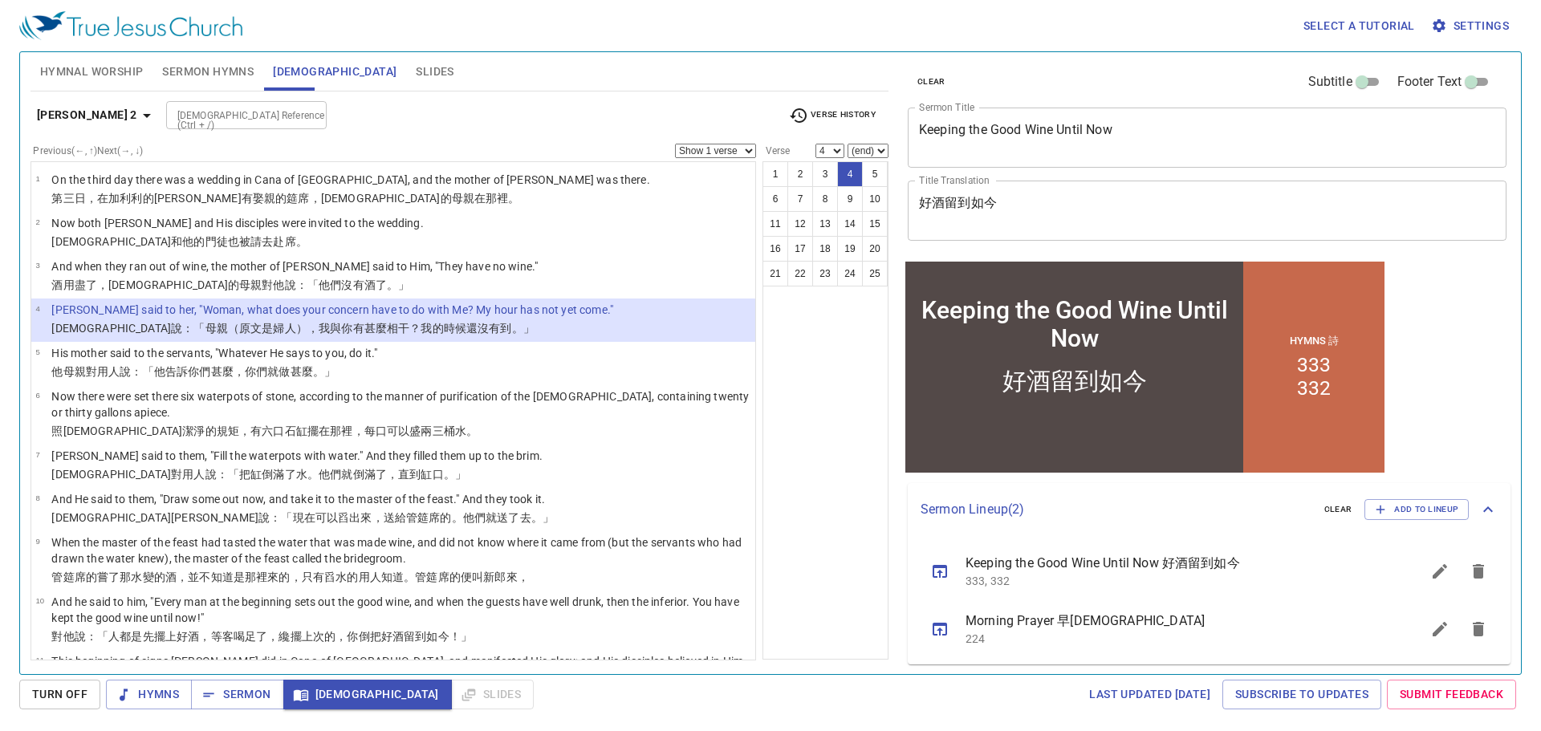
scroll to position [3, 0]
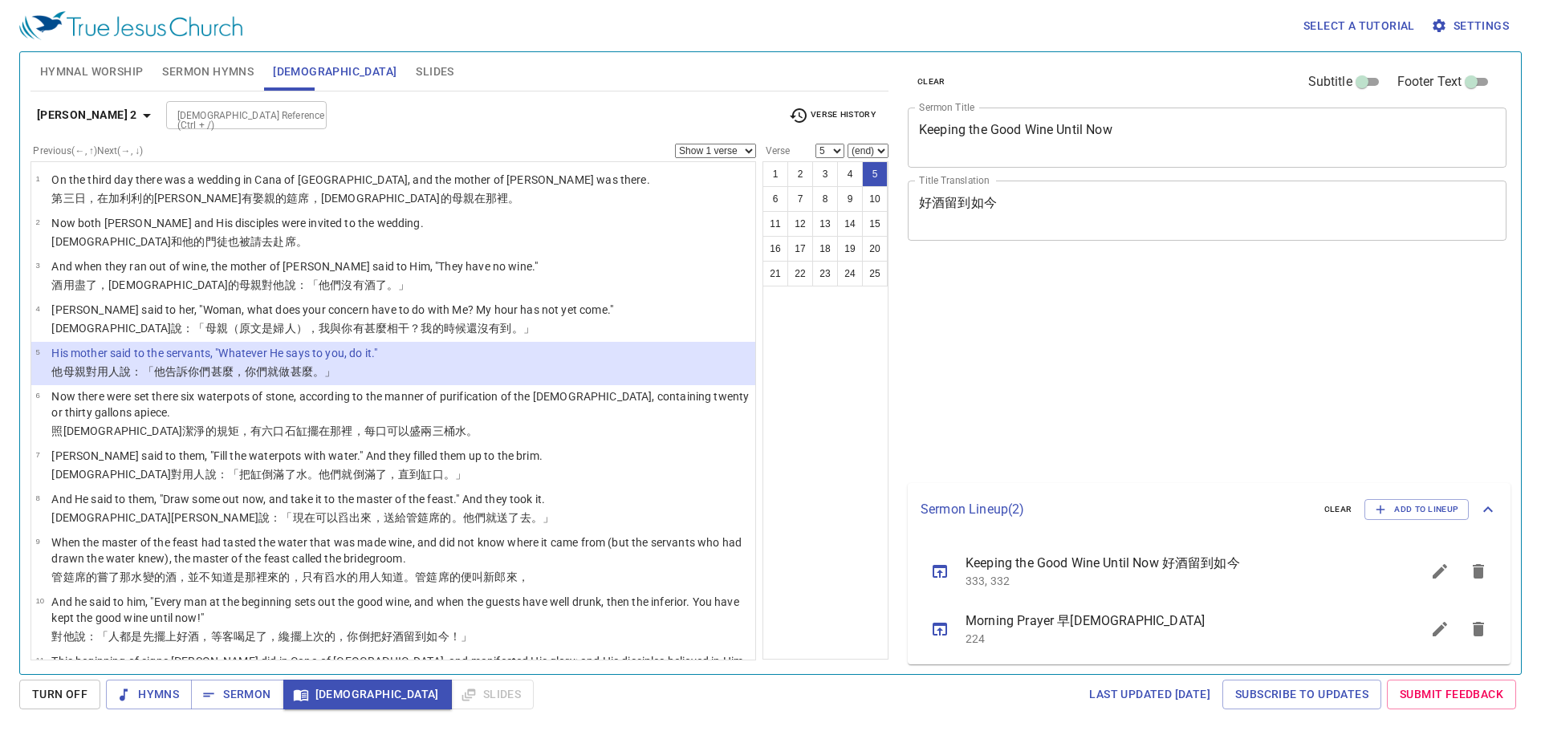
select select "5"
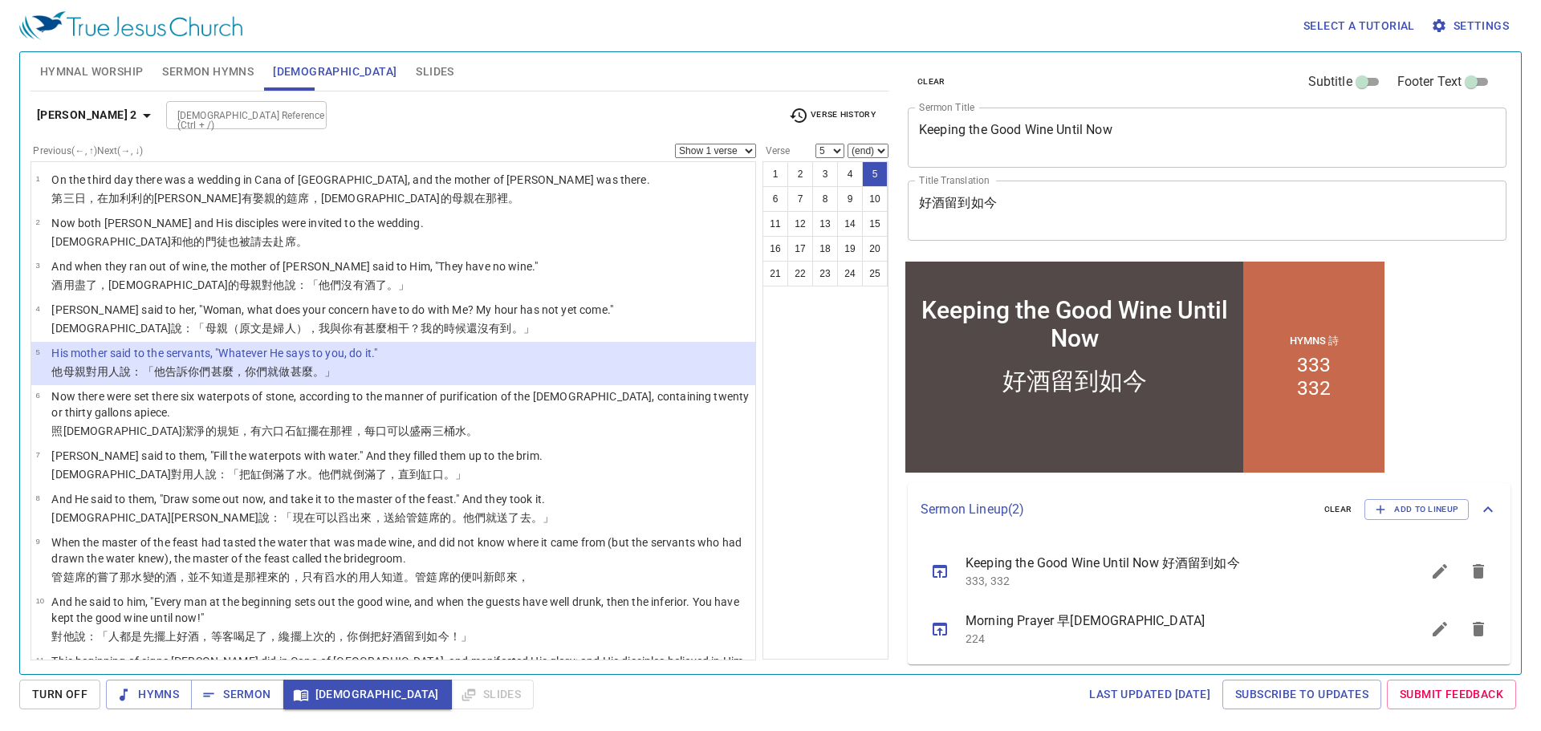
scroll to position [3, 0]
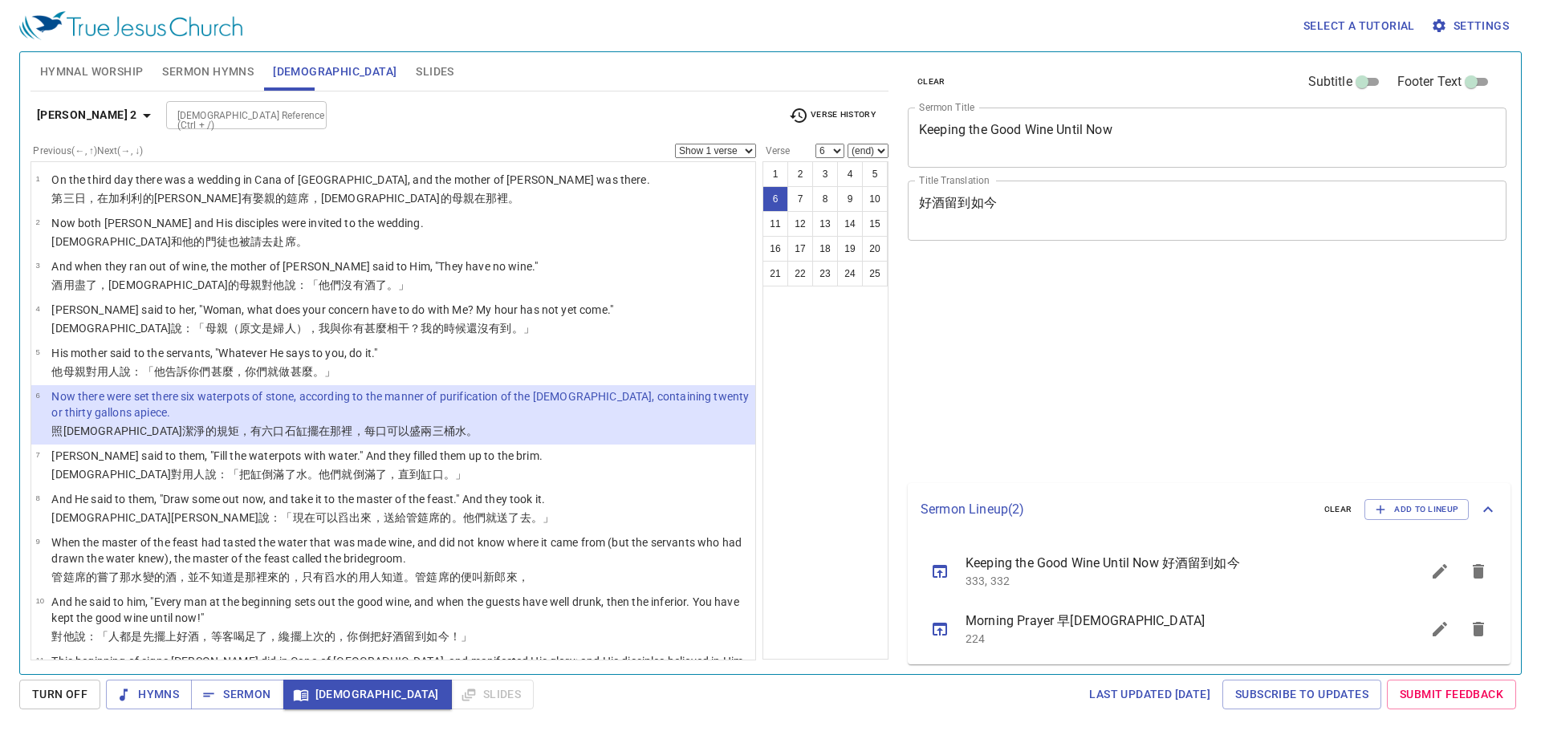
select select "6"
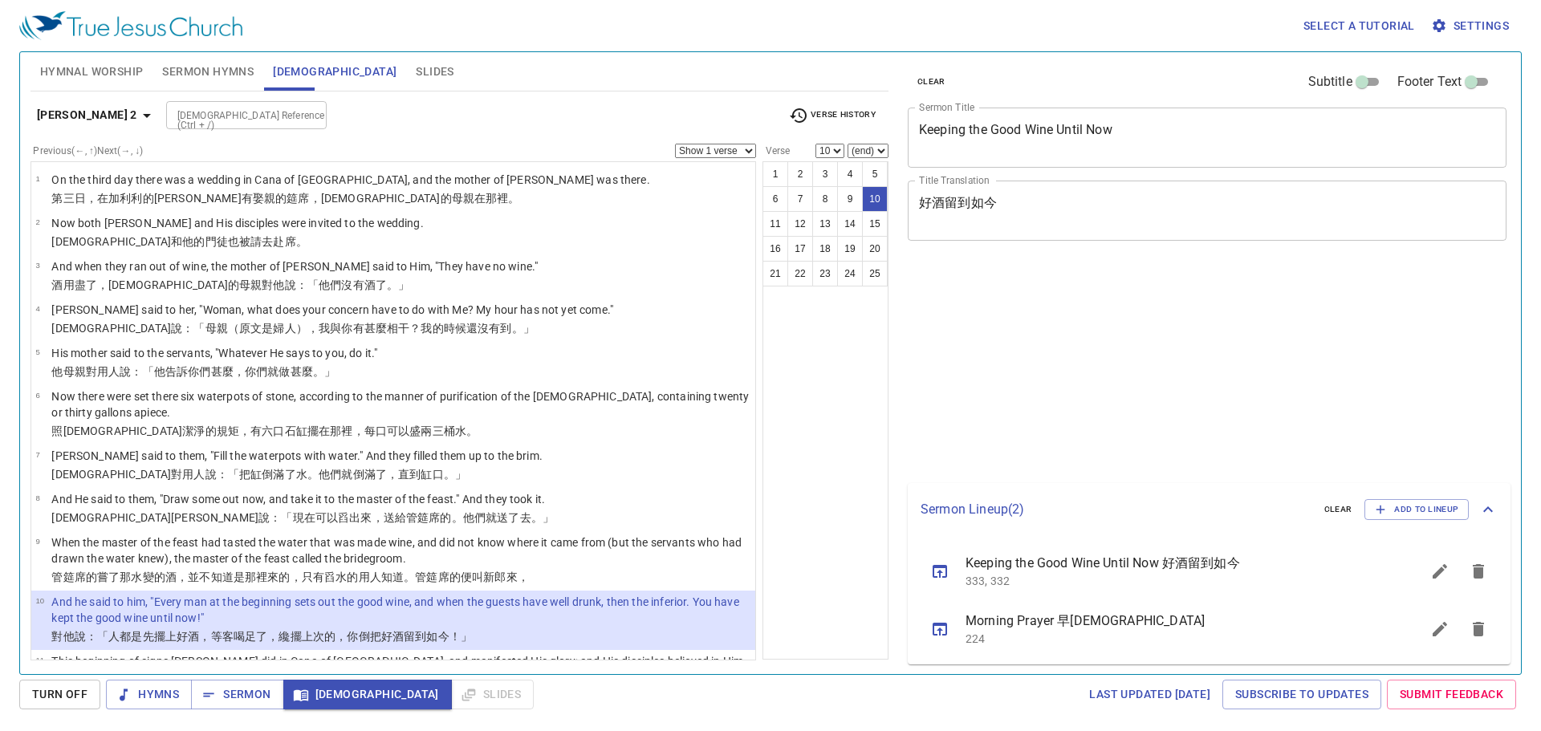
select select "10"
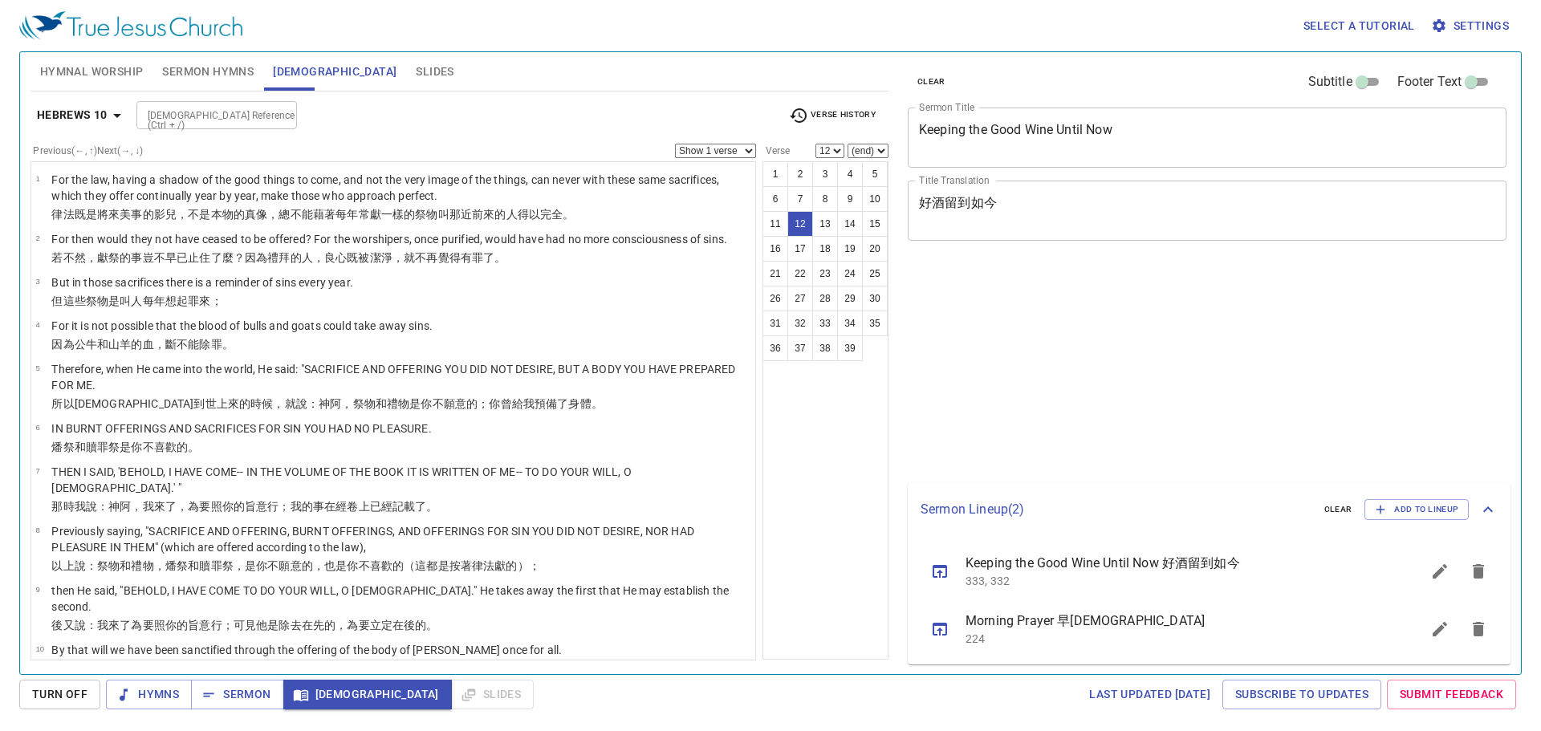
select select "12"
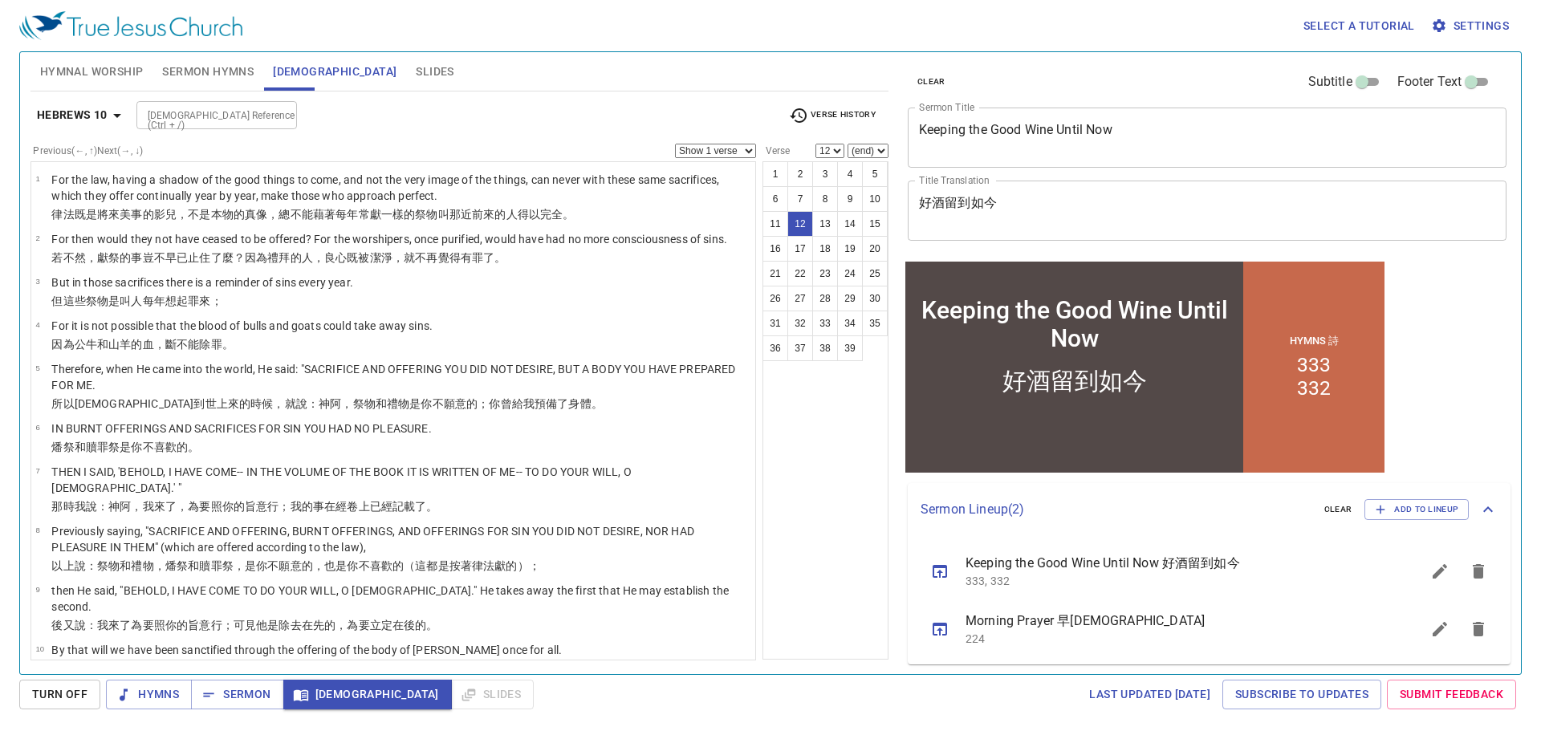
scroll to position [3, 0]
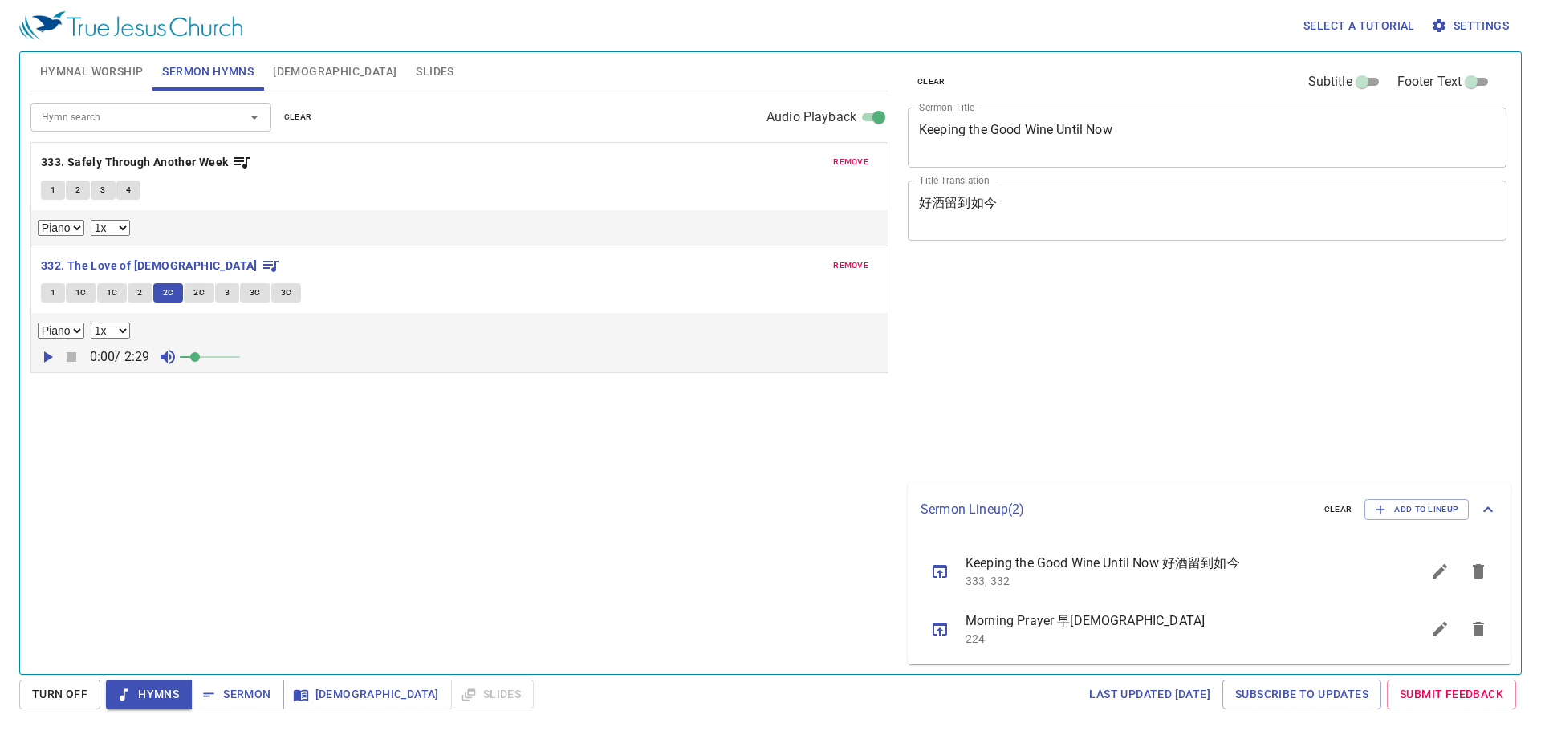
select select "1"
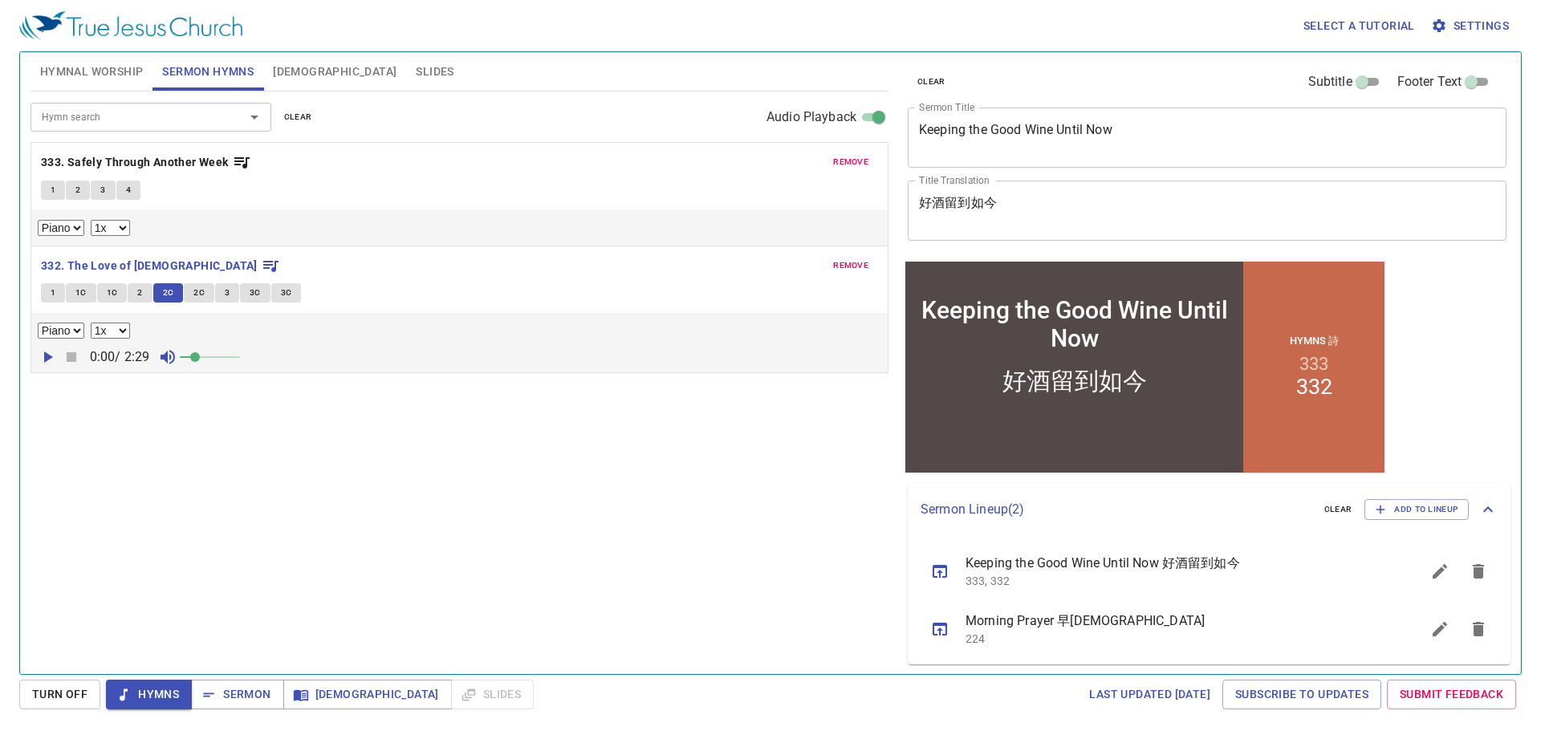
scroll to position [3, 0]
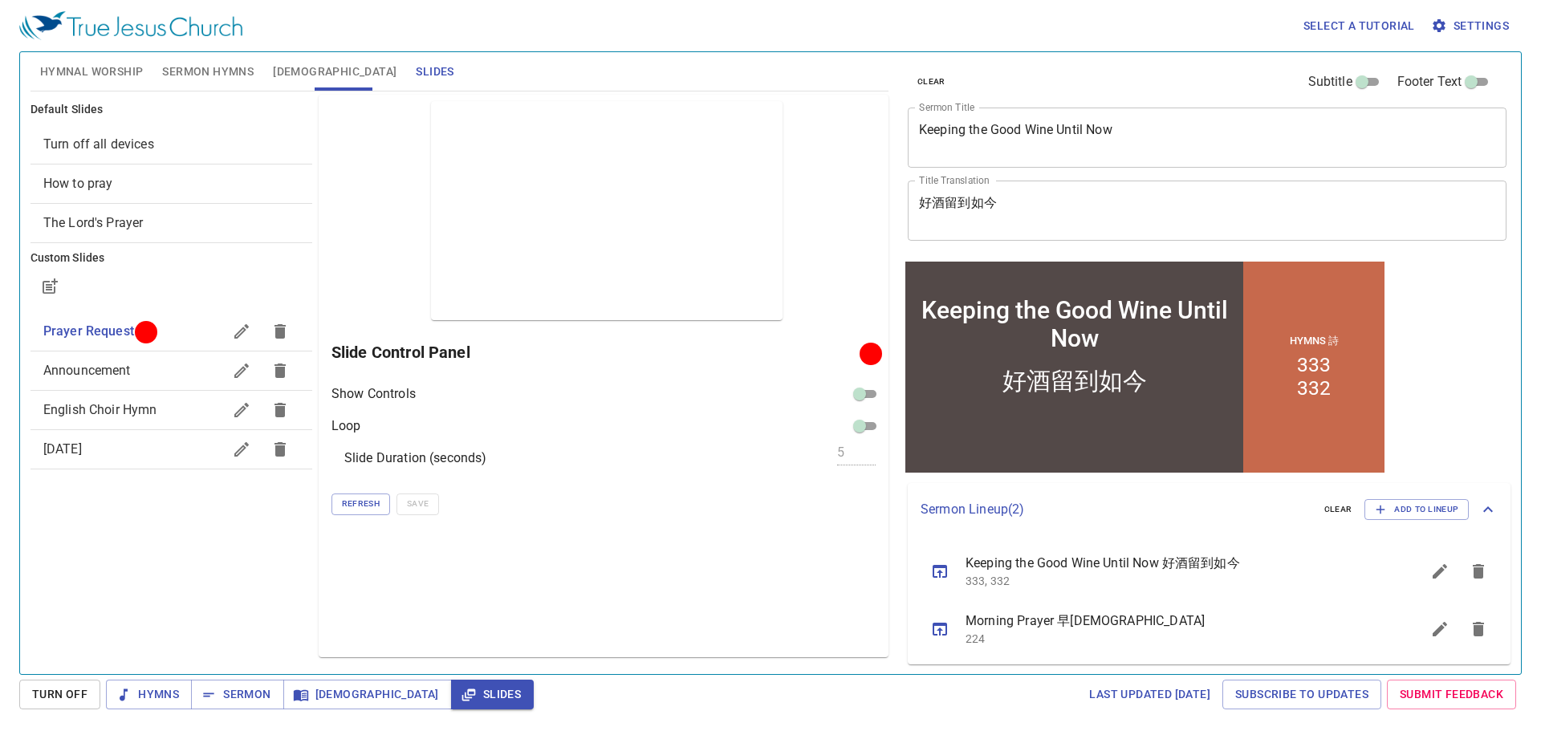
scroll to position [3, 0]
